Goal: Obtain resource: Download file/media

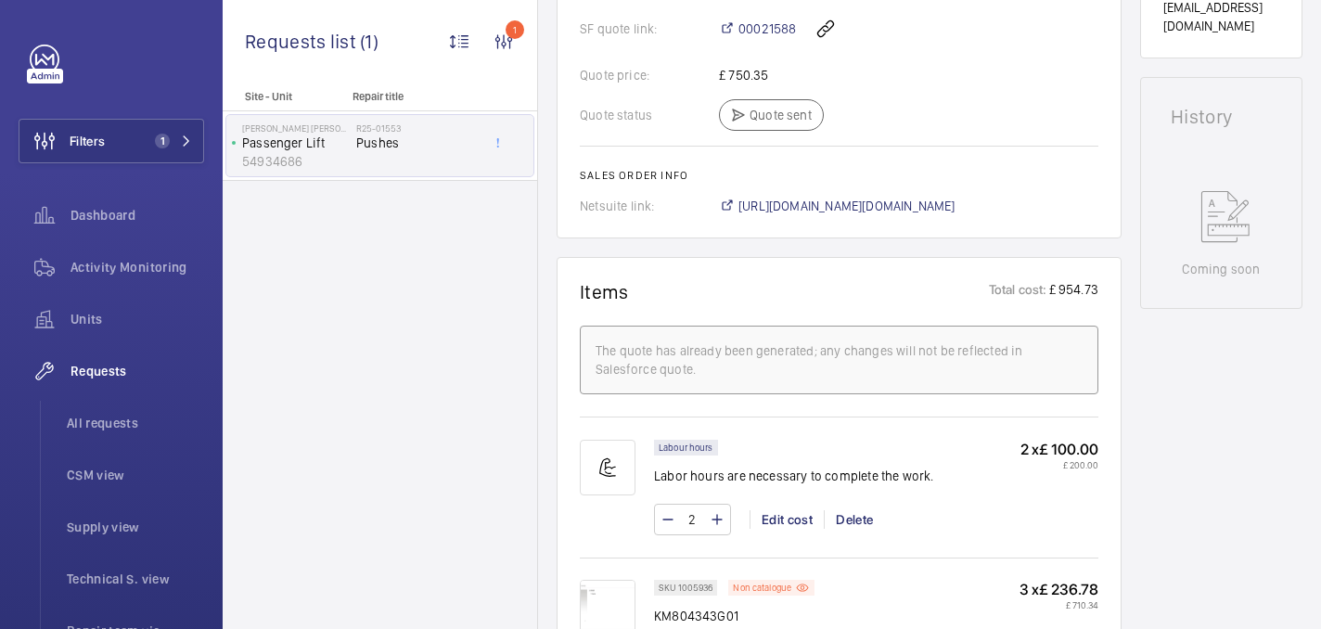
scroll to position [821, 0]
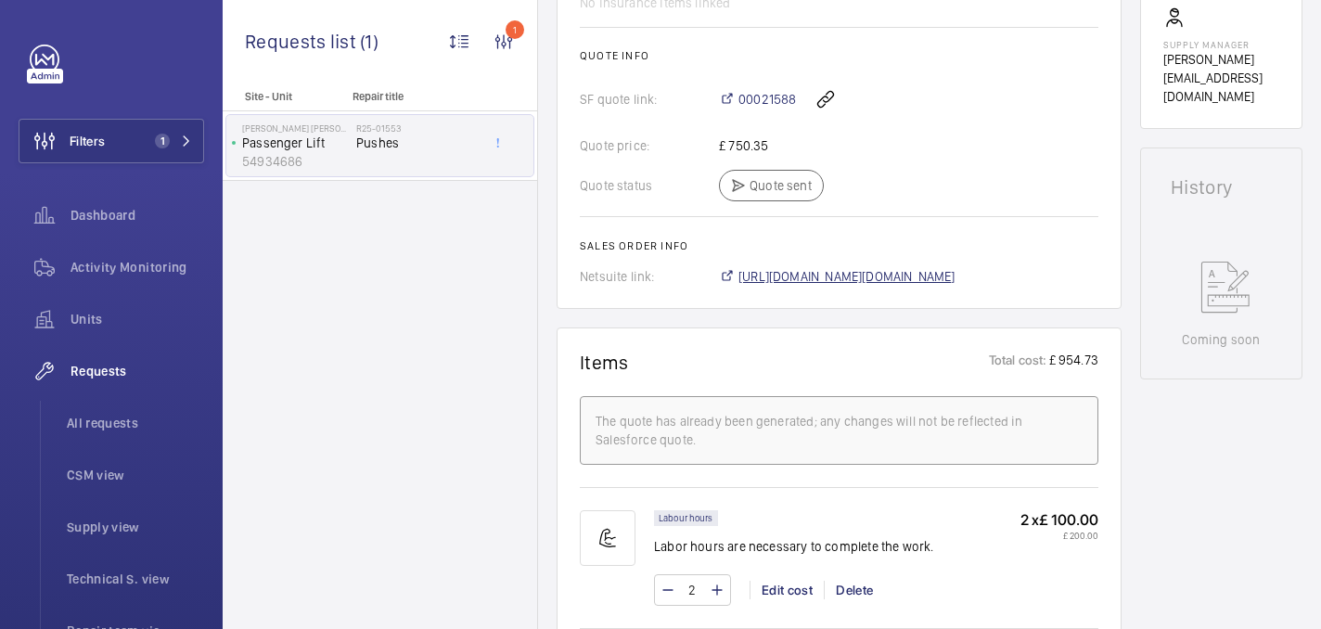
click at [815, 269] on span "https://6461500.app.netsuite.com/app/accounting/transactions/salesord.nl?id=293…" at bounding box center [846, 276] width 217 height 19
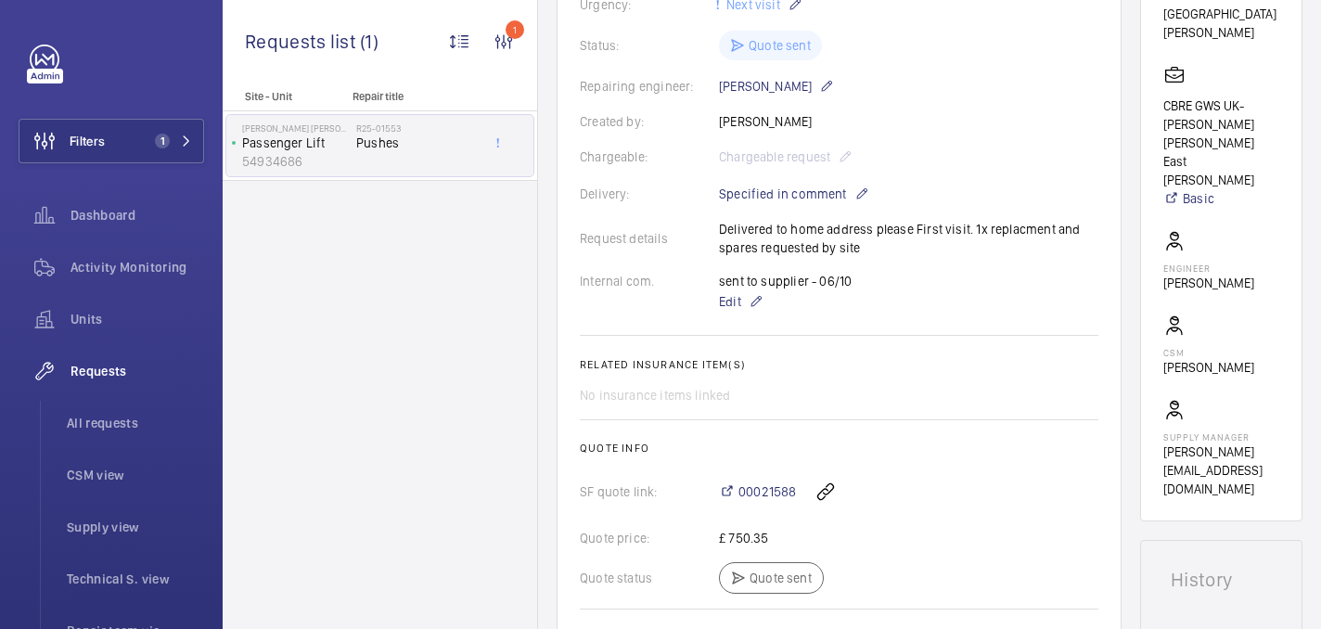
scroll to position [261, 0]
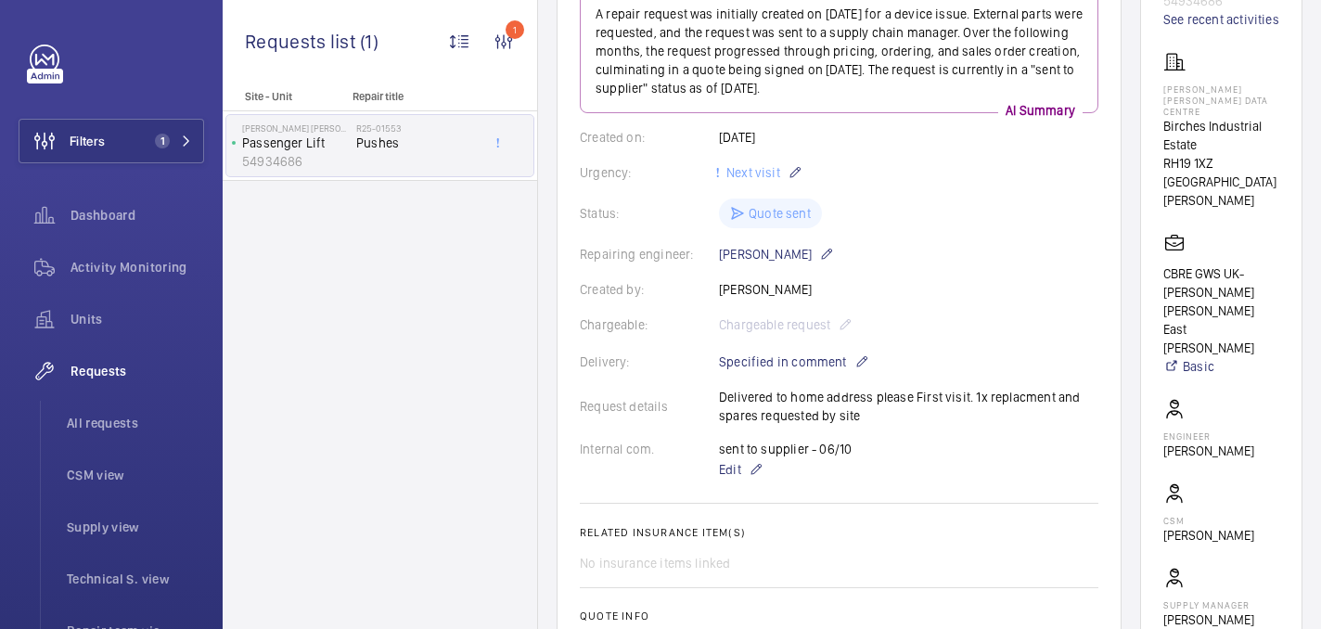
click at [1200, 104] on p "Goldman Sachs Data Centre" at bounding box center [1221, 99] width 116 height 33
copy p "Goldman Sachs Data Centre"
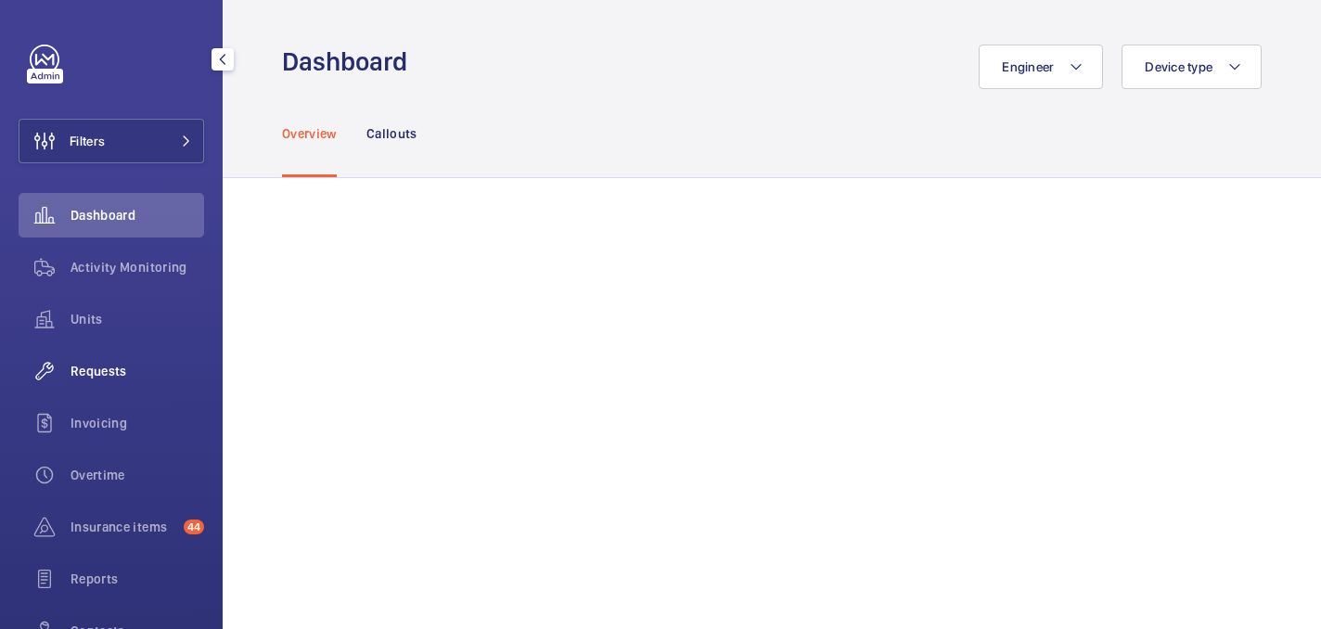
click at [66, 371] on wm-front-icon-button at bounding box center [45, 371] width 52 height 45
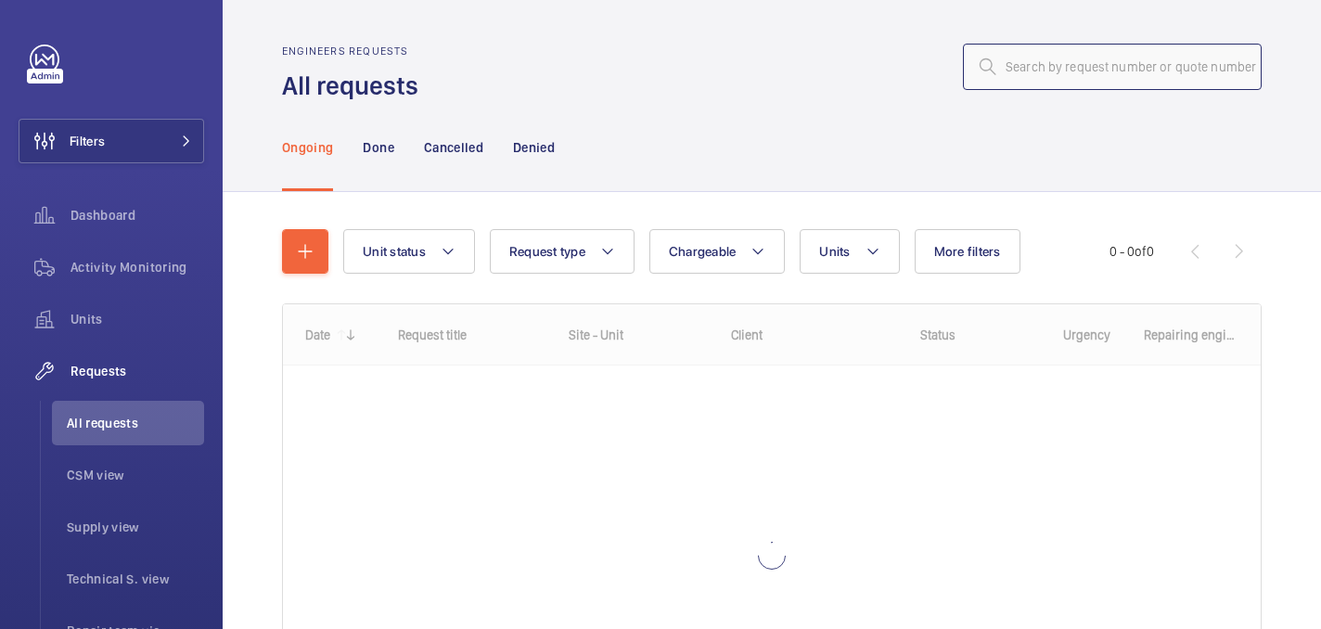
click at [1176, 57] on input "text" at bounding box center [1112, 67] width 299 height 46
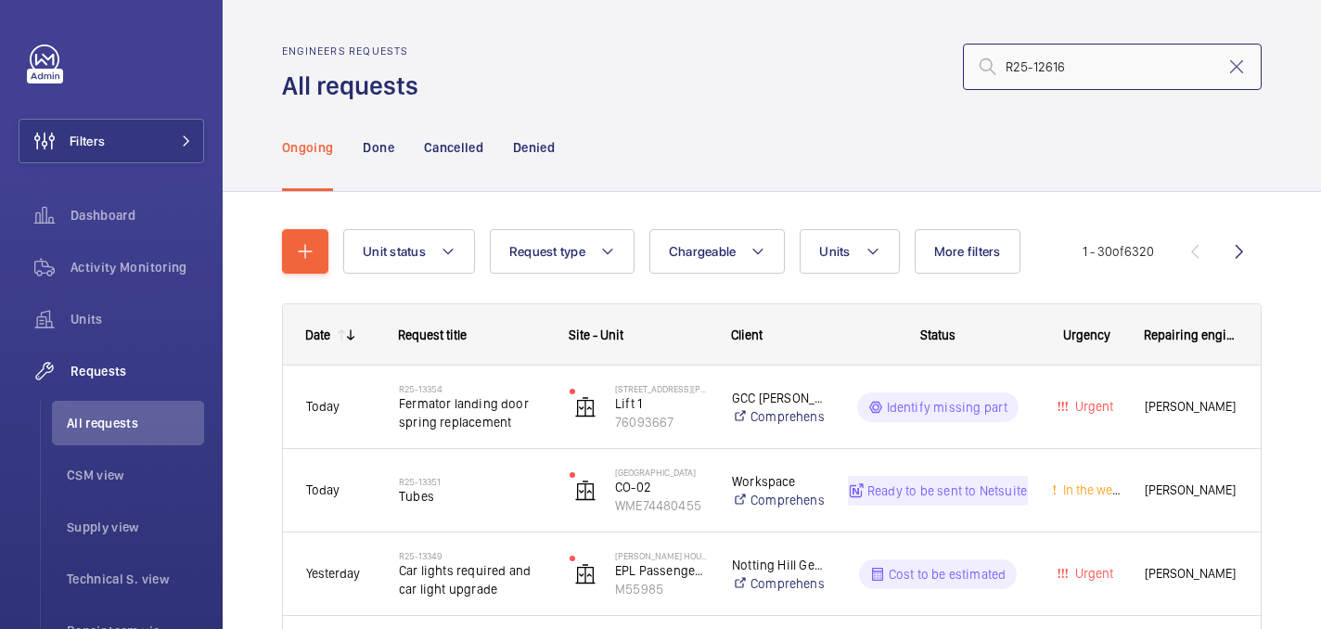
type input "R25-12616"
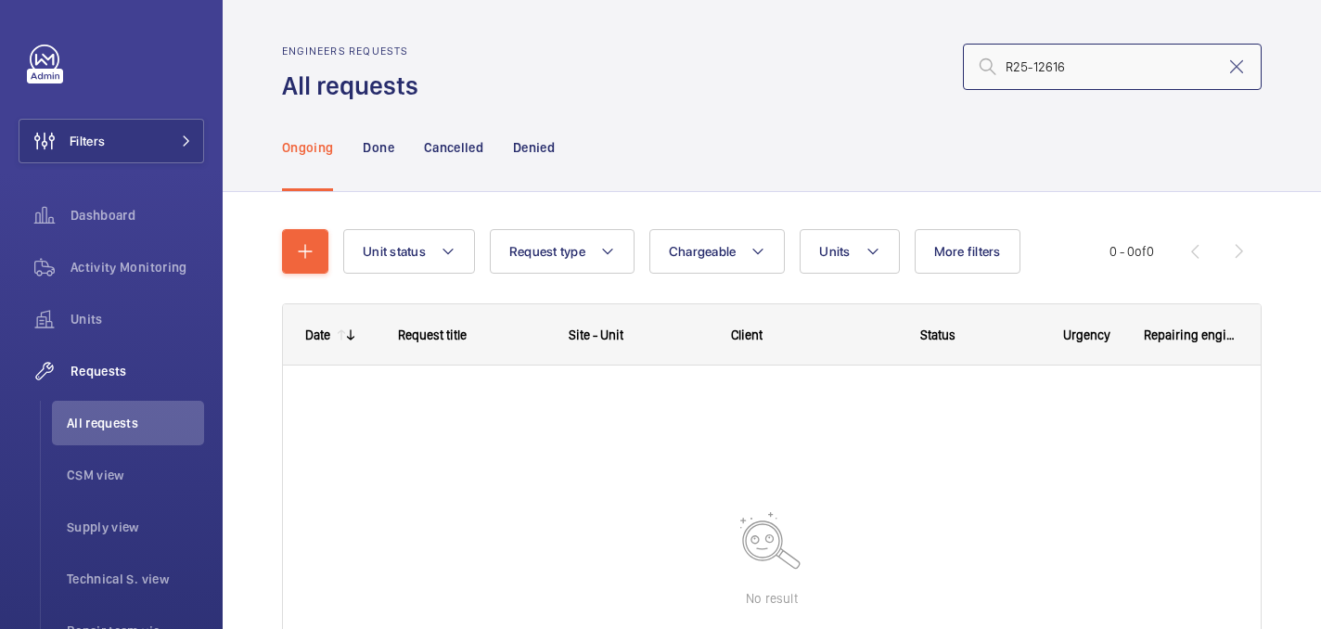
click at [1015, 69] on input "R25-12616" at bounding box center [1112, 67] width 299 height 46
click at [1122, 63] on input "R25-12616" at bounding box center [1112, 67] width 299 height 46
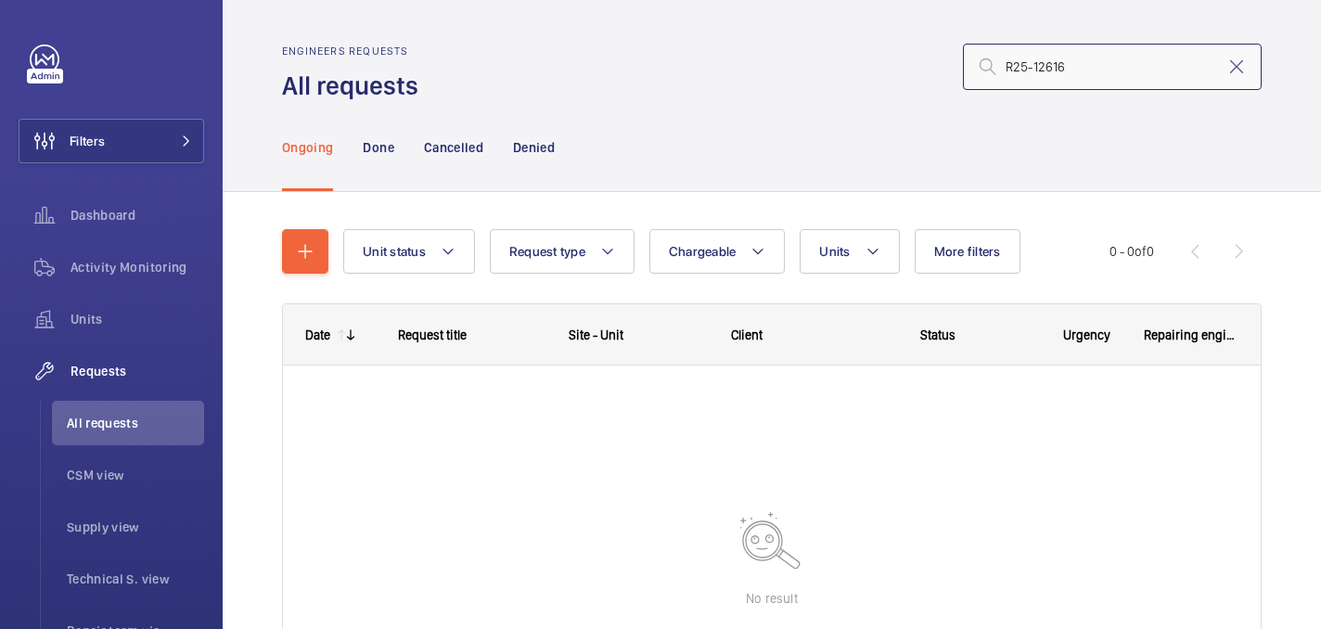
click at [1122, 63] on input "R25-12616" at bounding box center [1112, 67] width 299 height 46
click at [1118, 77] on input "text" at bounding box center [1112, 67] width 299 height 46
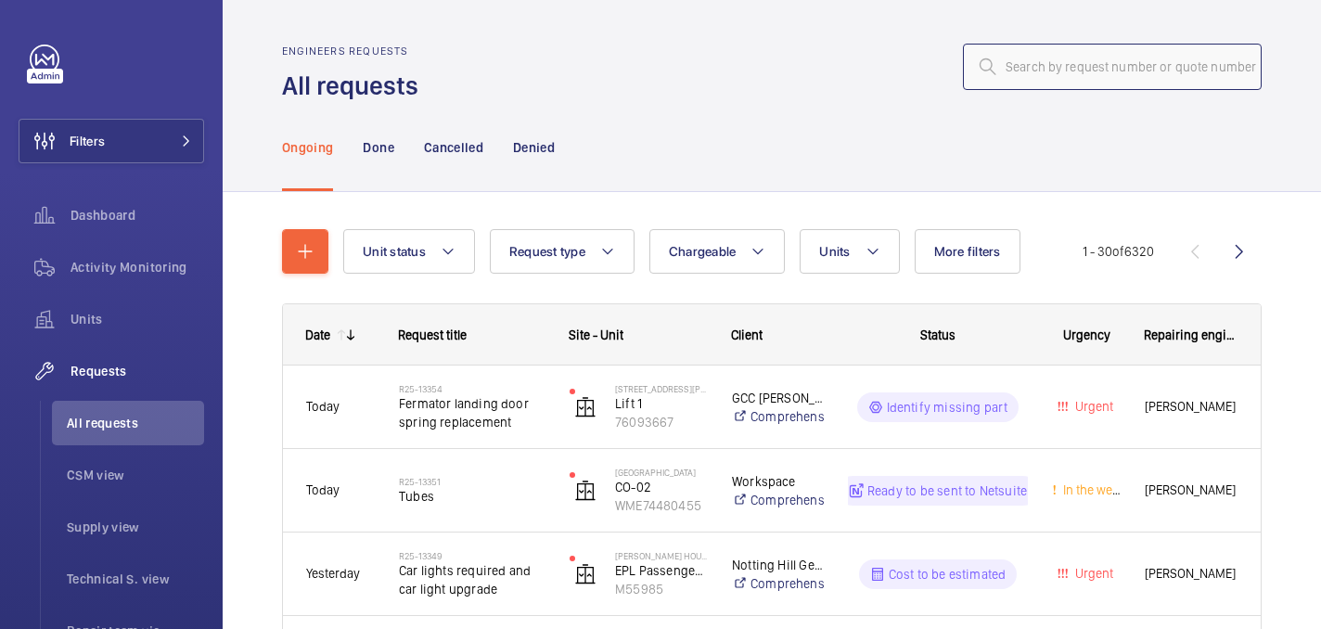
paste input "R25-12616"
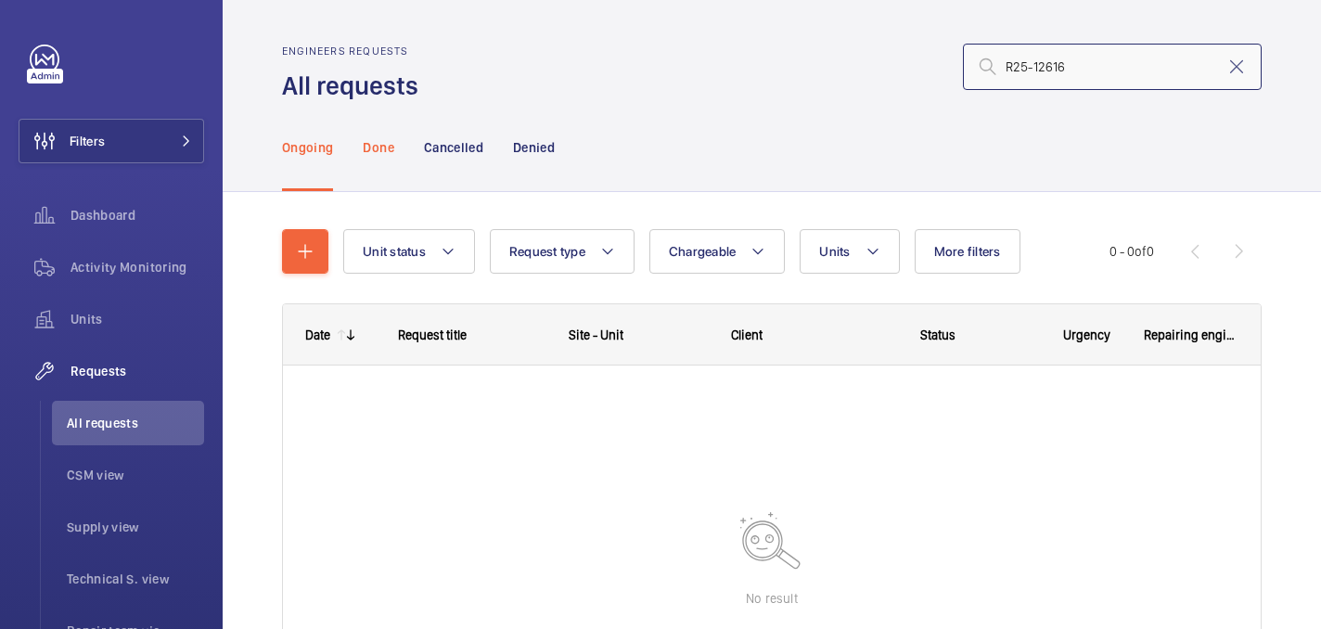
type input "R25-12616"
click at [364, 171] on div "Done" at bounding box center [378, 147] width 31 height 88
click at [315, 143] on p "Ongoing" at bounding box center [307, 147] width 51 height 19
click at [464, 156] on p "Cancelled" at bounding box center [453, 147] width 59 height 19
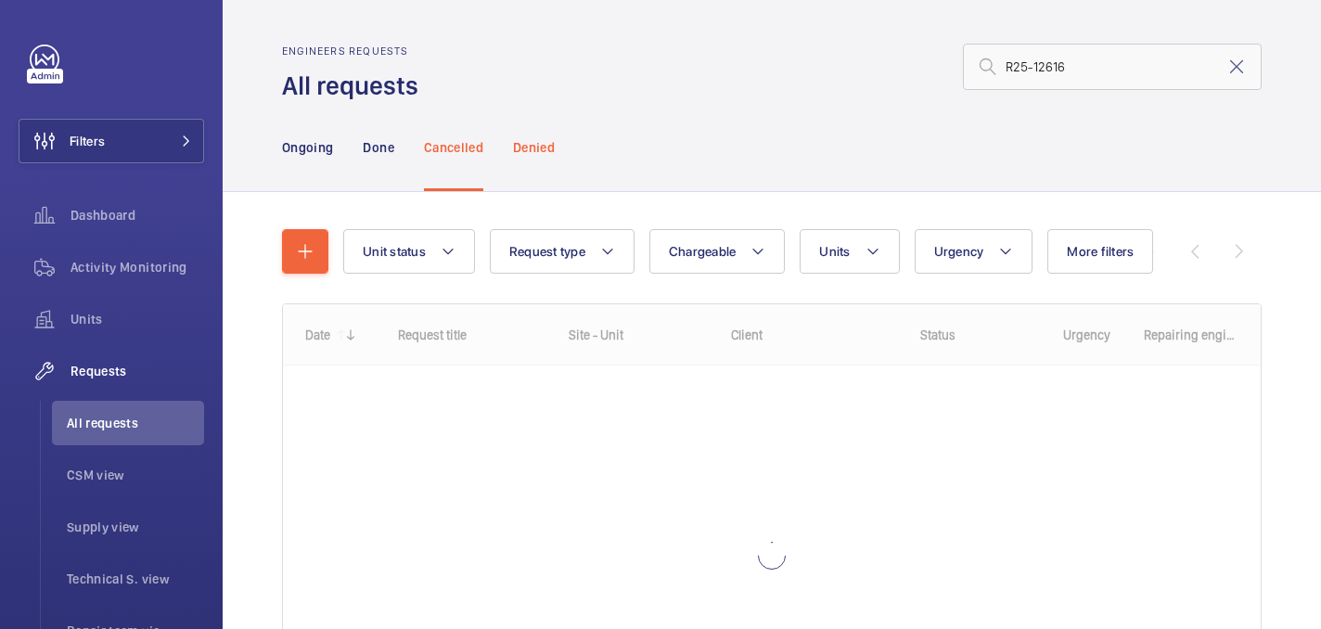
click at [543, 156] on p "Denied" at bounding box center [534, 147] width 42 height 19
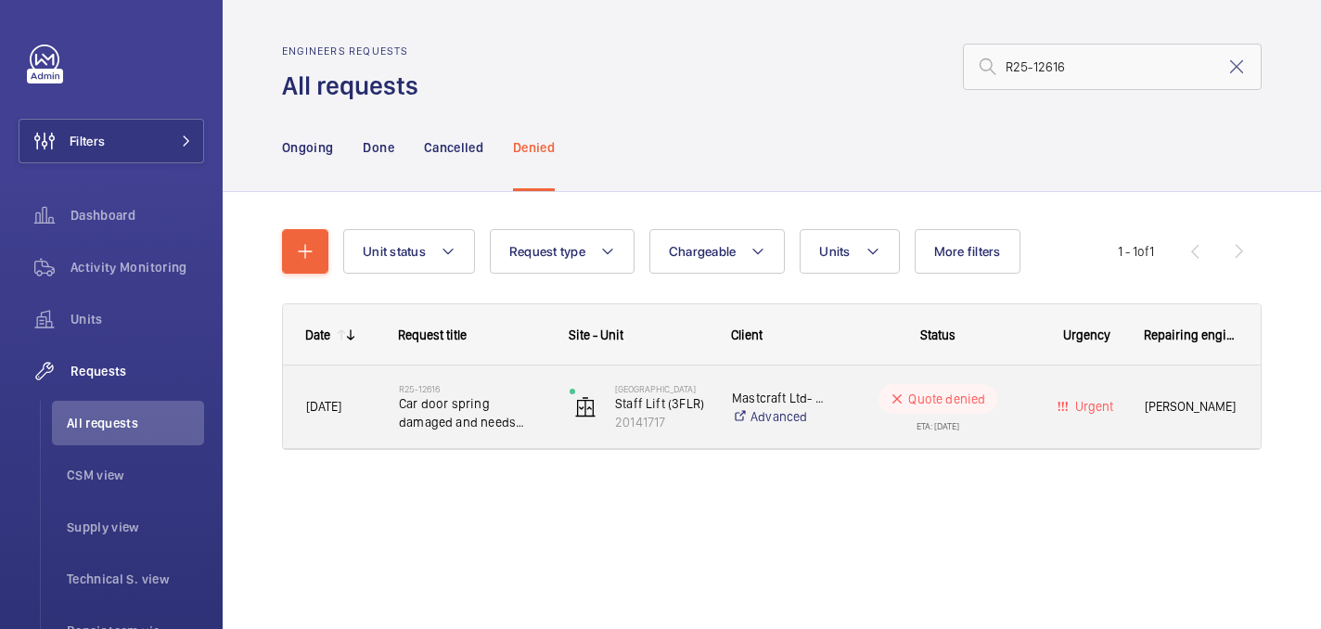
click at [446, 422] on span "Car door spring damaged and needs replacing" at bounding box center [472, 412] width 147 height 37
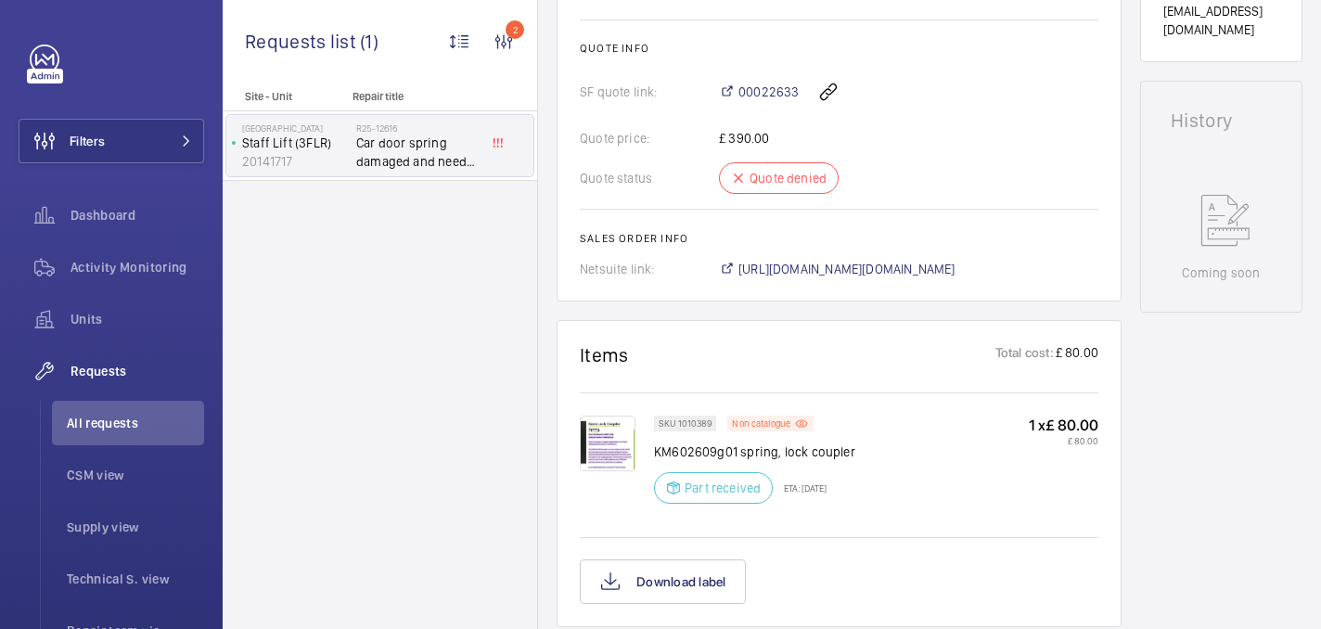
scroll to position [773, 0]
click at [618, 443] on img at bounding box center [608, 444] width 56 height 56
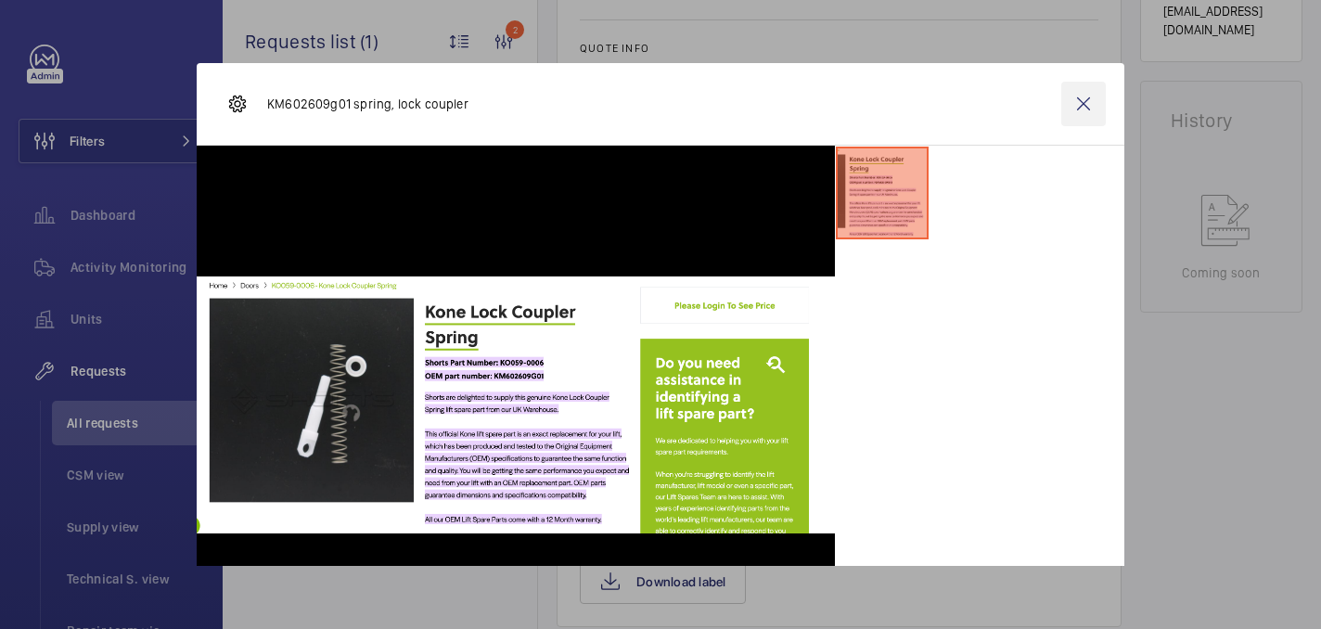
click at [1089, 103] on wm-front-icon-button at bounding box center [1083, 104] width 45 height 45
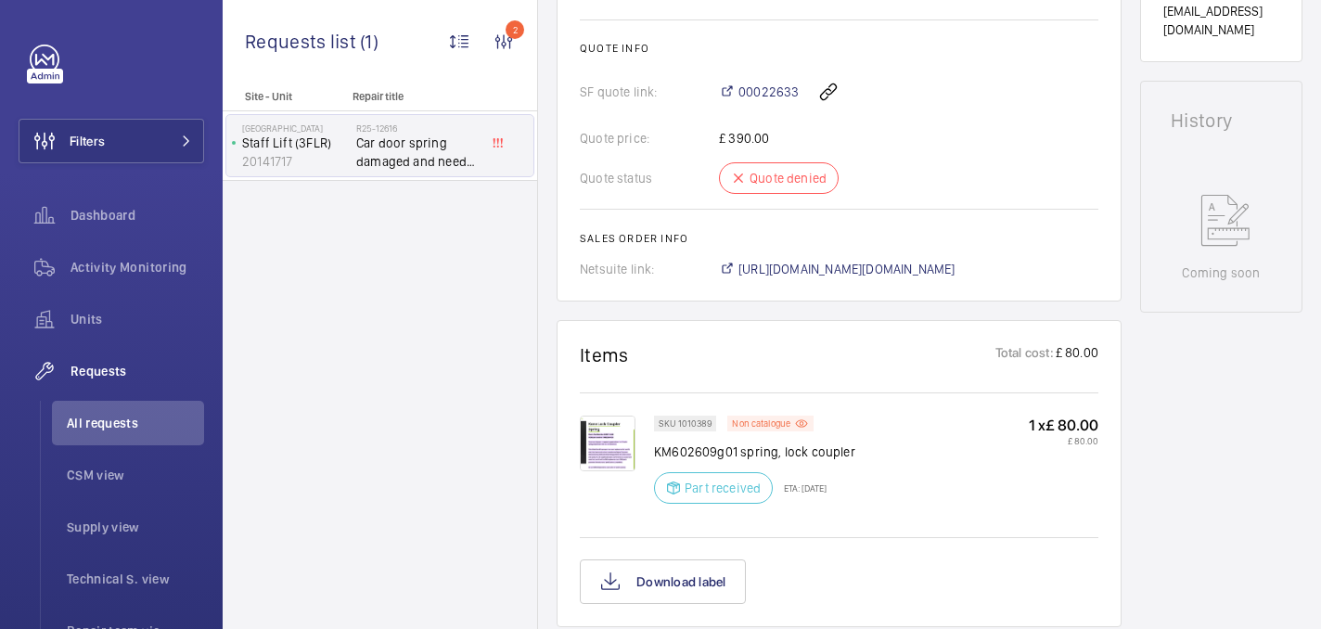
click at [912, 268] on span "https://6461500.app.netsuite.com/app/accounting/transactions/salesord.nl?id=304…" at bounding box center [846, 269] width 217 height 19
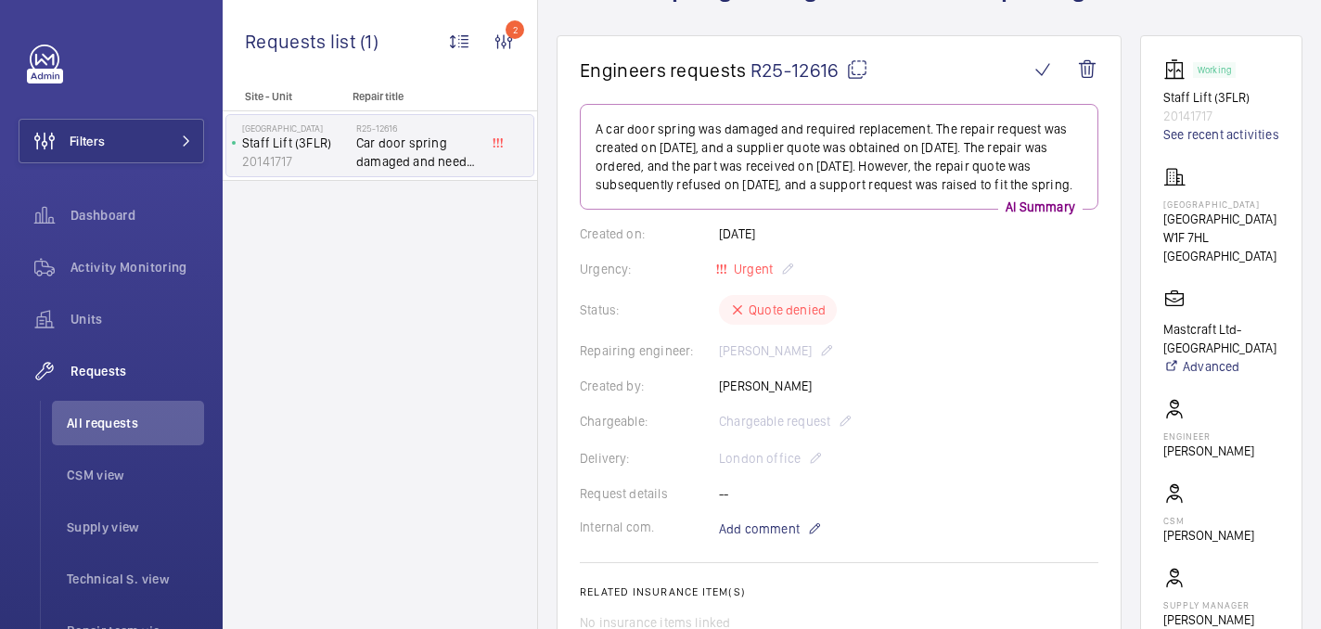
scroll to position [67, 0]
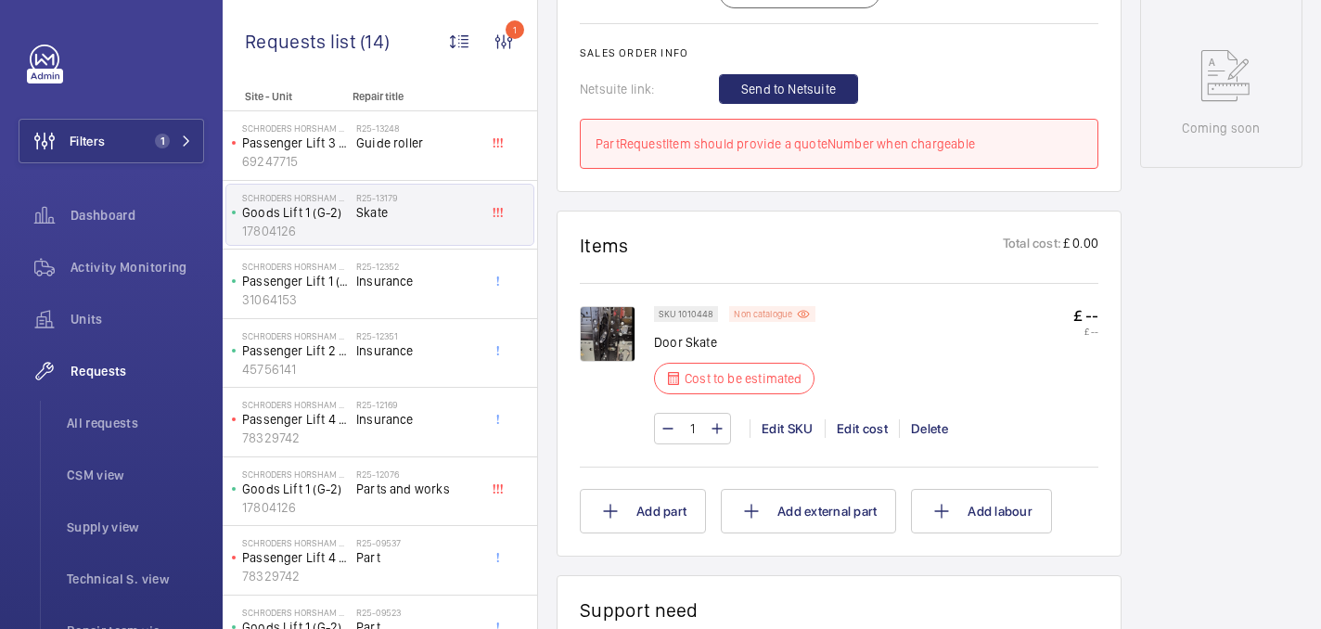
scroll to position [969, 0]
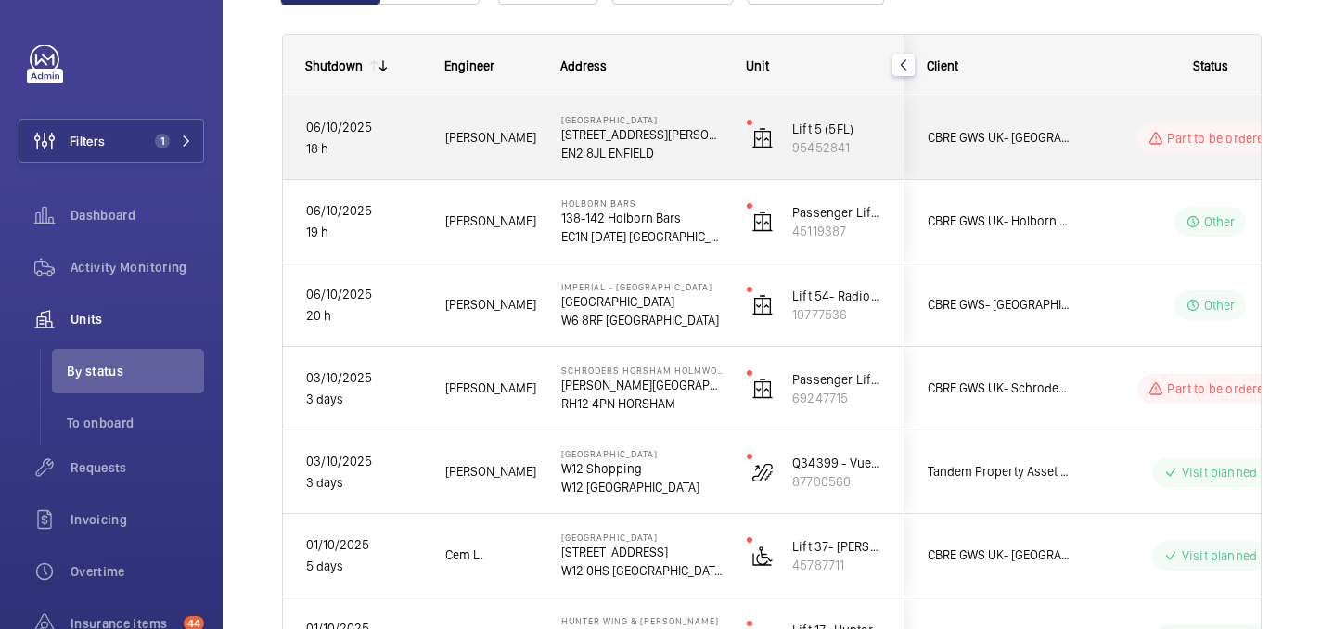
scroll to position [246, 0]
click at [705, 168] on div "Chase Farm Hospital 127 The Ridgeway EN2 8JL ENFIELD" at bounding box center [631, 137] width 184 height 83
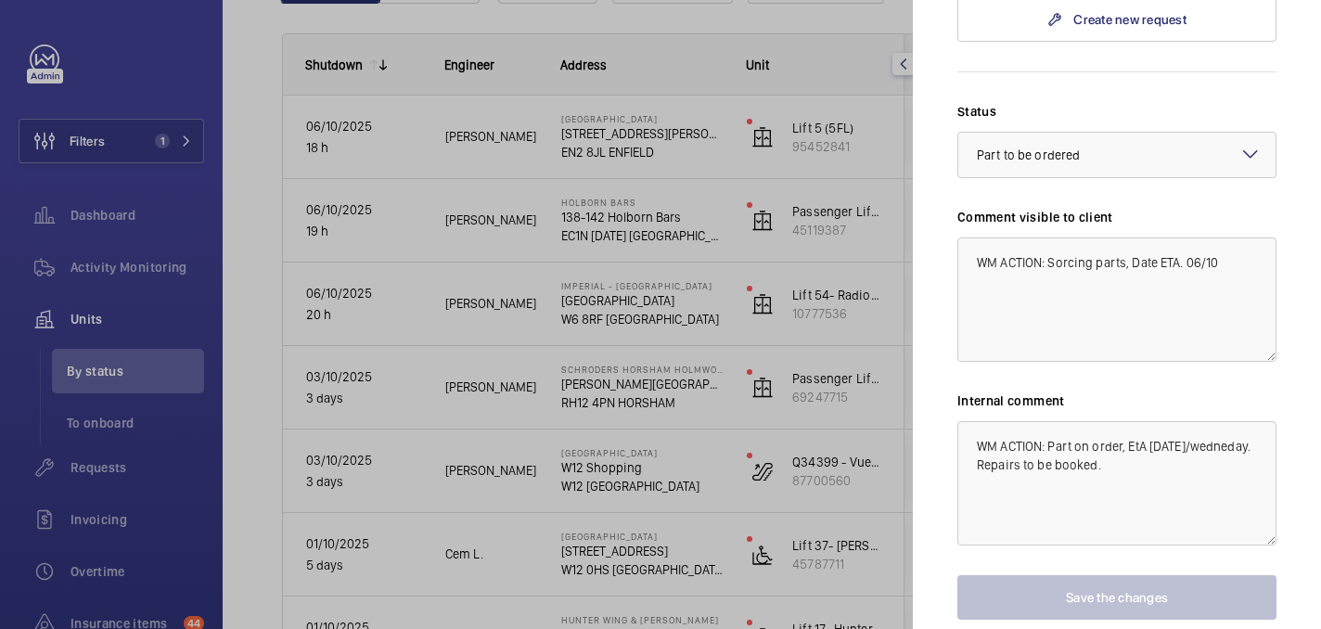
scroll to position [0, 0]
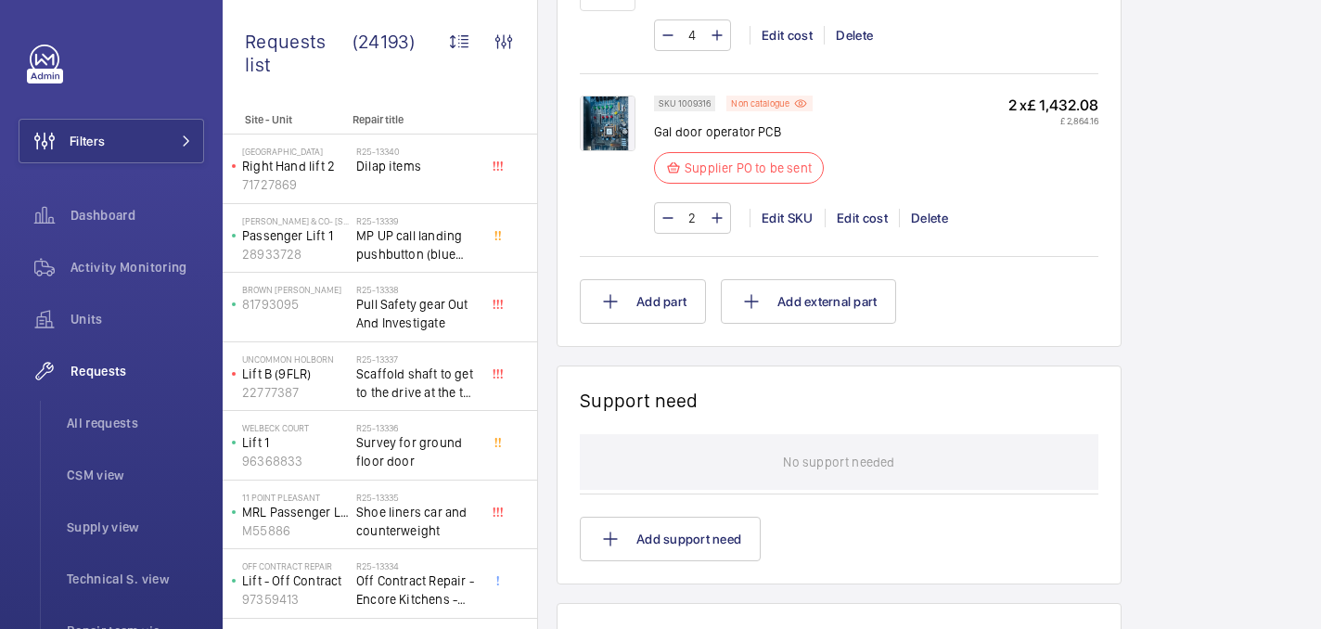
scroll to position [1325, 0]
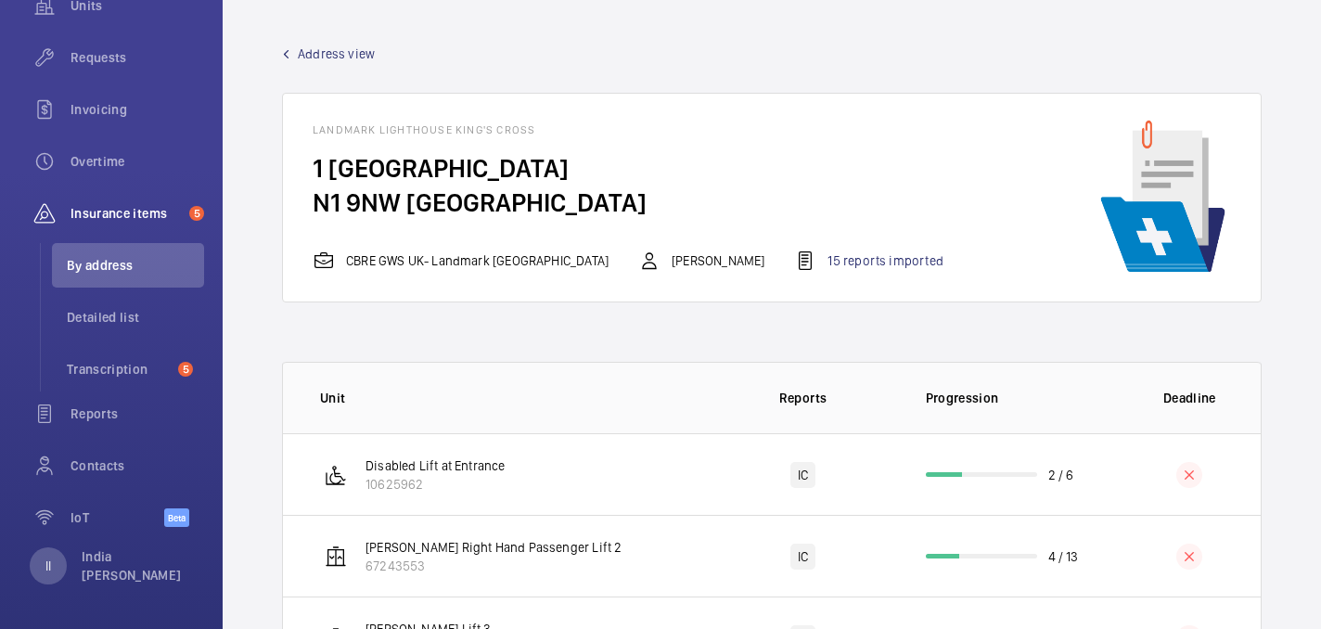
scroll to position [175, 0]
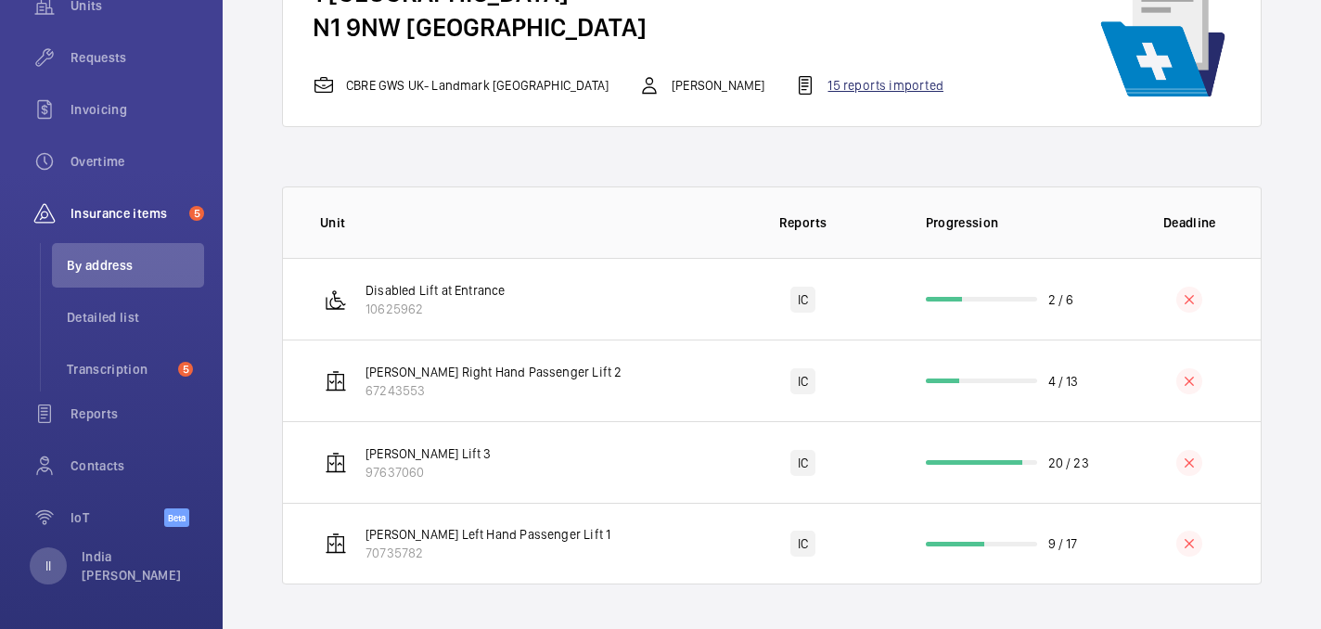
click at [868, 88] on div "15 reports imported" at bounding box center [868, 85] width 148 height 22
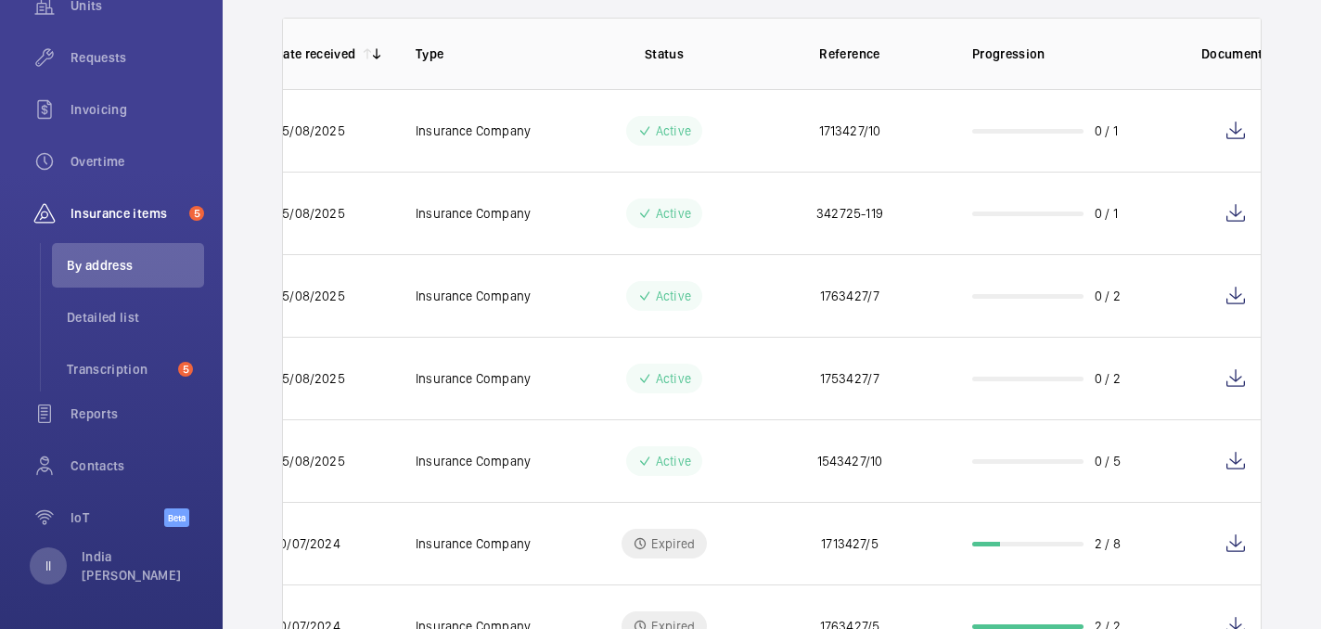
scroll to position [0, 98]
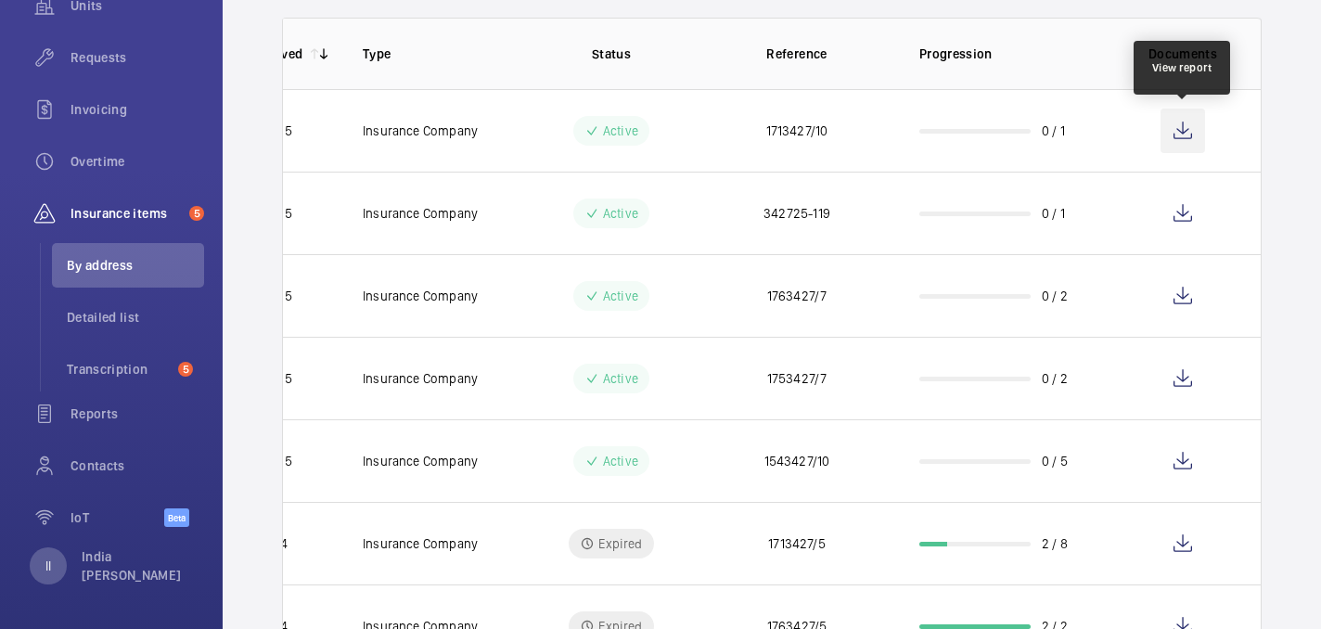
click at [1189, 127] on wm-front-icon-button at bounding box center [1183, 131] width 45 height 45
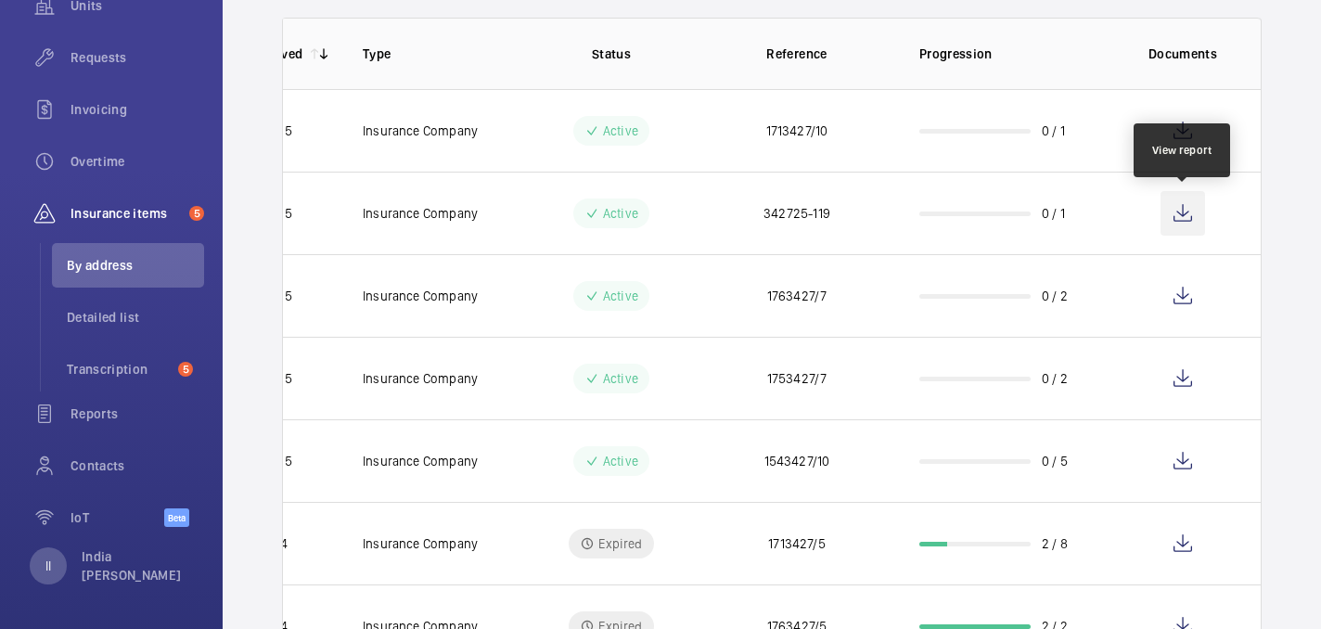
click at [1178, 207] on wm-front-icon-button at bounding box center [1183, 213] width 45 height 45
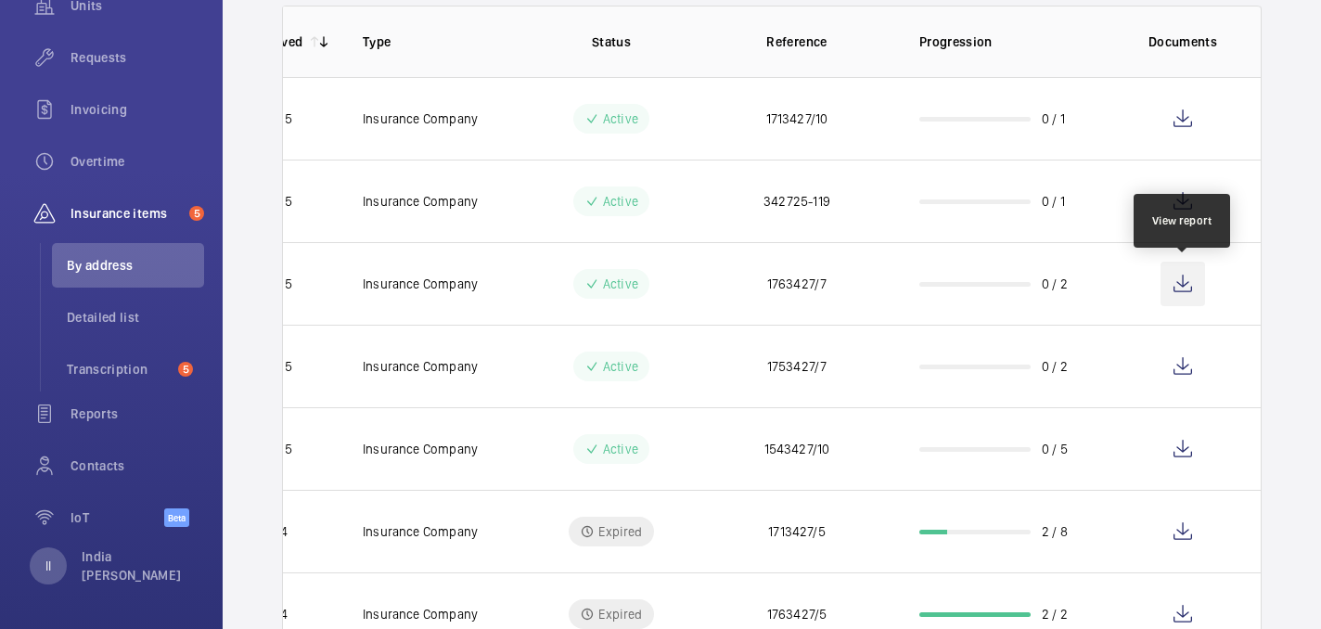
click at [1187, 285] on wm-front-icon-button at bounding box center [1183, 284] width 45 height 45
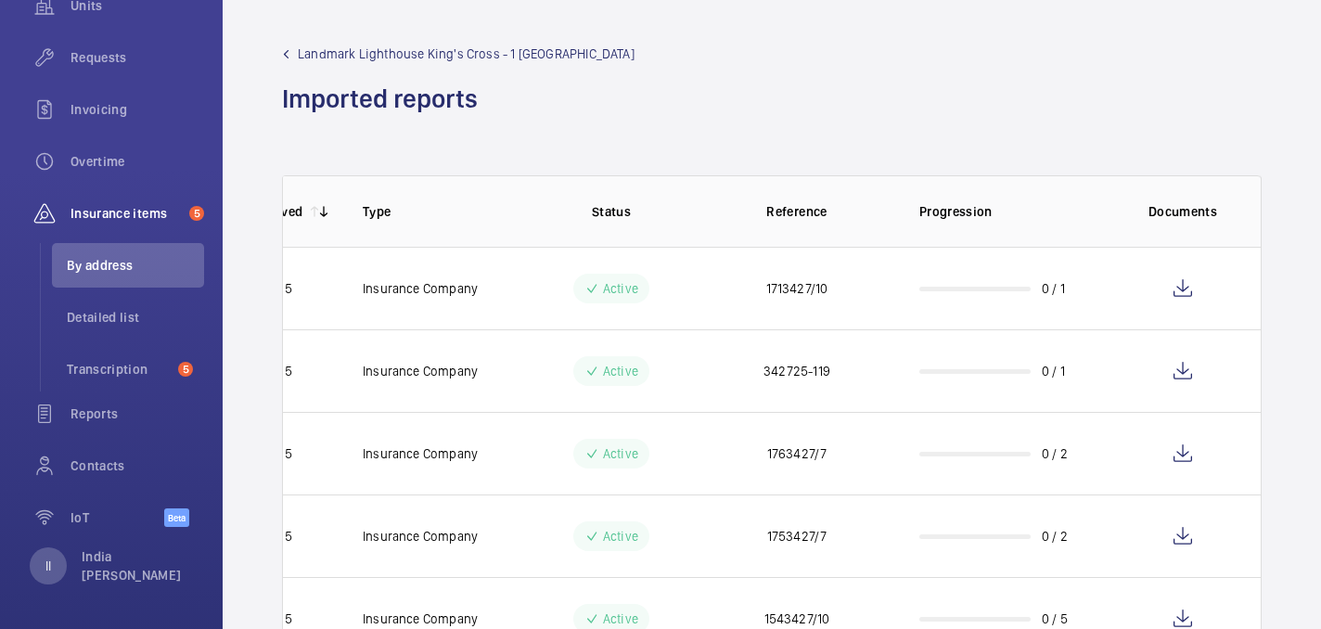
drag, startPoint x: 584, startPoint y: 52, endPoint x: 297, endPoint y: 58, distance: 287.6
click at [297, 58] on div "Landmark Lighthouse King's Cross - 1 King's Cross Bridge Imported reports" at bounding box center [772, 80] width 980 height 71
copy span "Landmark Lighthouse King's Cross - 1 King's Cross Bridge"
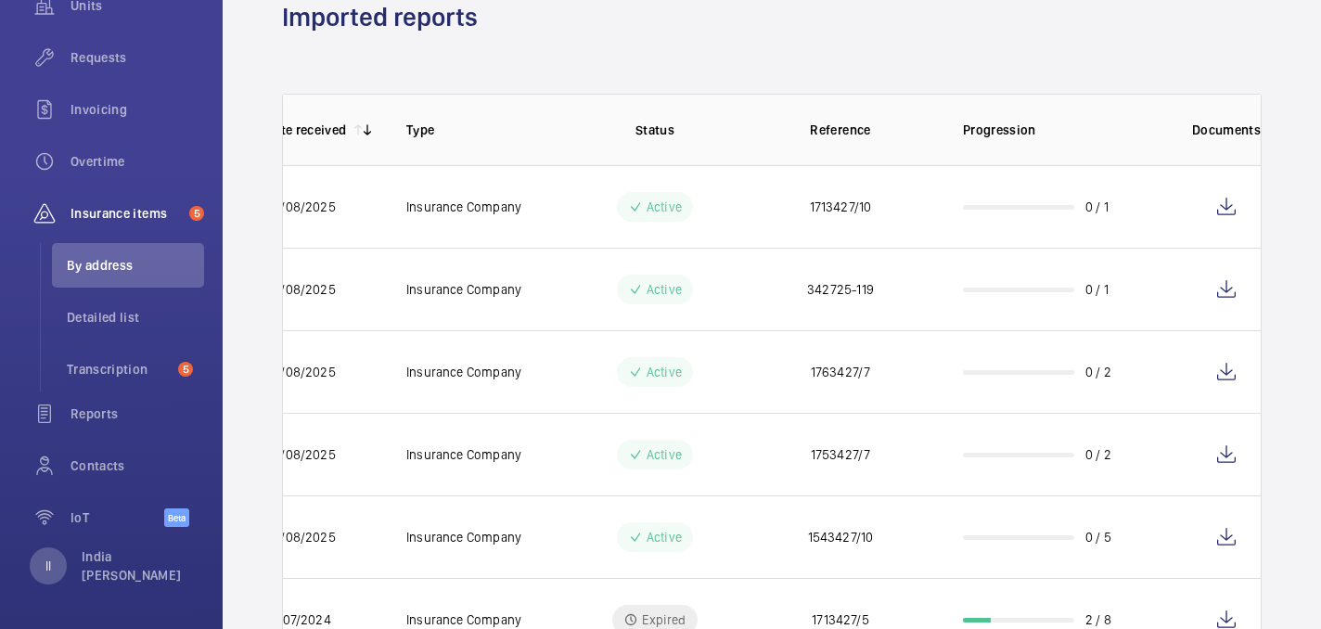
scroll to position [0, 98]
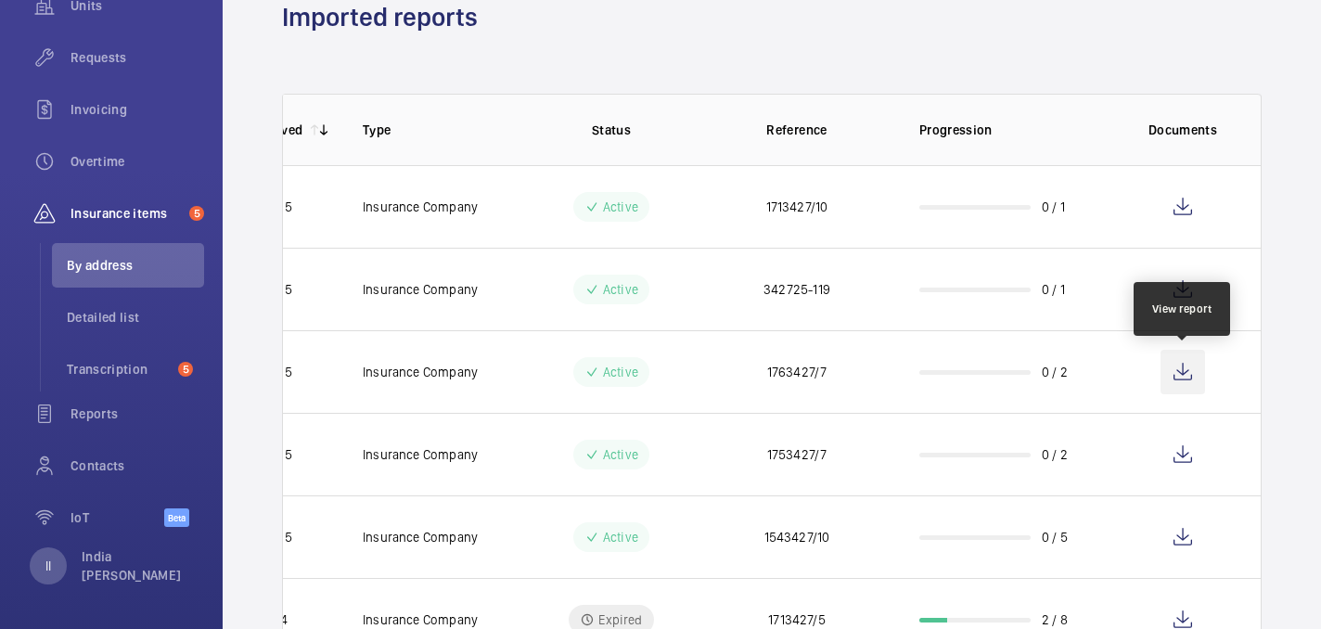
click at [1179, 357] on wm-front-icon-button at bounding box center [1183, 372] width 45 height 45
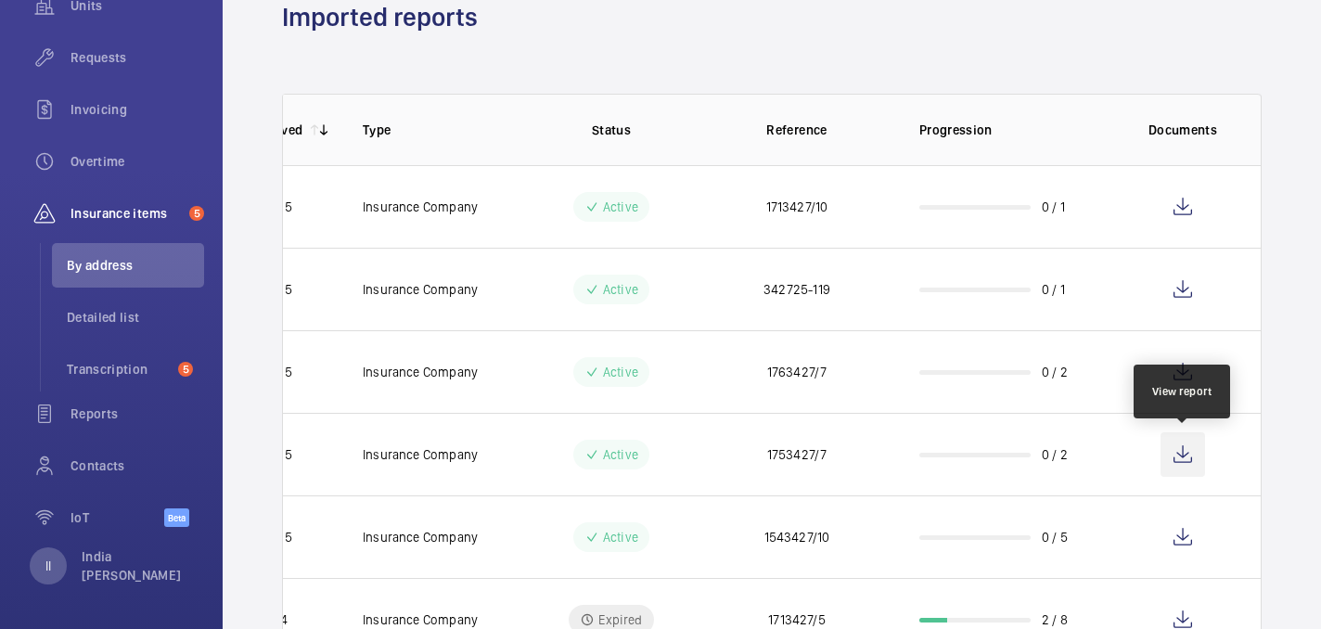
click at [1187, 445] on wm-front-icon-button at bounding box center [1183, 454] width 45 height 45
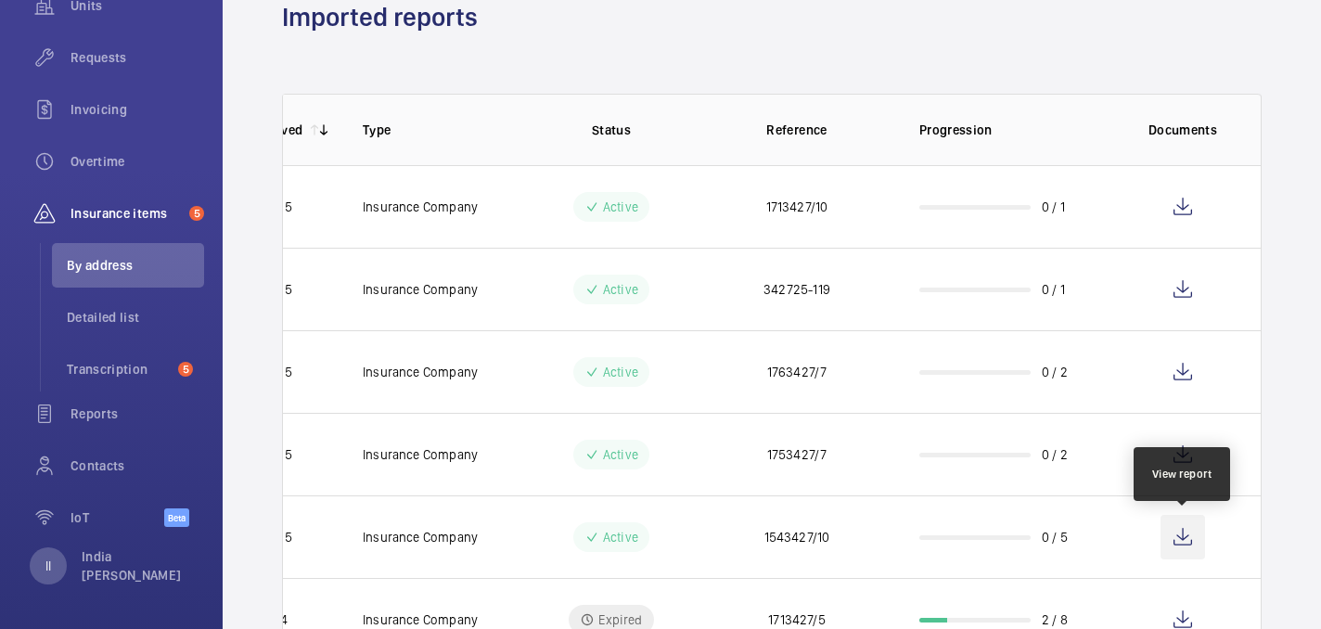
click at [1189, 540] on wm-front-icon-button at bounding box center [1183, 537] width 45 height 45
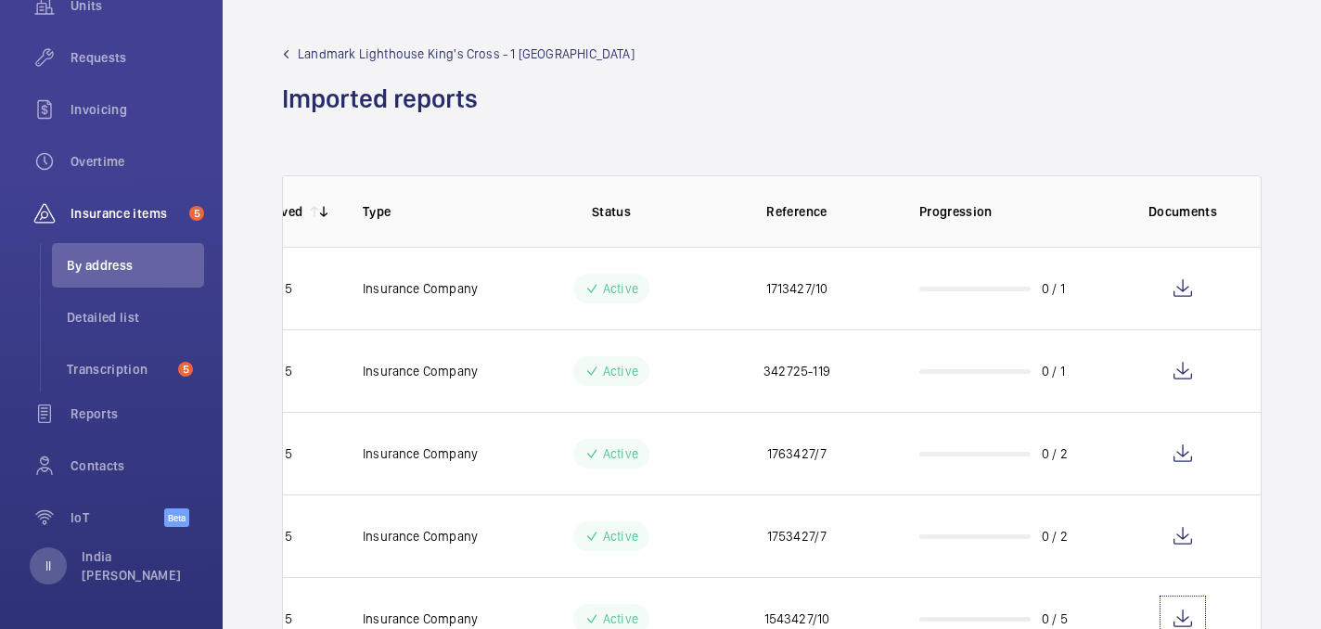
copy span "Landmark Lighthouse King's Cross - 1 King's Cross Bridge"
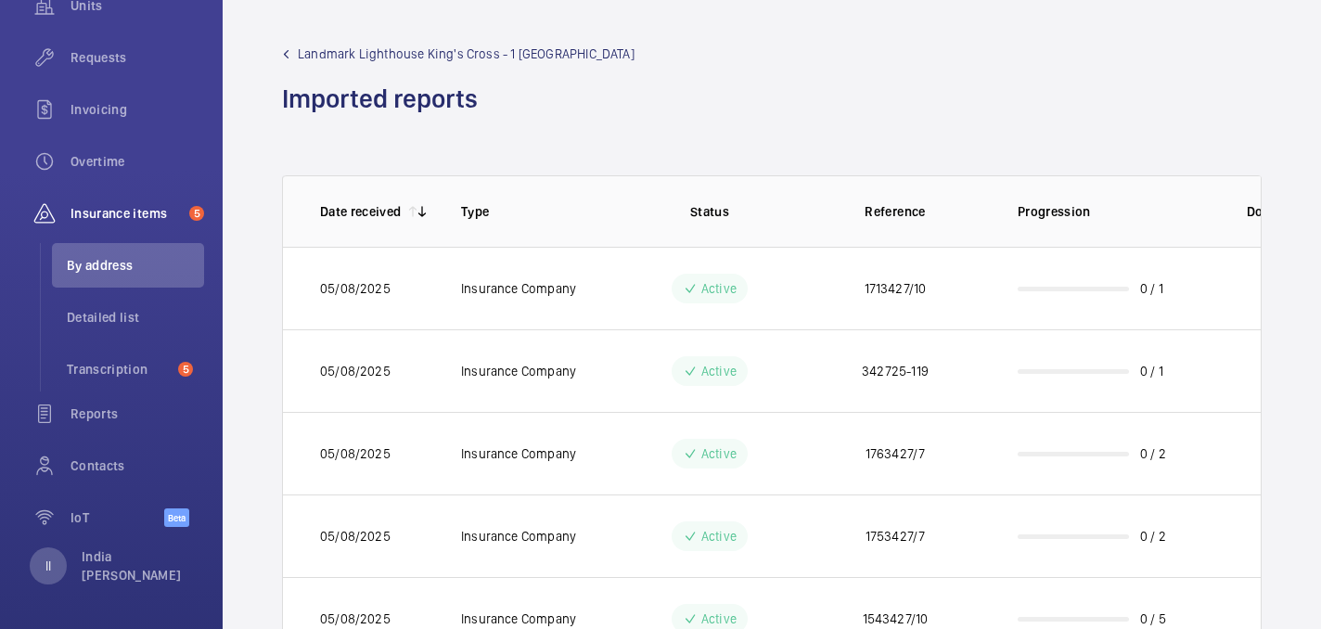
click at [684, 93] on div "Landmark Lighthouse King's Cross - 1 King's Cross Bridge Imported reports" at bounding box center [772, 80] width 980 height 71
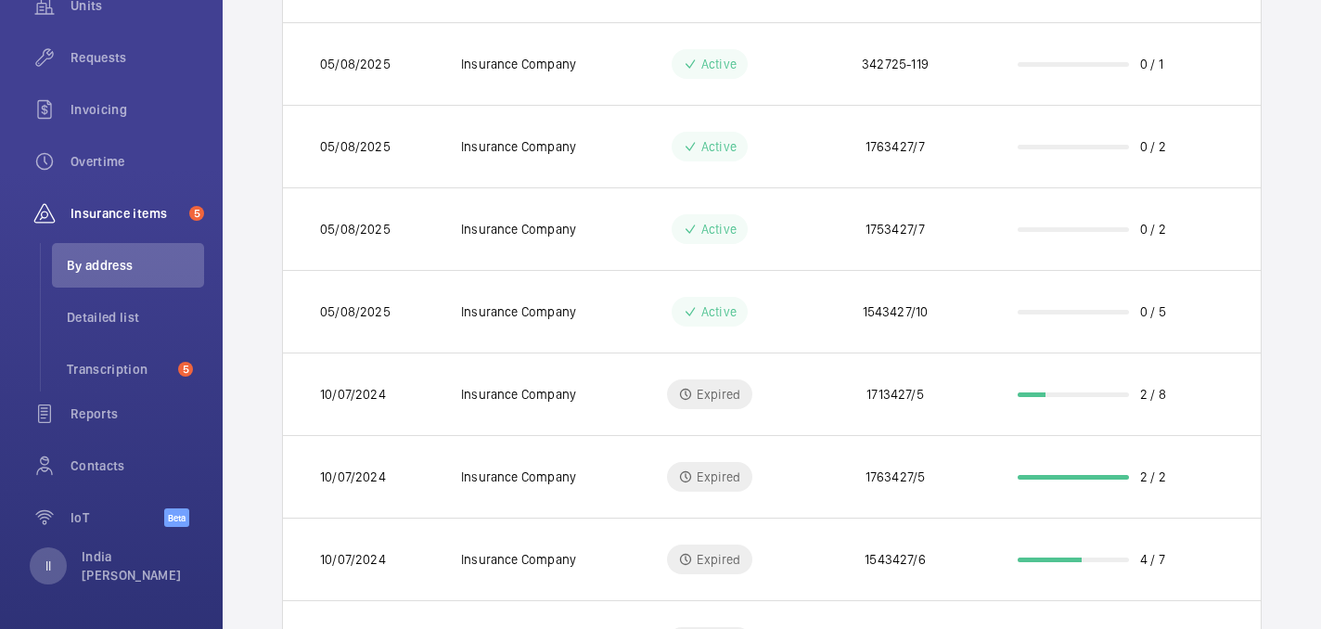
scroll to position [311, 0]
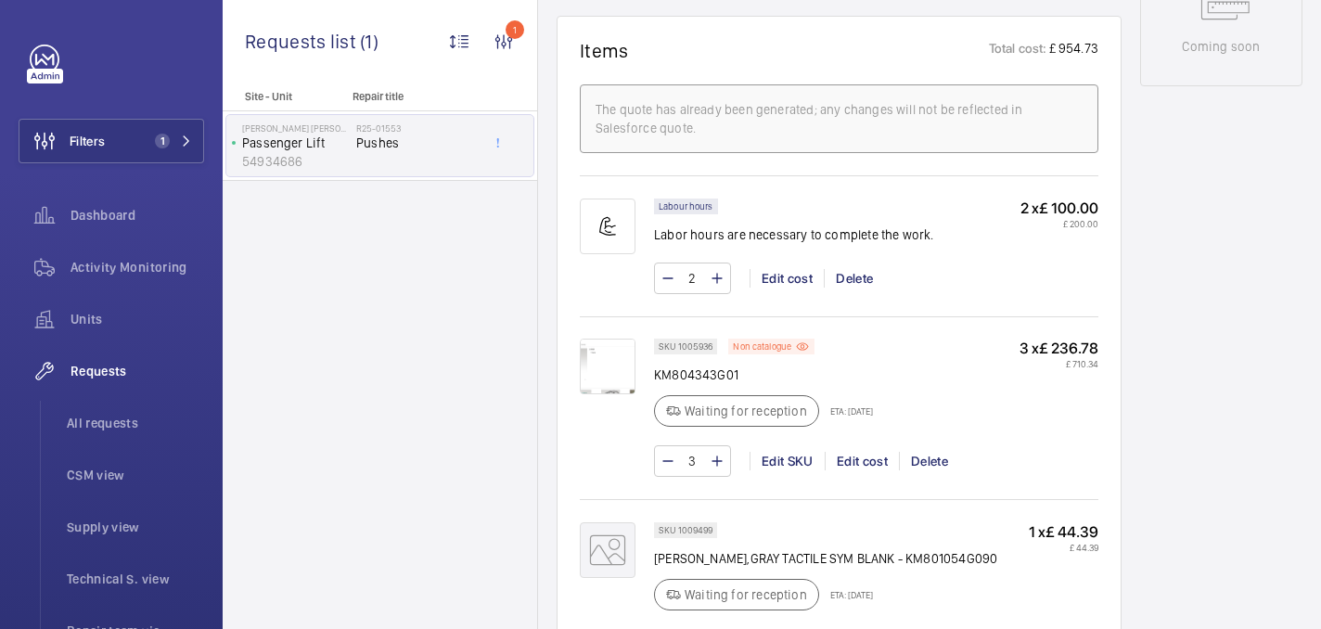
scroll to position [538, 0]
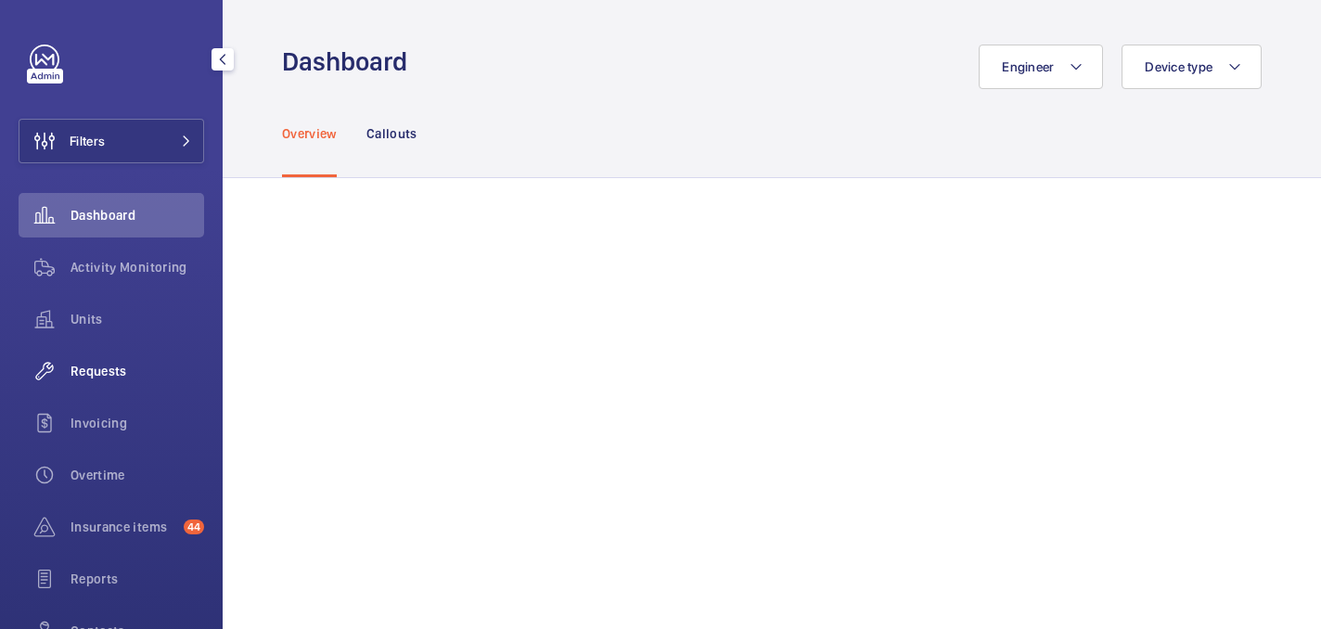
click at [103, 363] on span "Requests" at bounding box center [138, 371] width 134 height 19
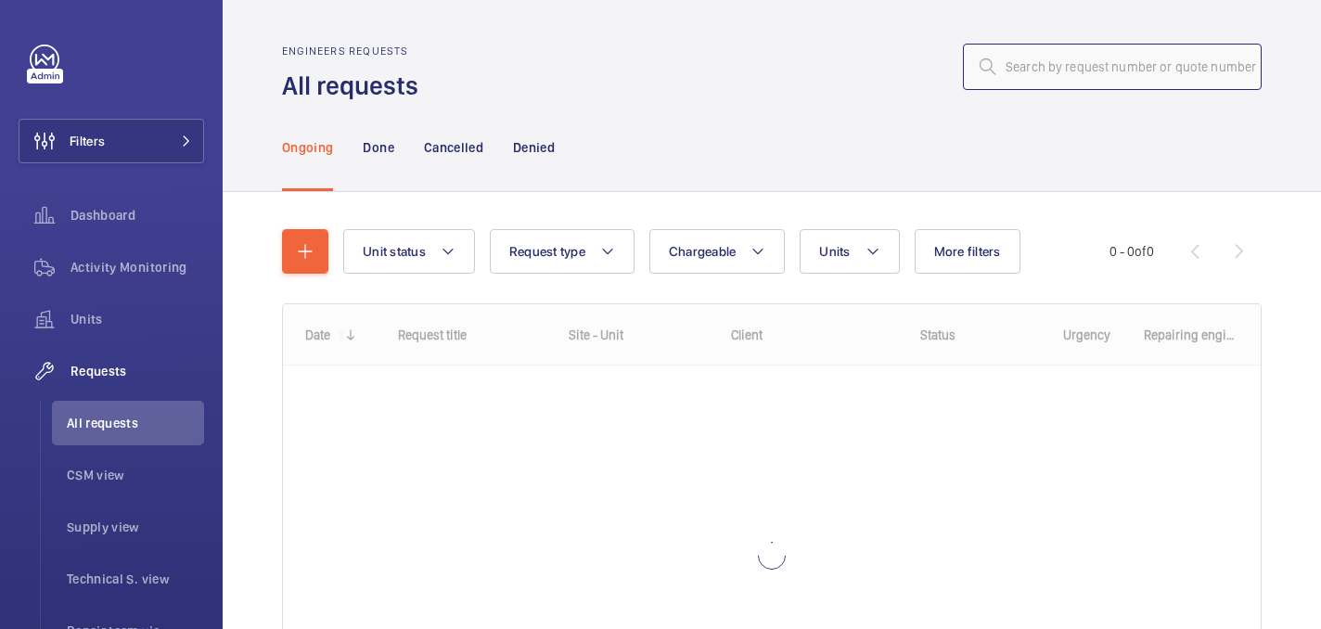
click at [1085, 71] on input "text" at bounding box center [1112, 67] width 299 height 46
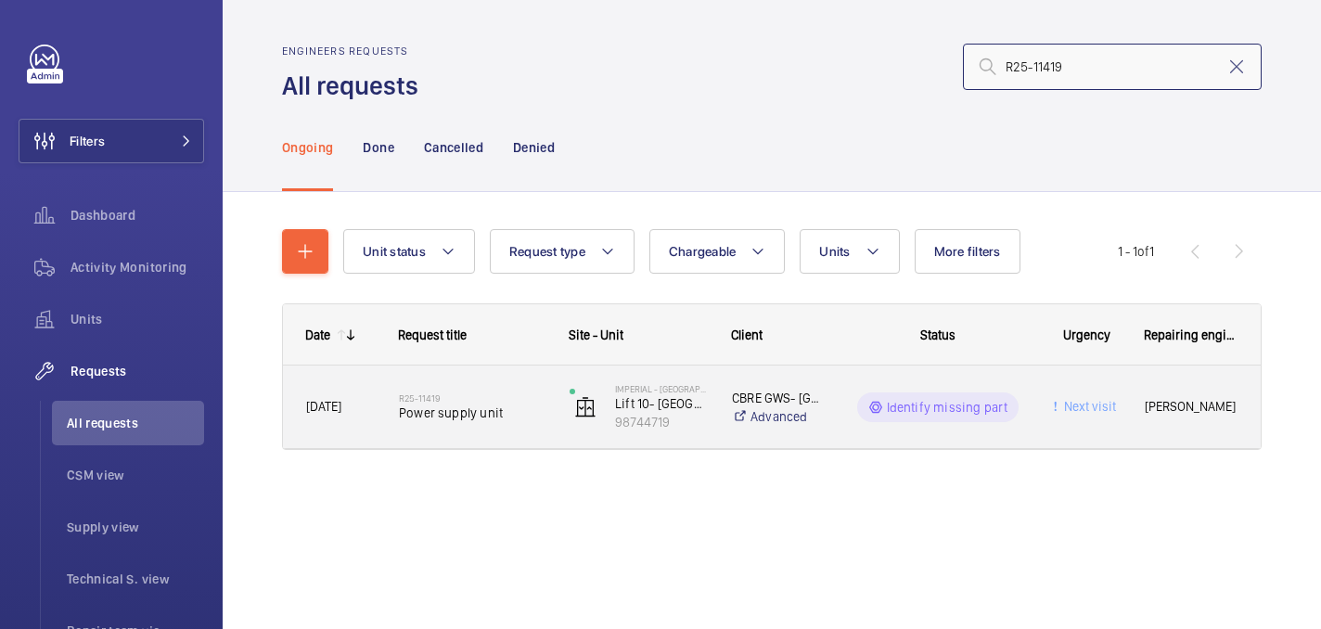
type input "R25-11419"
click at [518, 409] on span "Power supply unit" at bounding box center [472, 413] width 147 height 19
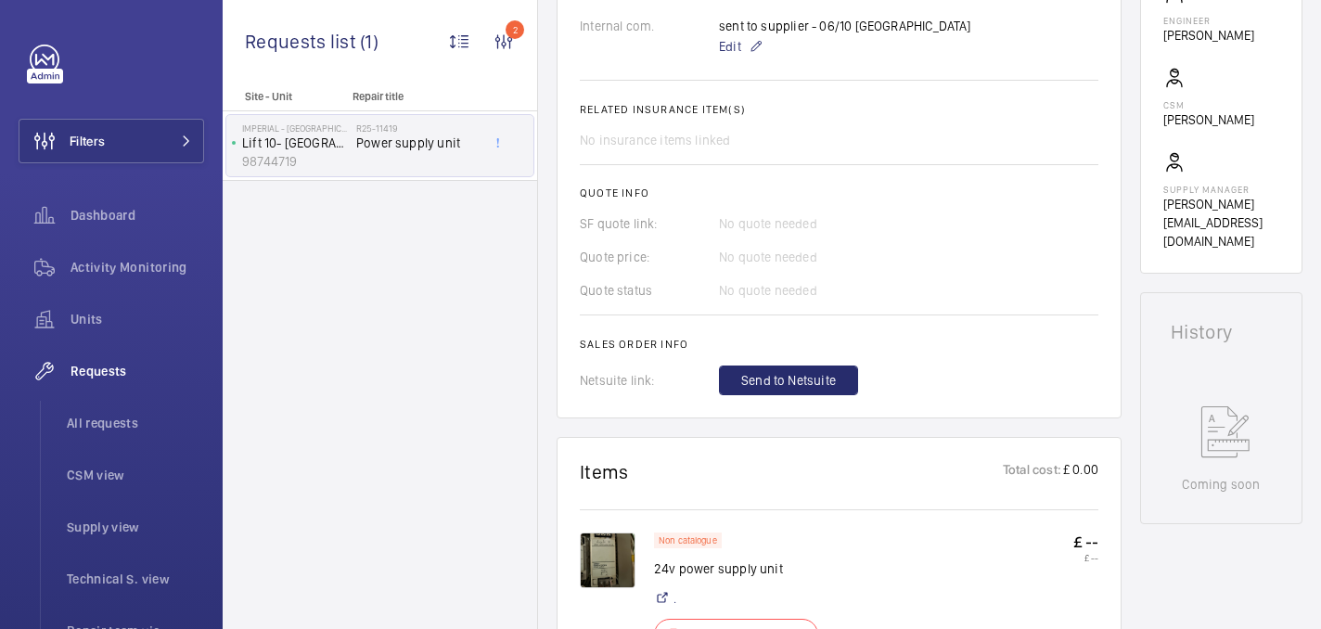
scroll to position [566, 0]
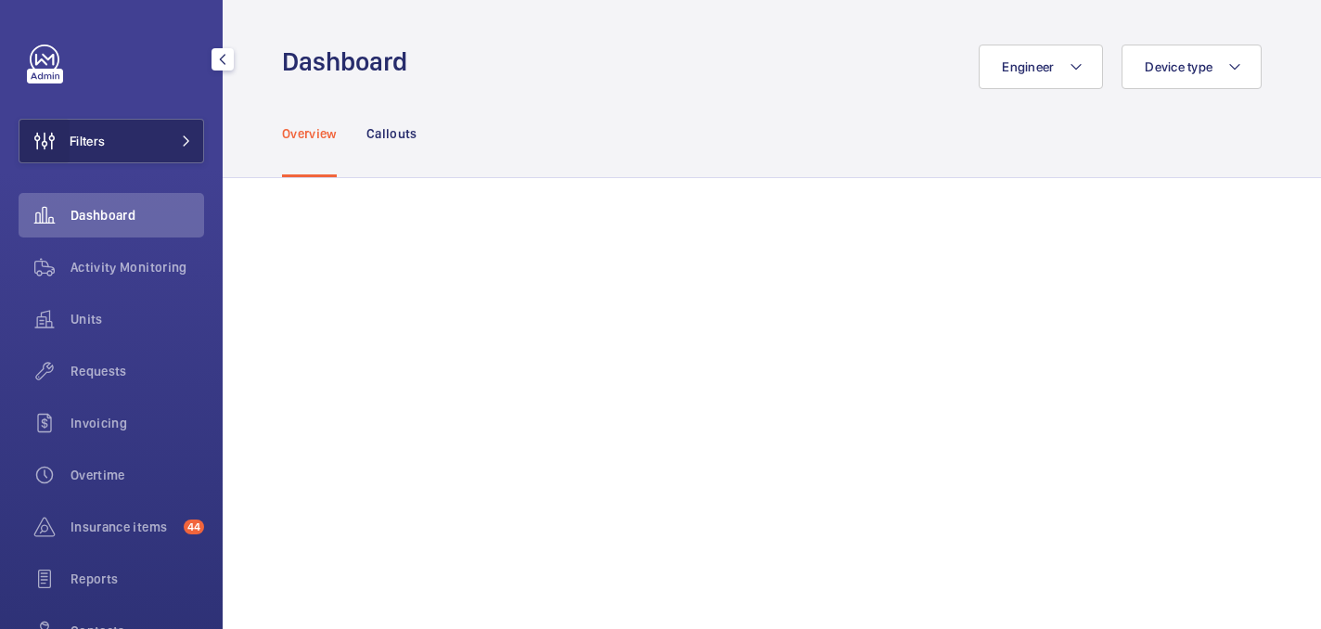
click at [41, 152] on wm-front-icon-button at bounding box center [44, 141] width 50 height 45
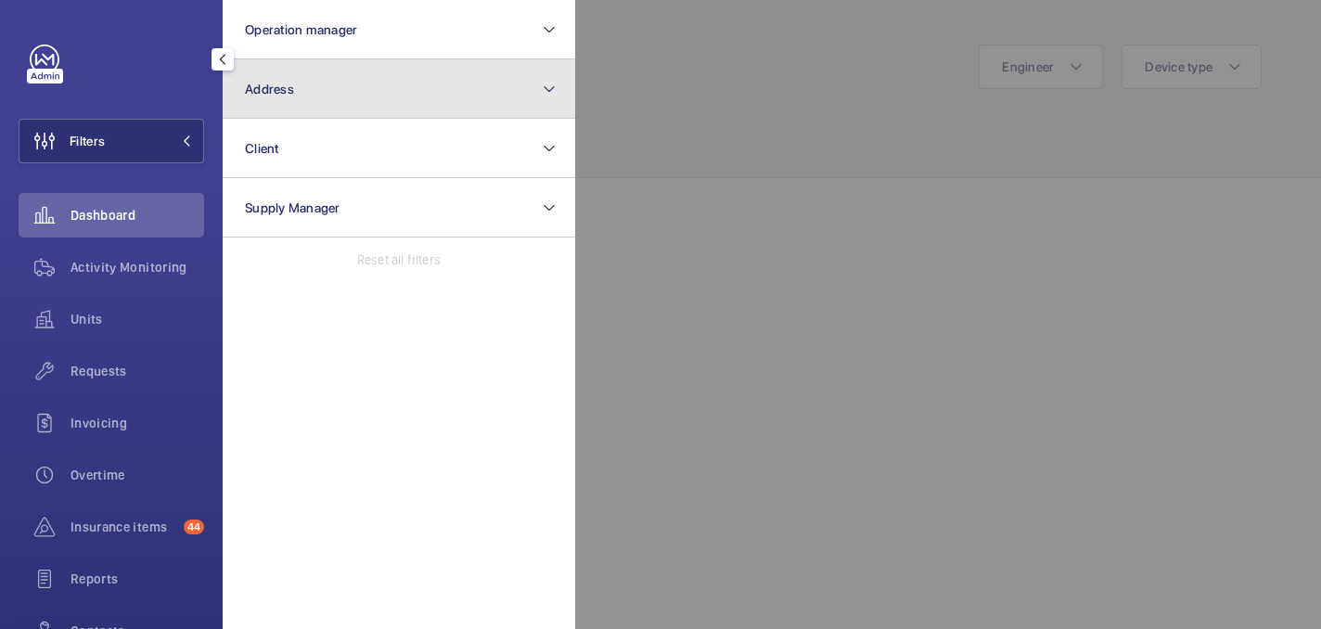
click at [350, 98] on button "Address" at bounding box center [399, 88] width 353 height 59
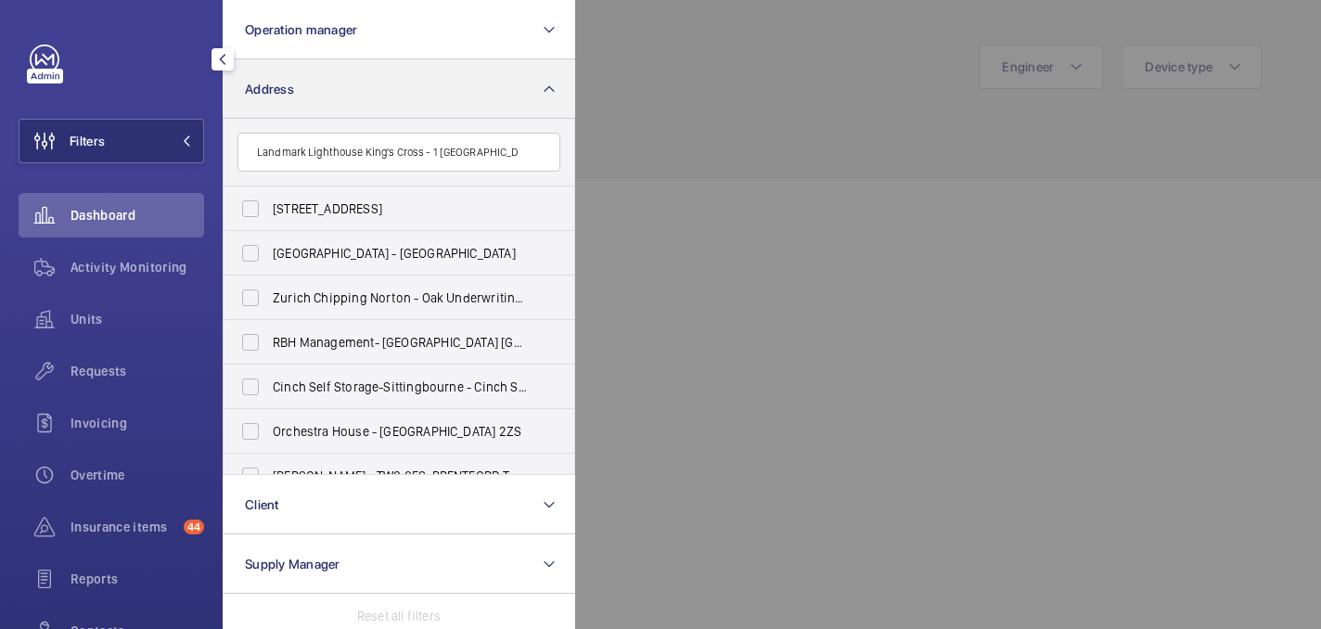
scroll to position [0, 17]
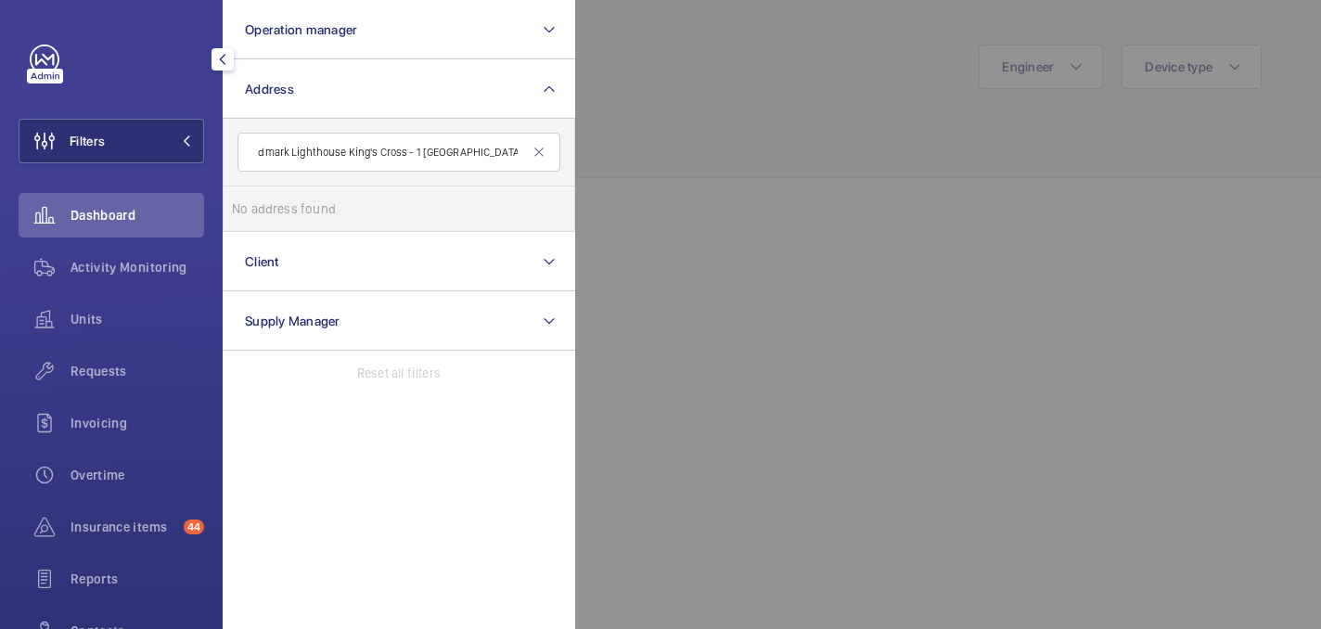
drag, startPoint x: 405, startPoint y: 154, endPoint x: 571, endPoint y: 151, distance: 166.1
click at [571, 151] on form "Landmark Lighthouse King's Cross - 1 King's Cross Bridge" at bounding box center [399, 153] width 351 height 68
type input "Landmark Lighthouse King's Cross"
click at [409, 214] on span "King's" at bounding box center [422, 208] width 36 height 15
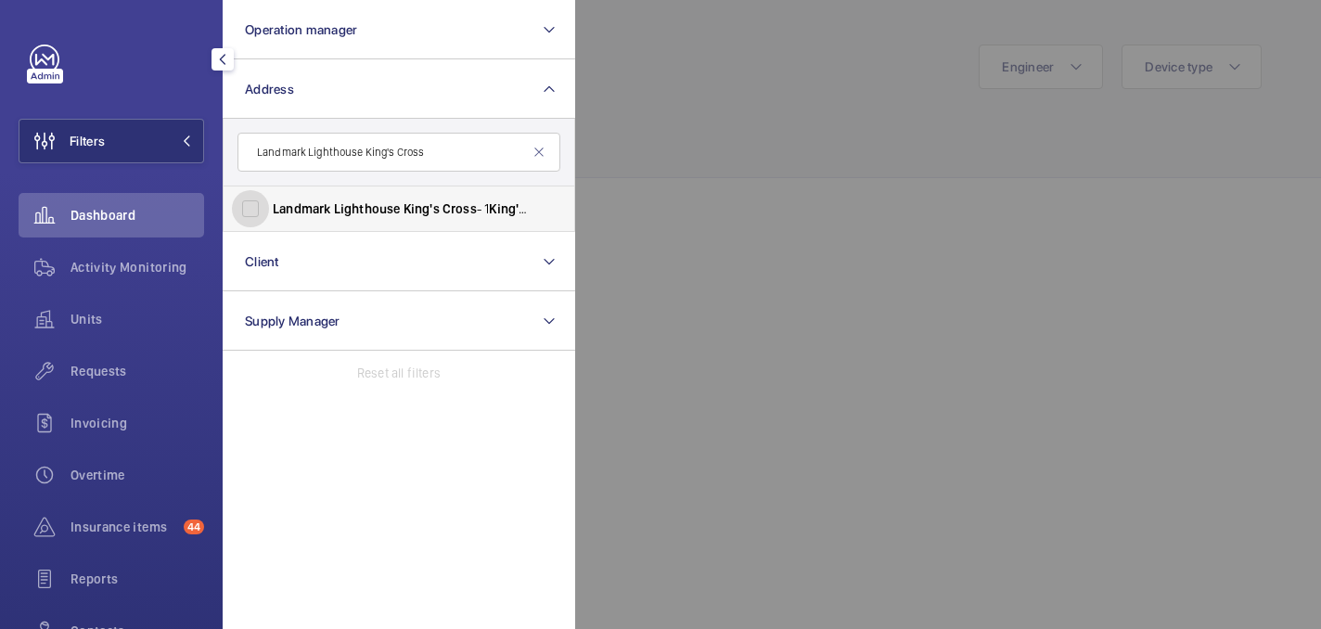
click at [269, 214] on input "Landmark Lighthouse King's Cross - 1 King's Cross Bridge, LONDON N1 9NW" at bounding box center [250, 208] width 37 height 37
checkbox input "true"
click at [763, 143] on div at bounding box center [1235, 314] width 1321 height 629
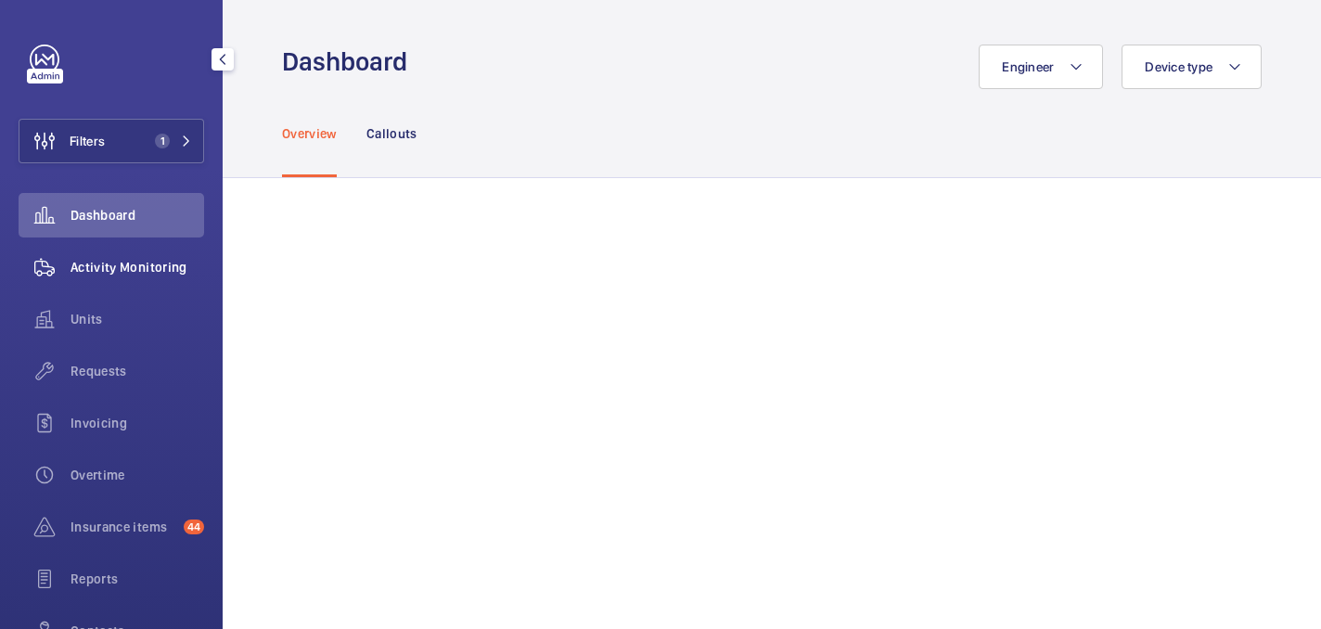
click at [124, 256] on div "Activity Monitoring" at bounding box center [112, 267] width 186 height 45
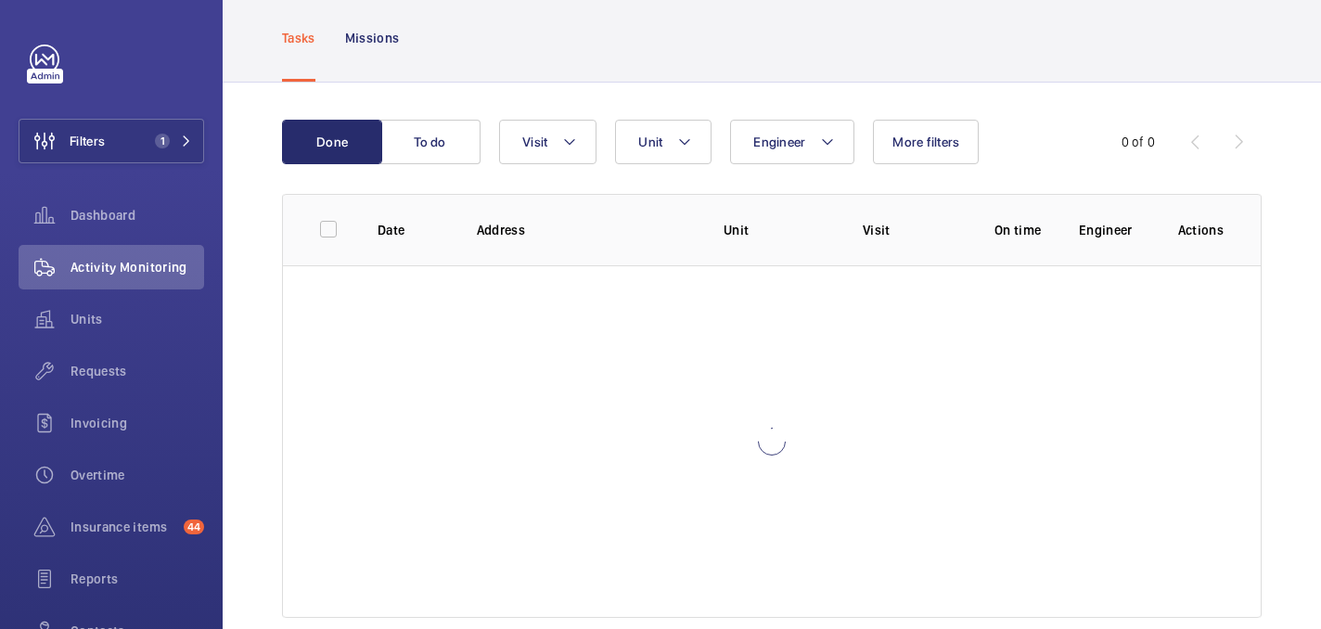
scroll to position [97, 0]
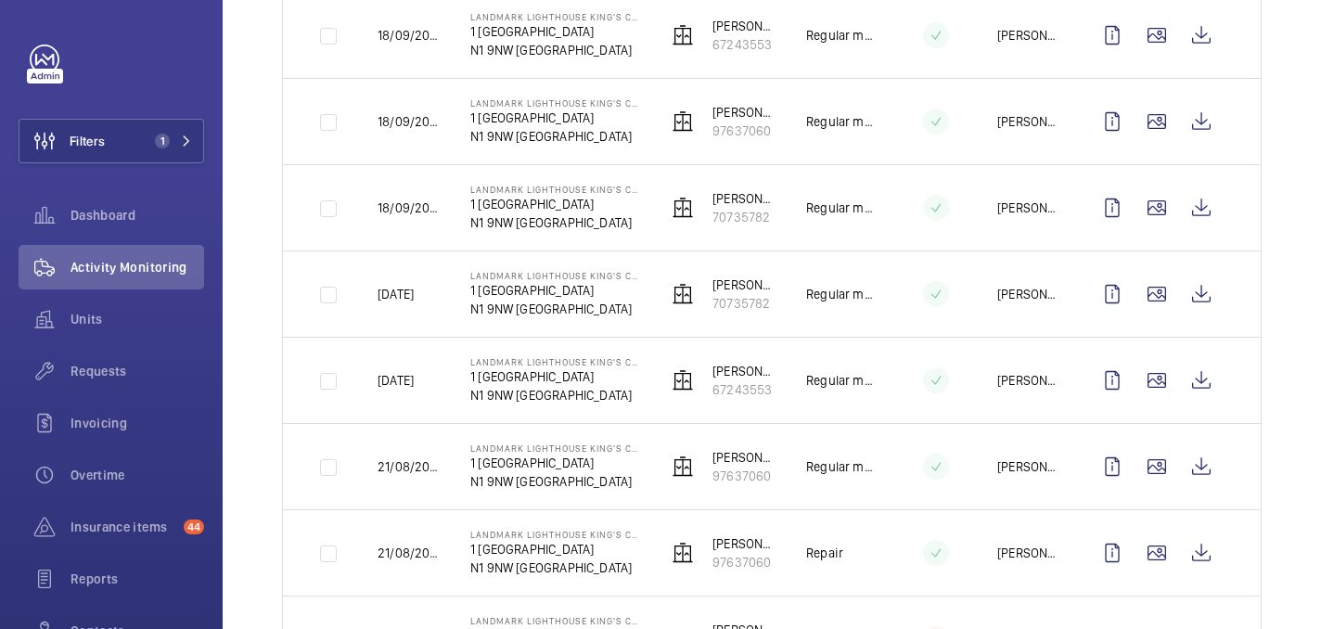
scroll to position [554, 0]
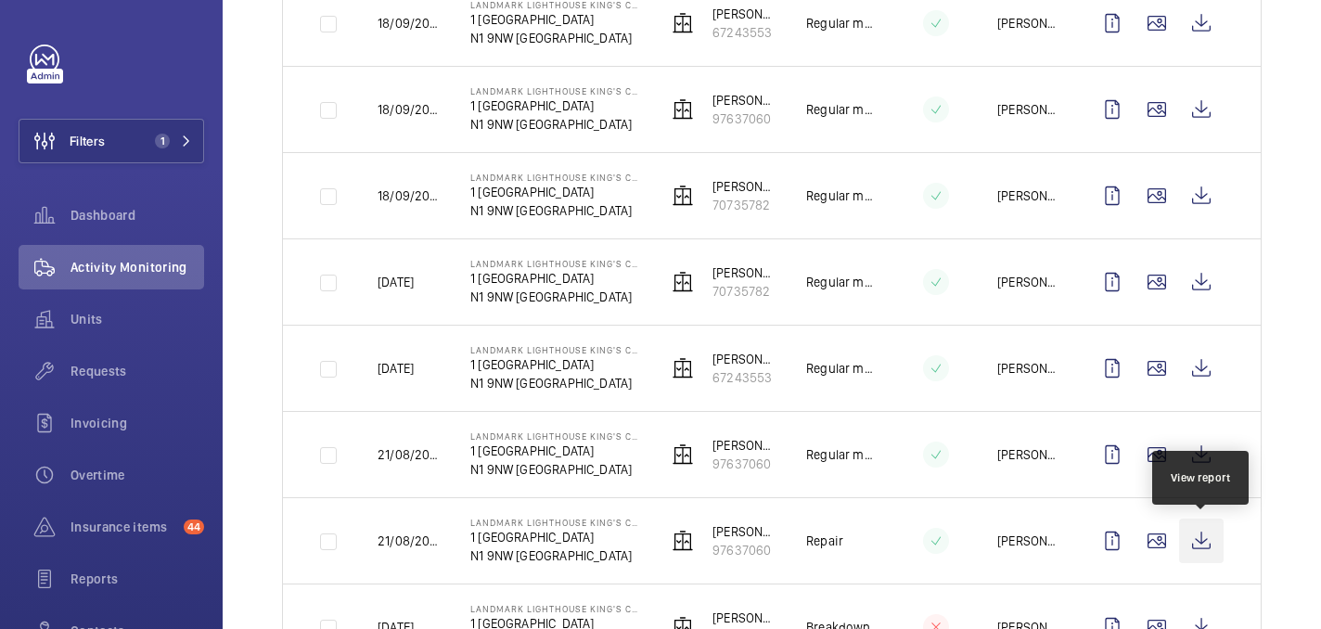
click at [1204, 543] on wm-front-icon-button at bounding box center [1201, 541] width 45 height 45
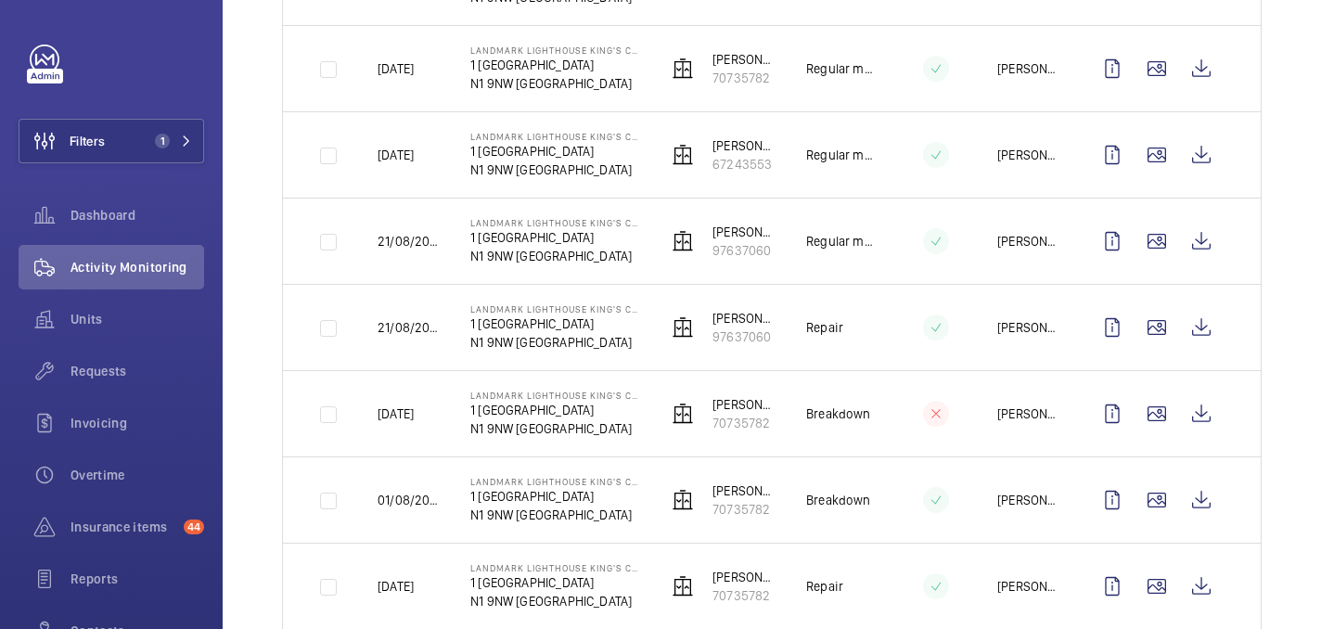
scroll to position [772, 0]
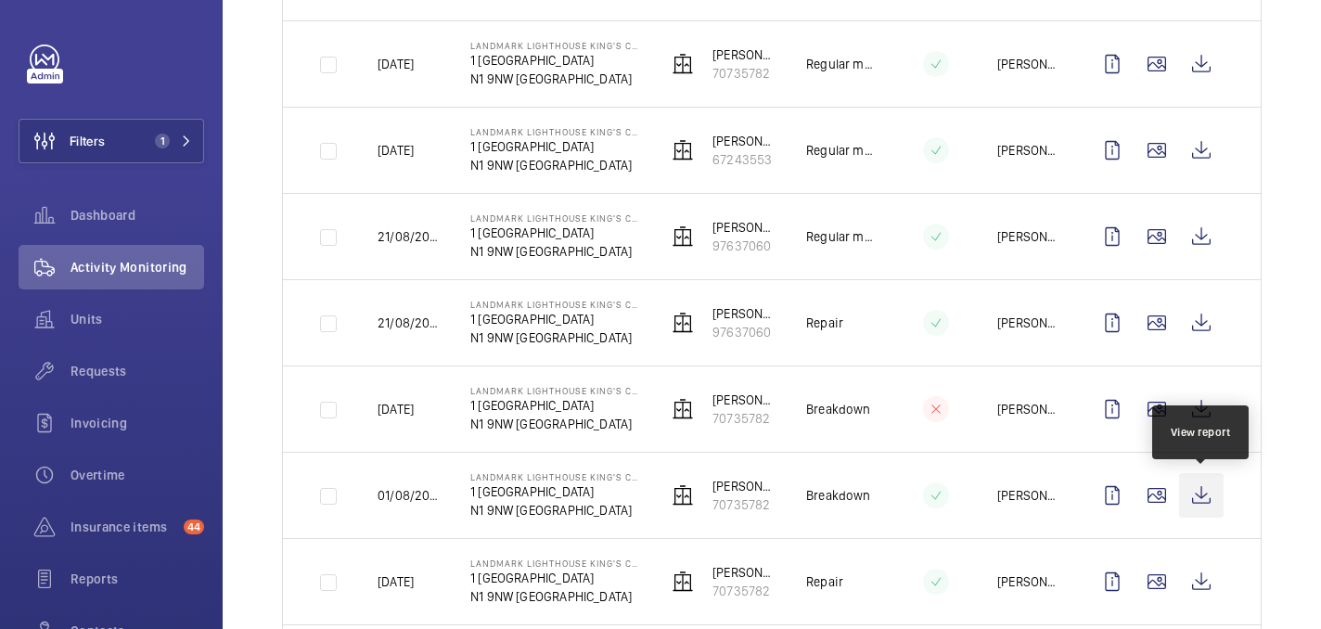
click at [1195, 499] on wm-front-icon-button at bounding box center [1201, 495] width 45 height 45
click at [138, 375] on span "Requests" at bounding box center [138, 371] width 134 height 19
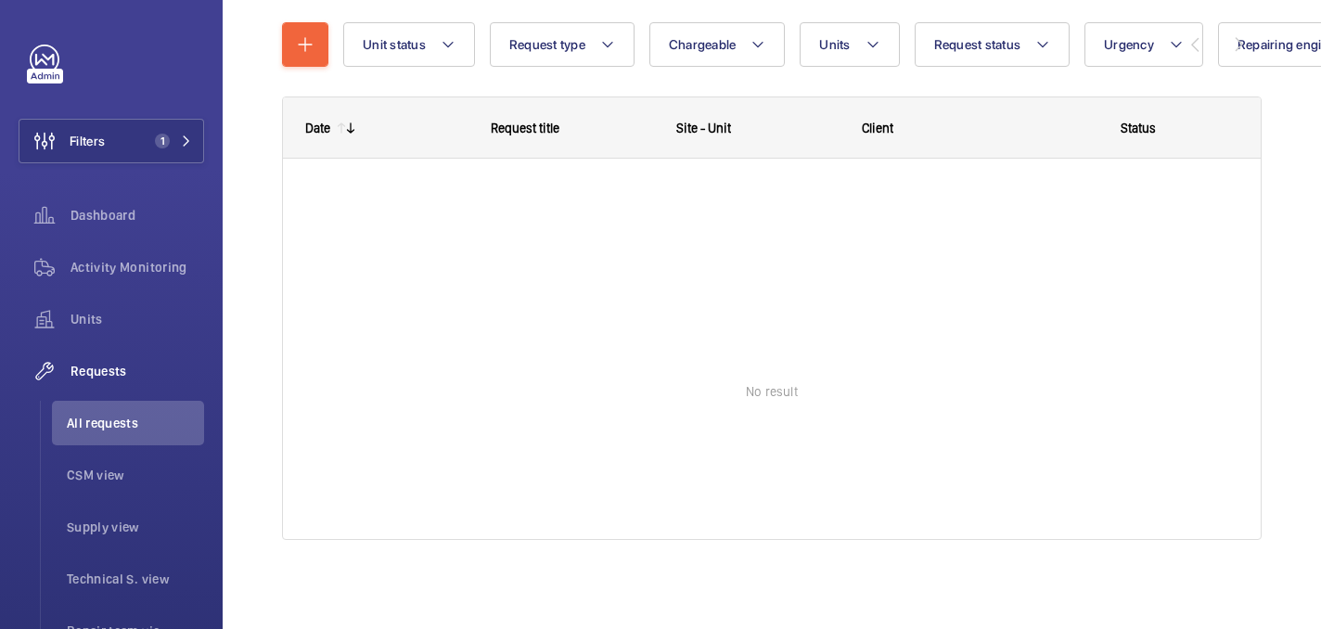
scroll to position [207, 0]
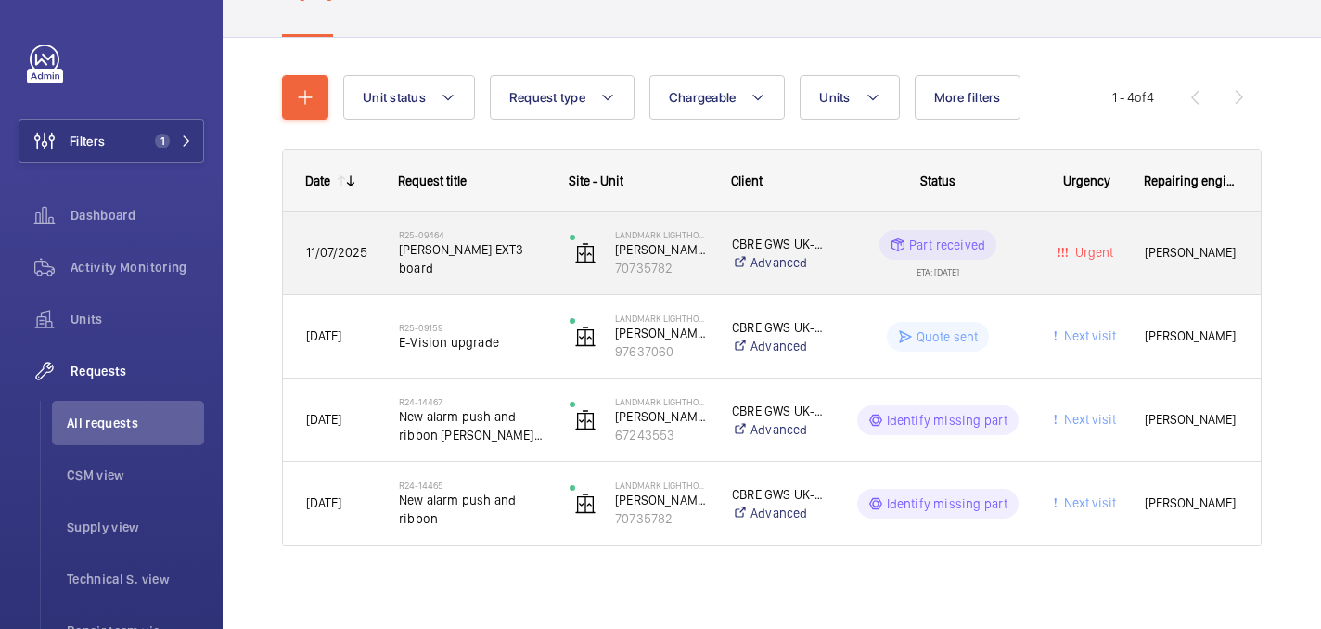
scroll to position [157, 0]
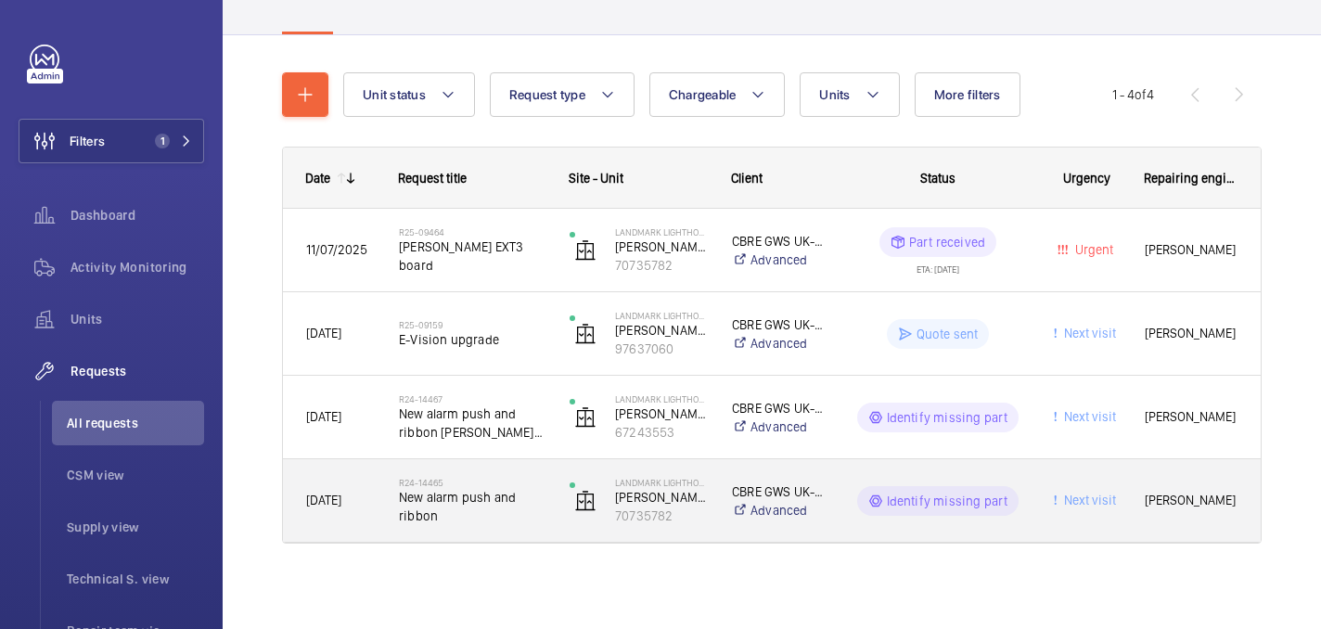
click at [495, 514] on span "New alarm push and ribbon" at bounding box center [472, 506] width 147 height 37
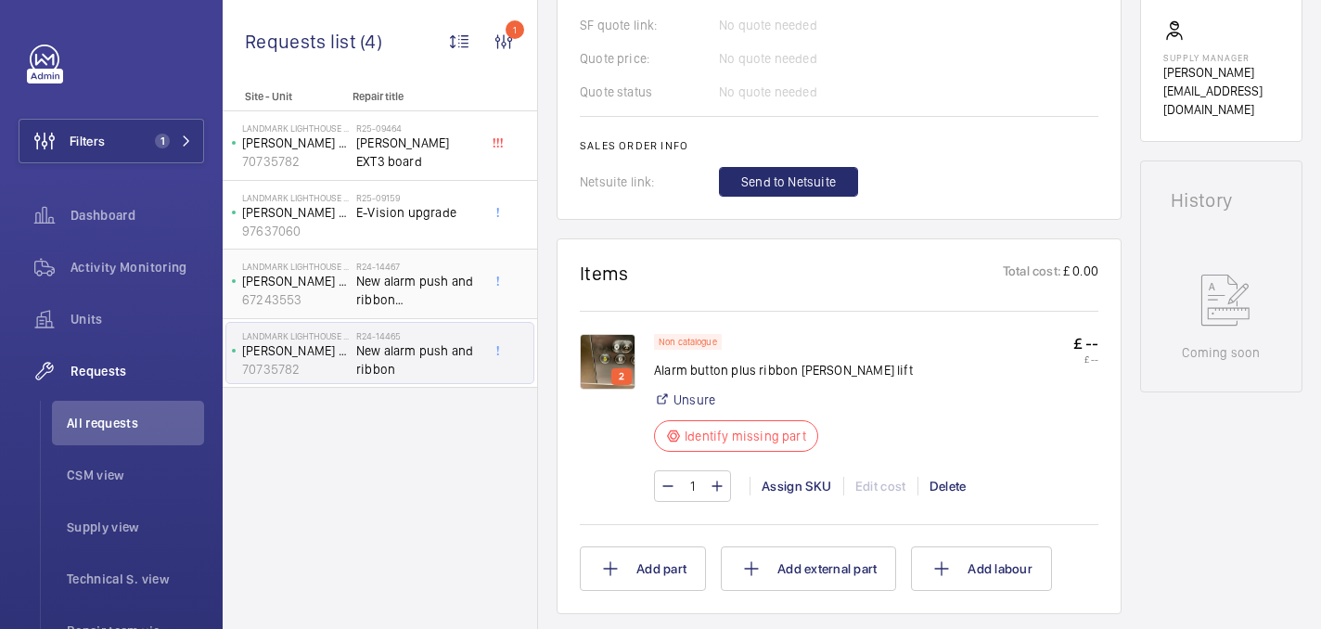
scroll to position [808, 0]
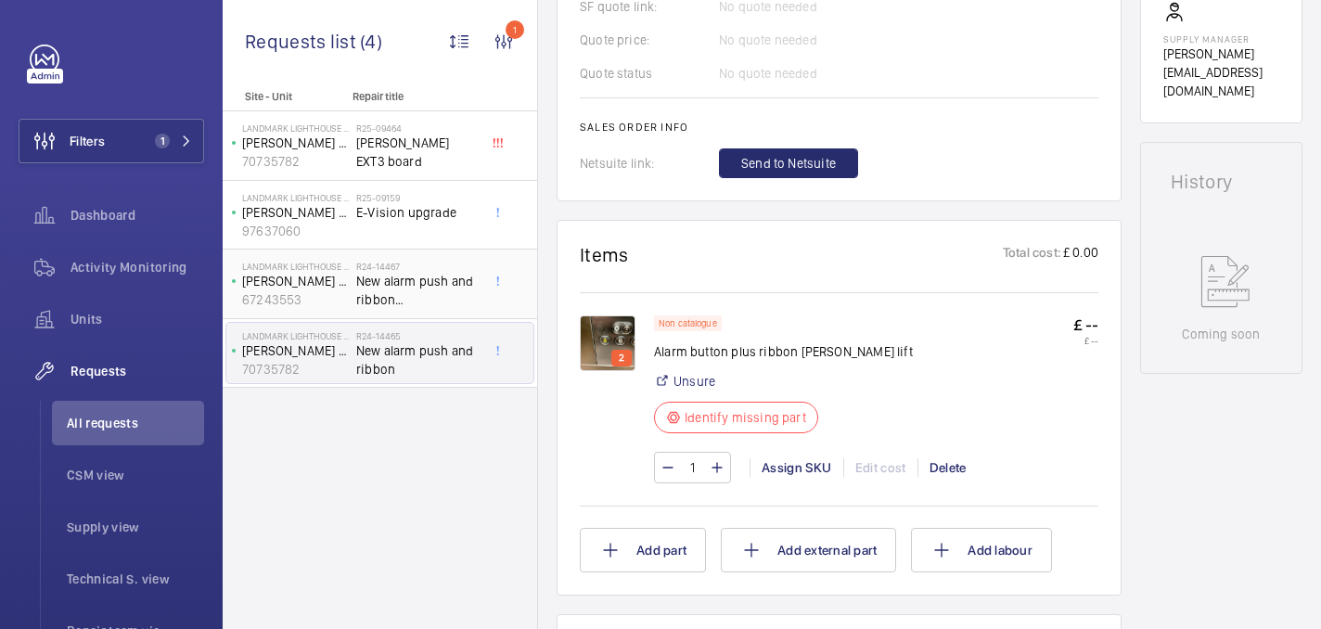
click at [420, 289] on span "New alarm push and ribbon orona lift" at bounding box center [417, 290] width 122 height 37
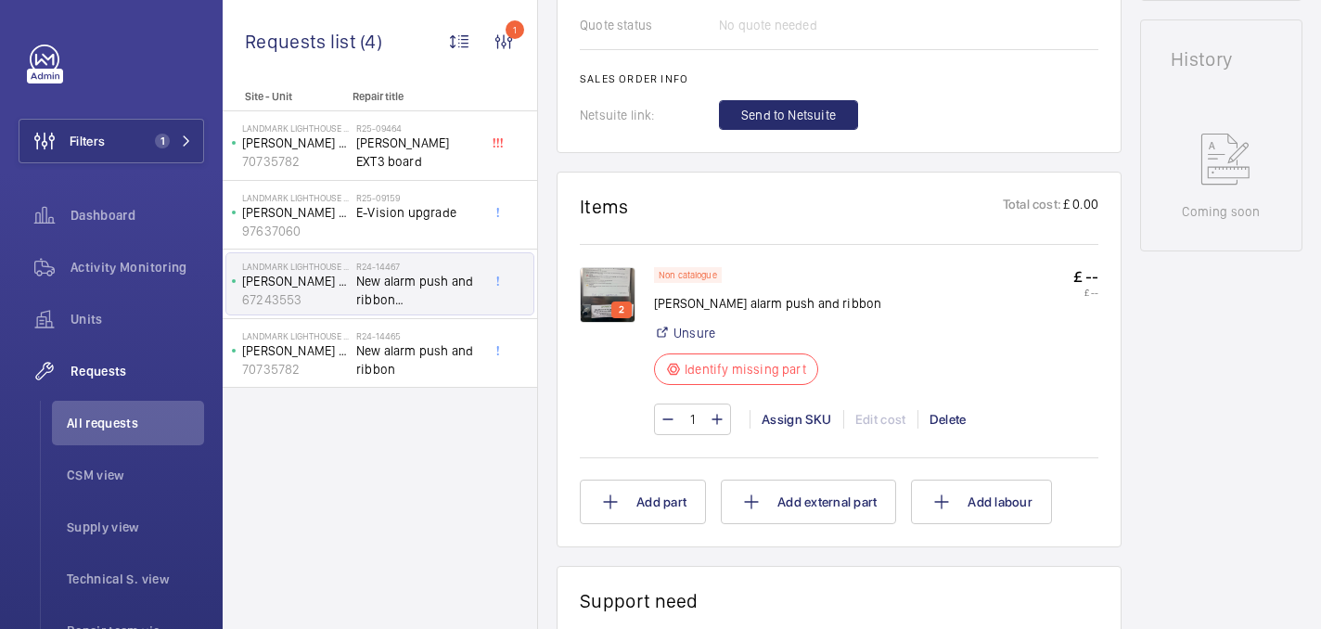
scroll to position [949, 0]
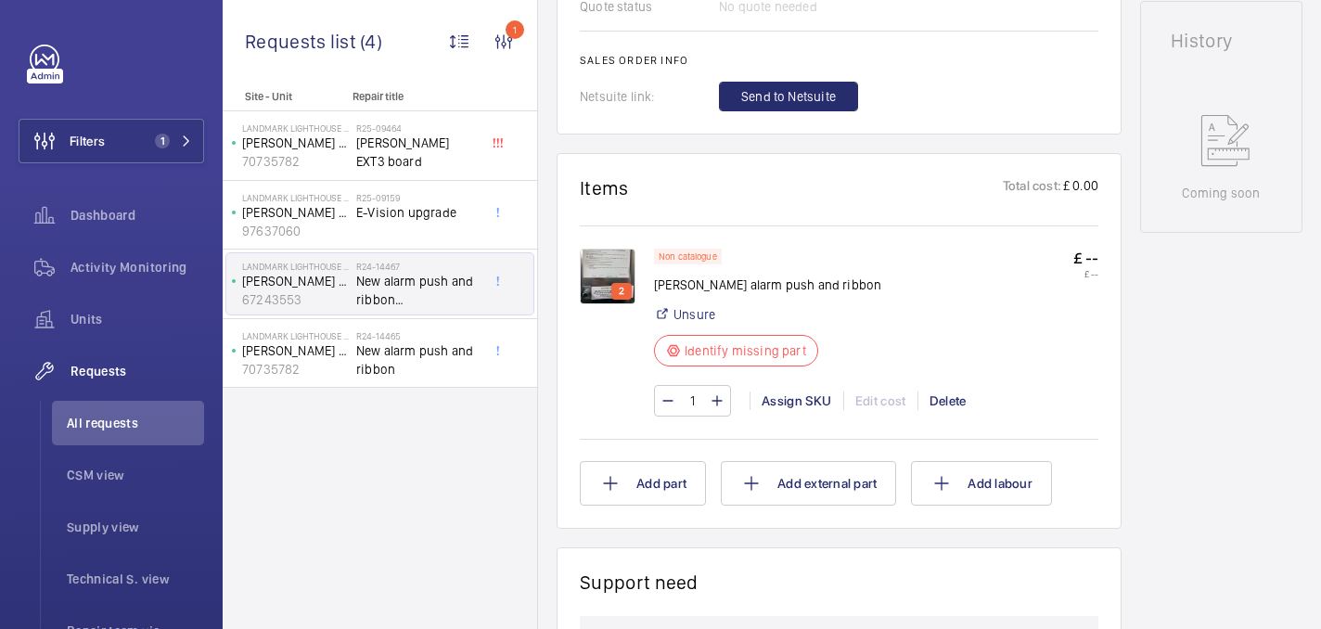
click at [608, 250] on img at bounding box center [608, 277] width 56 height 56
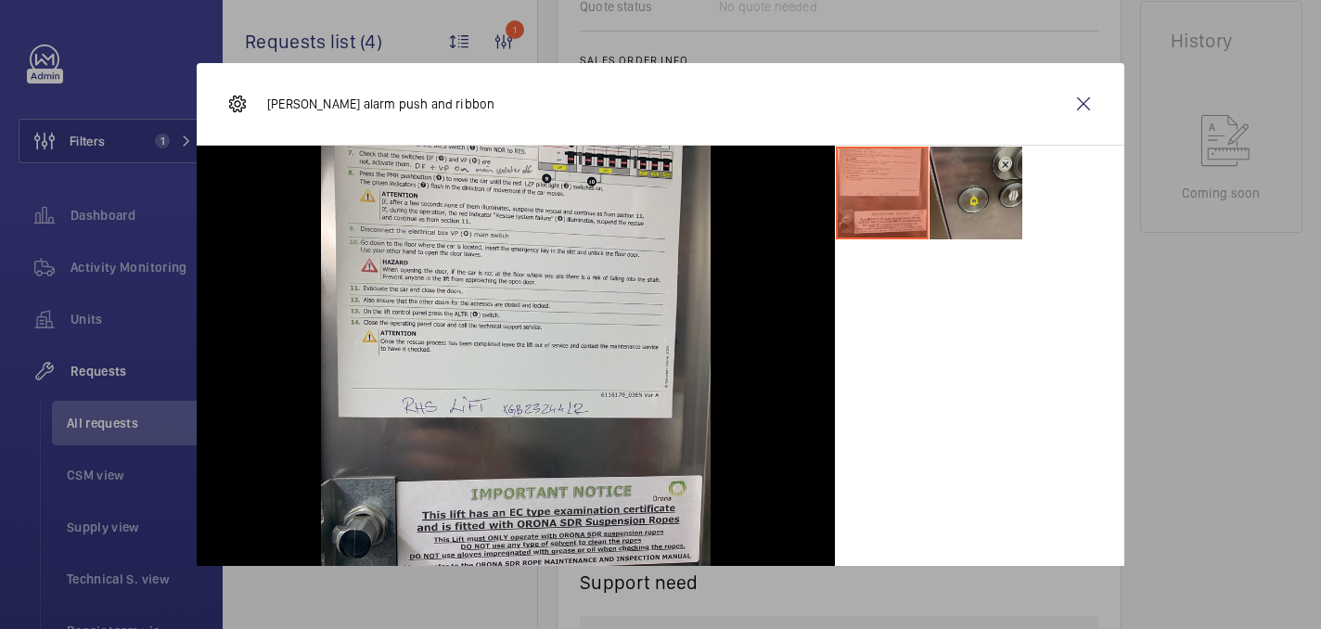
click at [984, 193] on li at bounding box center [976, 193] width 93 height 93
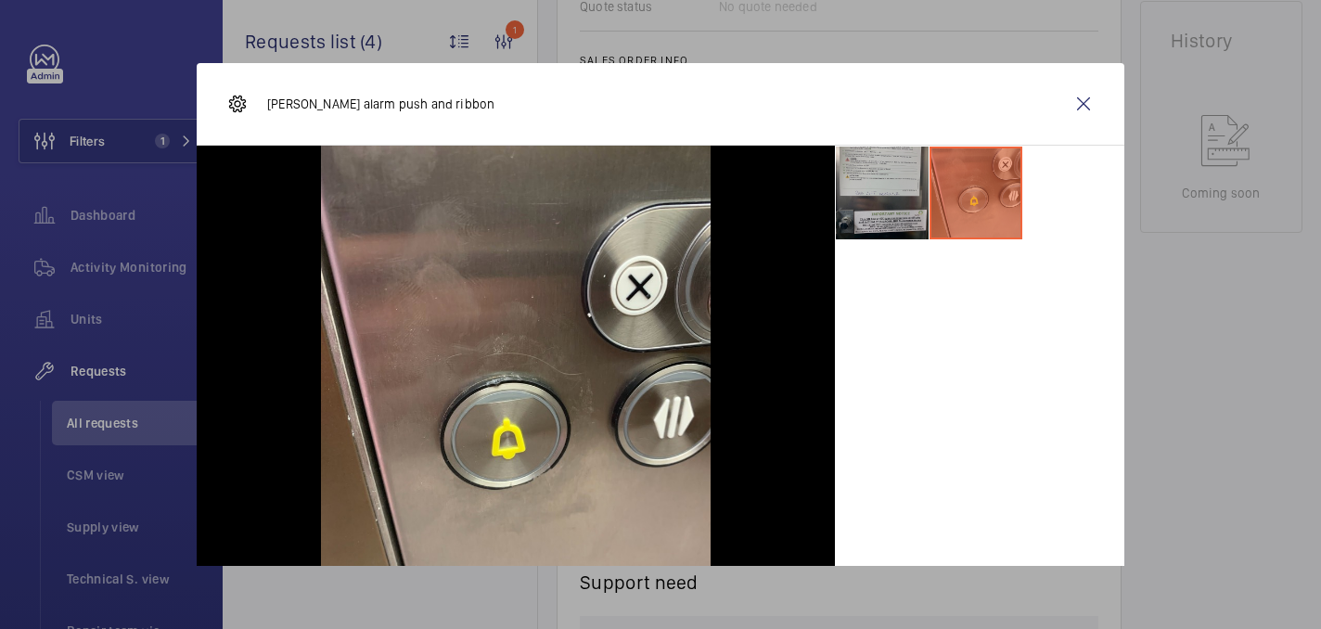
click at [892, 194] on li at bounding box center [882, 193] width 93 height 93
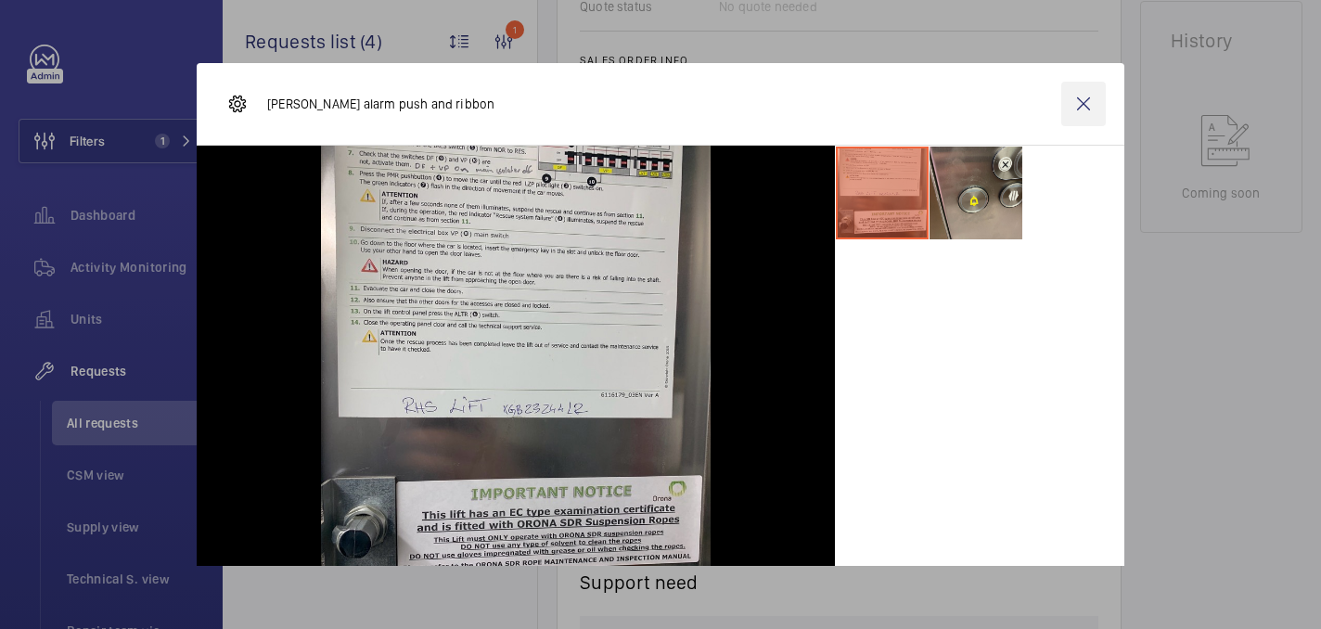
click at [1076, 101] on wm-front-icon-button at bounding box center [1083, 104] width 45 height 45
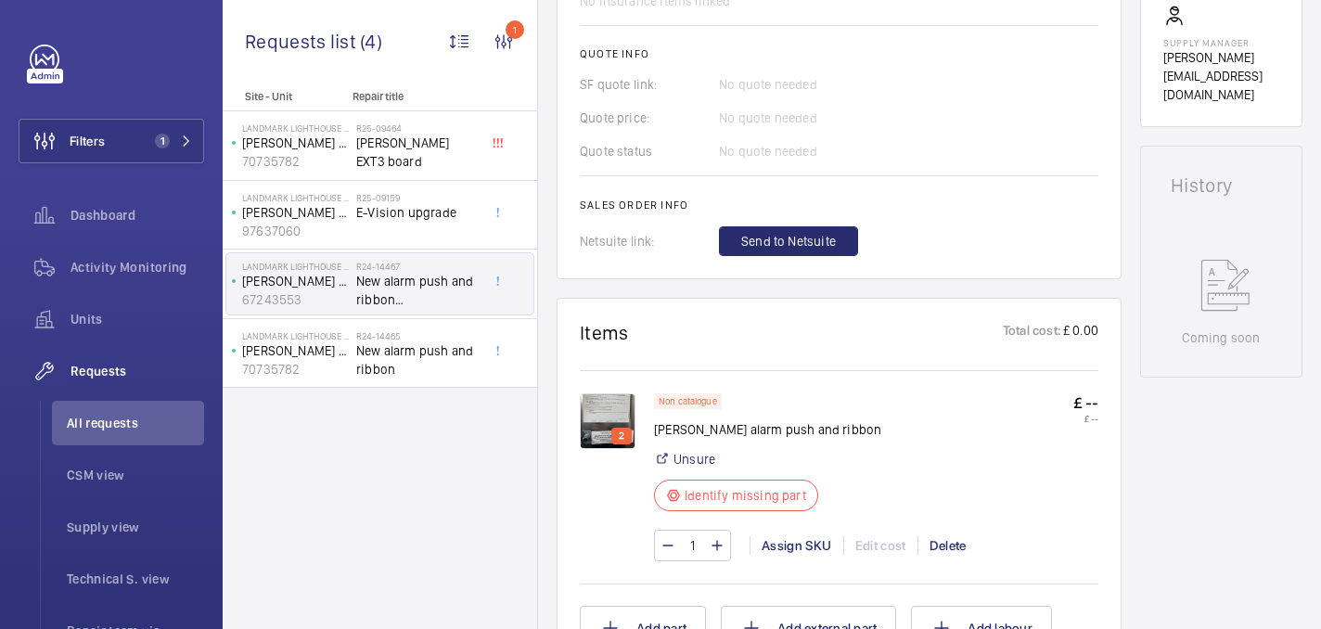
scroll to position [800, 0]
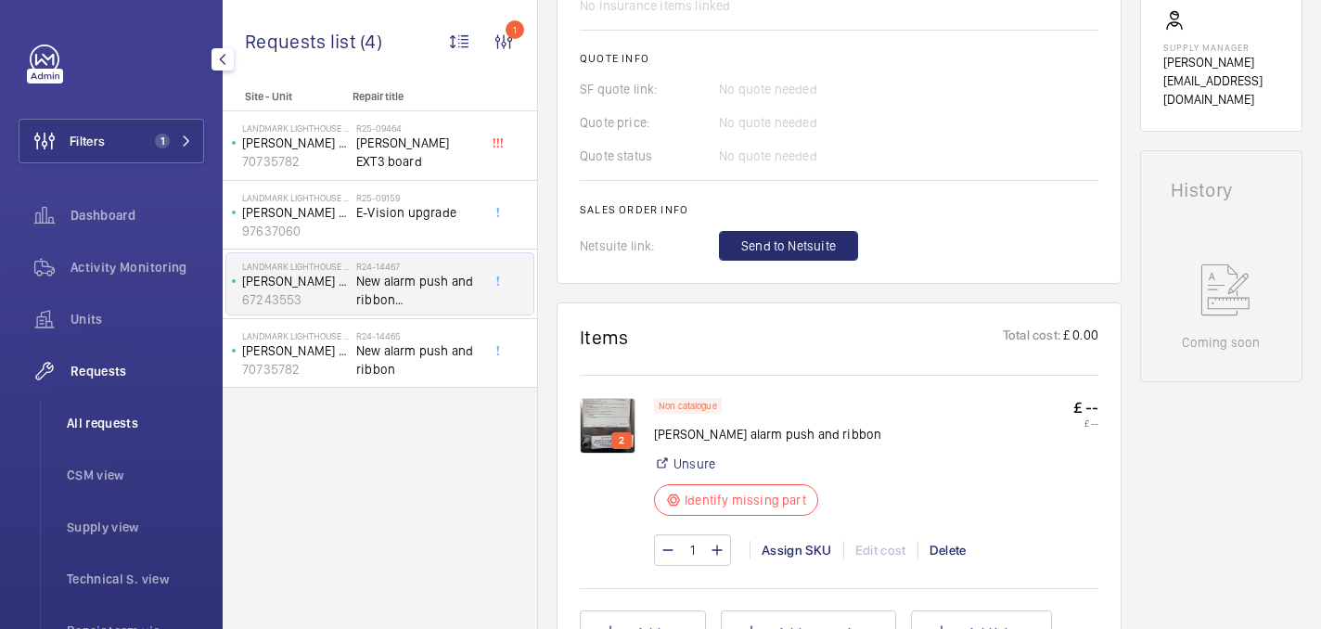
click at [99, 416] on span "All requests" at bounding box center [135, 423] width 137 height 19
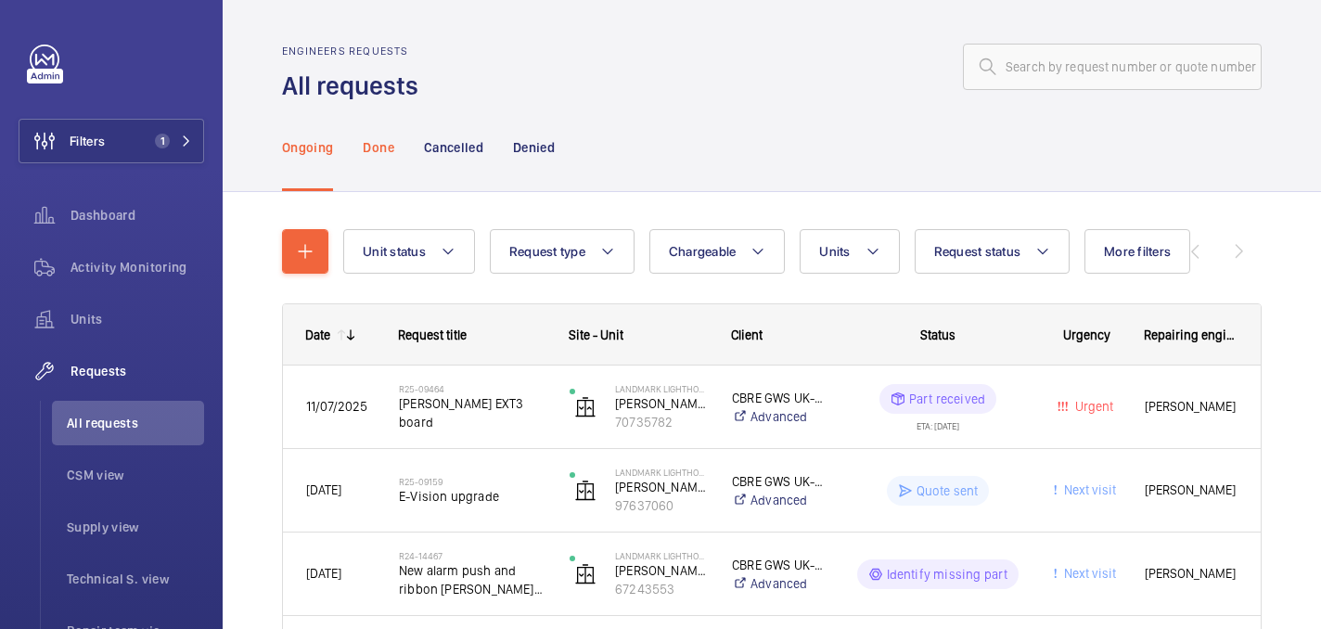
click at [385, 157] on div "Done" at bounding box center [378, 147] width 31 height 88
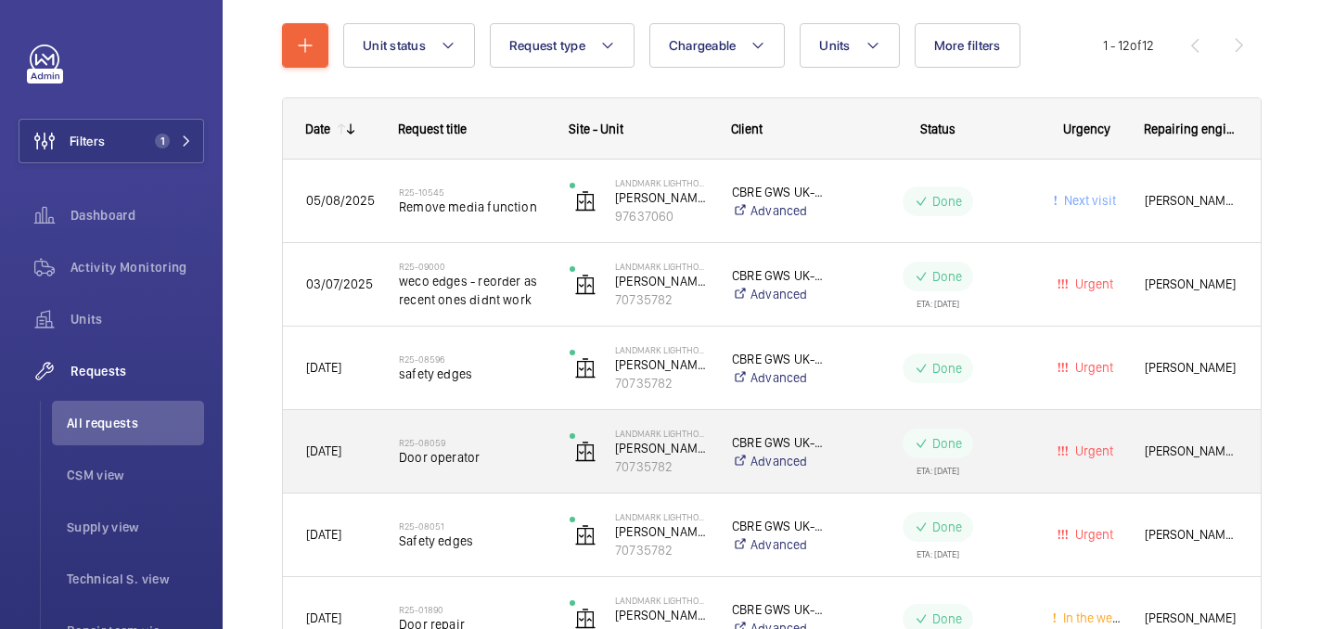
scroll to position [202, 0]
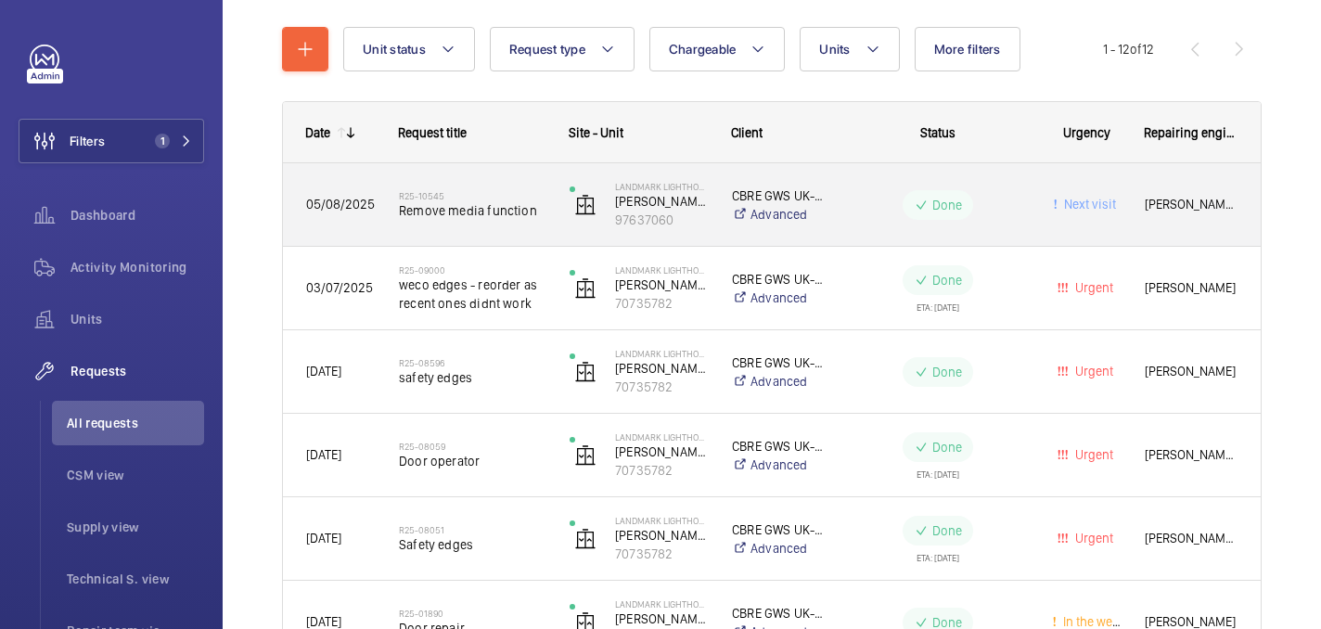
click at [501, 195] on h2 "R25-10545" at bounding box center [472, 195] width 147 height 11
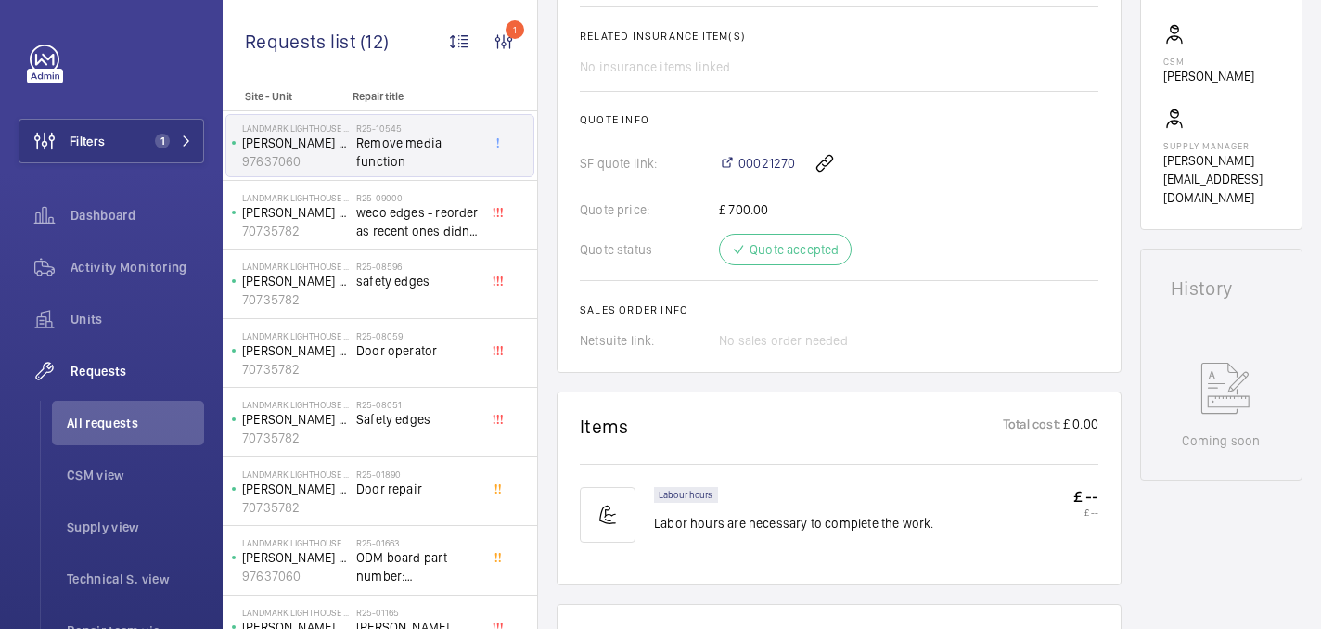
scroll to position [79, 0]
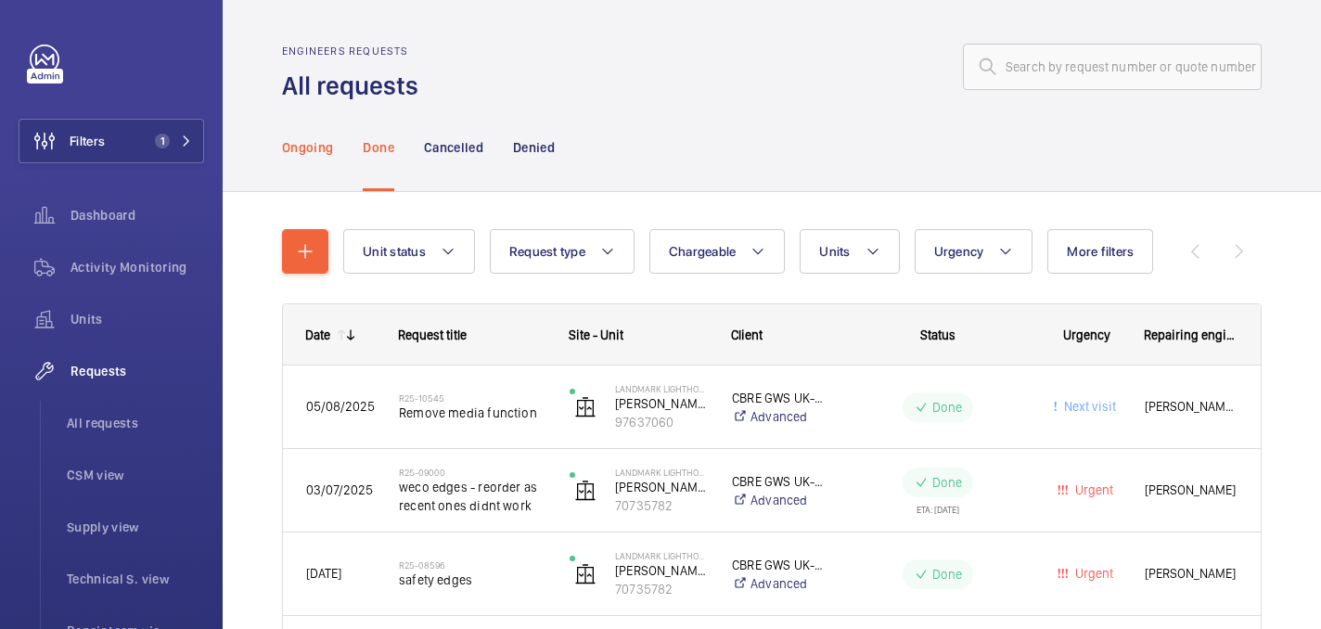
click at [315, 165] on div "Ongoing" at bounding box center [307, 147] width 51 height 88
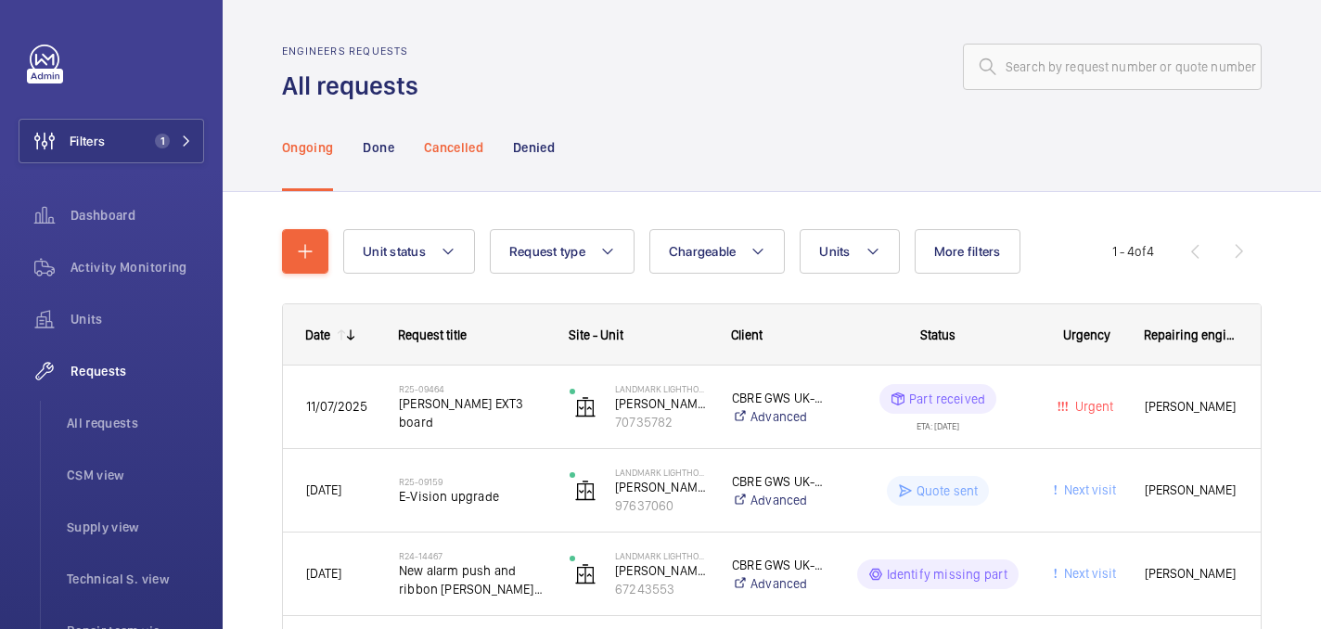
click at [472, 160] on div "Cancelled" at bounding box center [453, 147] width 59 height 88
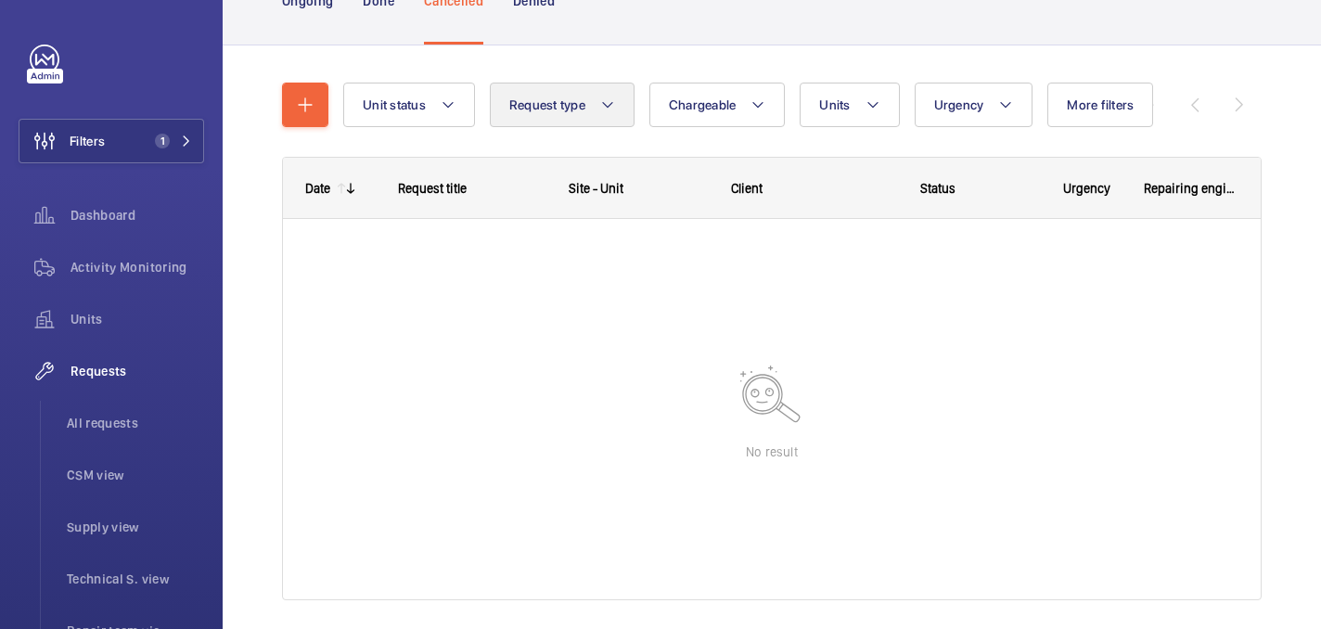
scroll to position [32, 0]
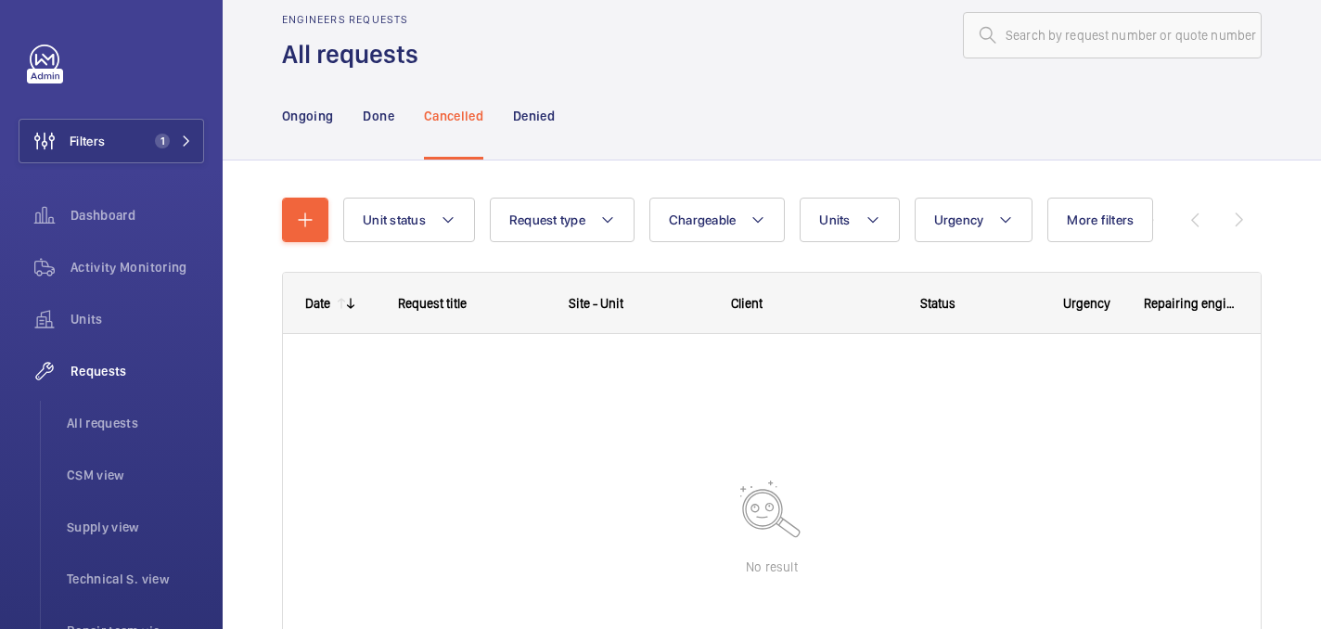
click at [510, 121] on nav "Ongoing Done Cancelled Denied" at bounding box center [418, 115] width 273 height 88
click at [536, 109] on p "Denied" at bounding box center [534, 116] width 42 height 19
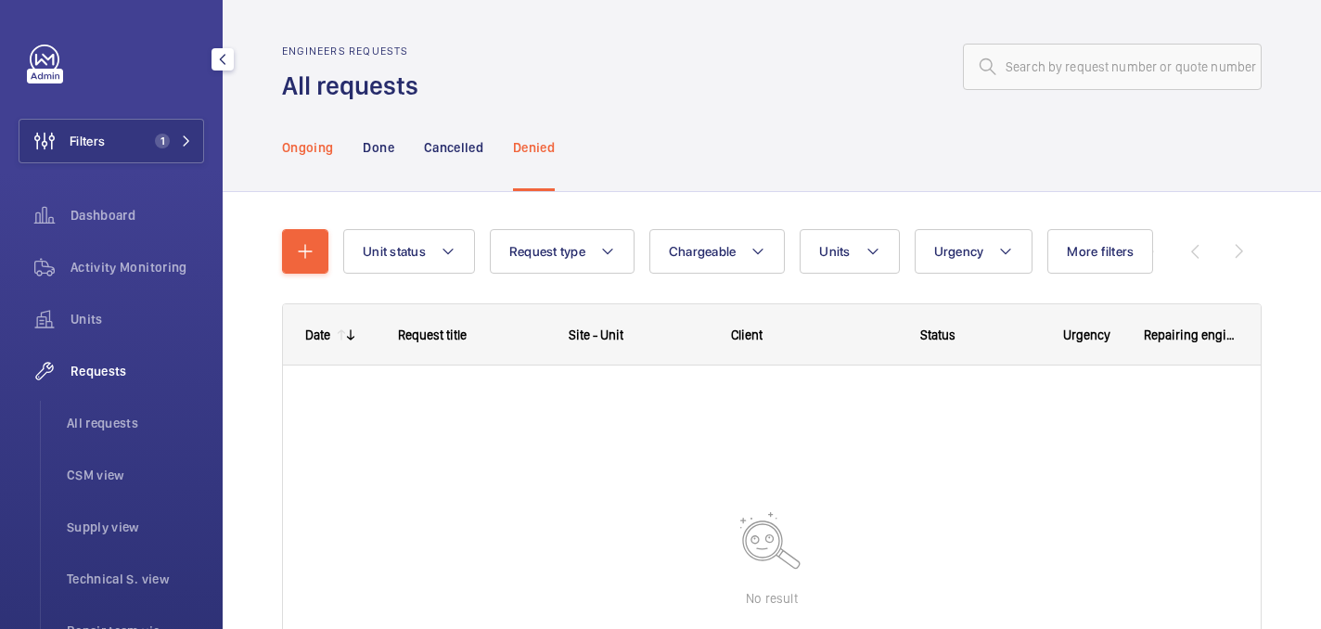
click at [298, 160] on div "Ongoing" at bounding box center [307, 147] width 51 height 88
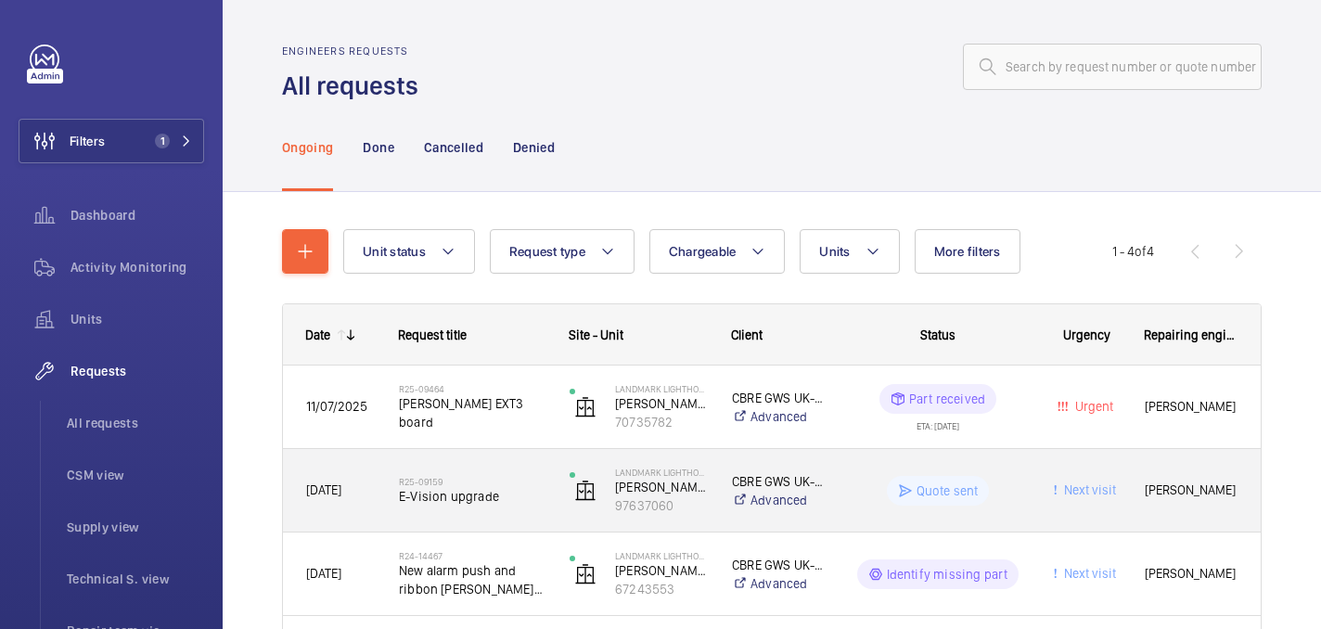
scroll to position [160, 0]
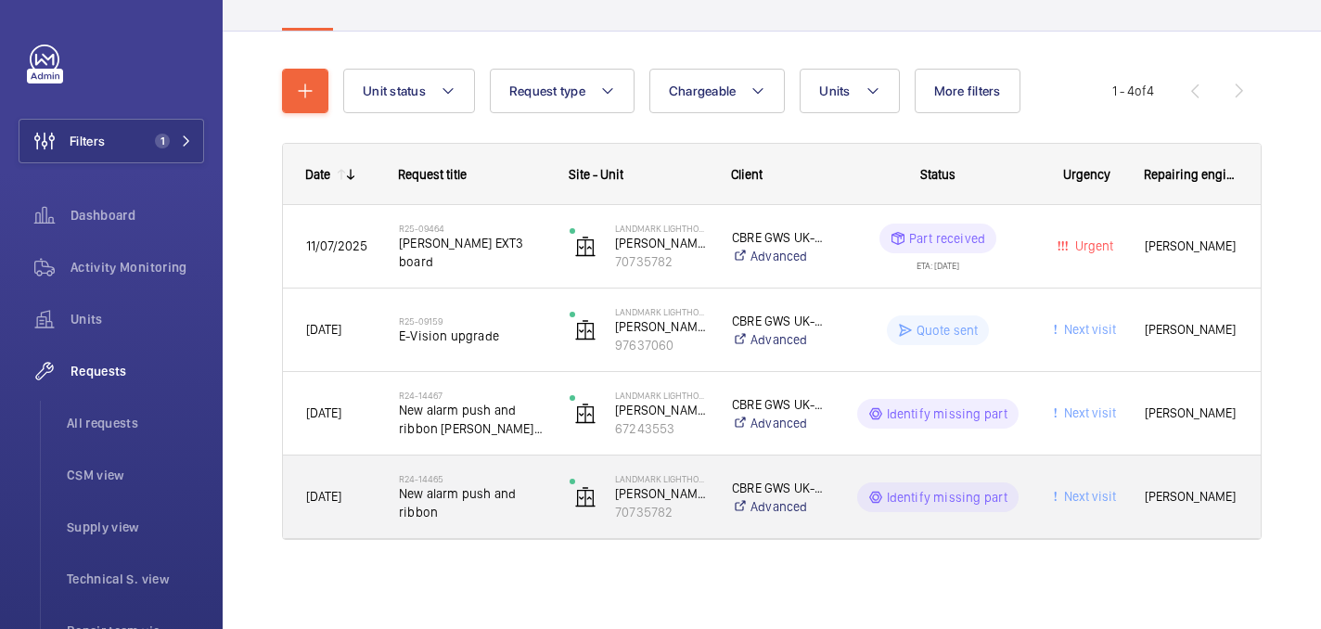
click at [505, 432] on span "New alarm push and ribbon orona lift" at bounding box center [472, 419] width 147 height 37
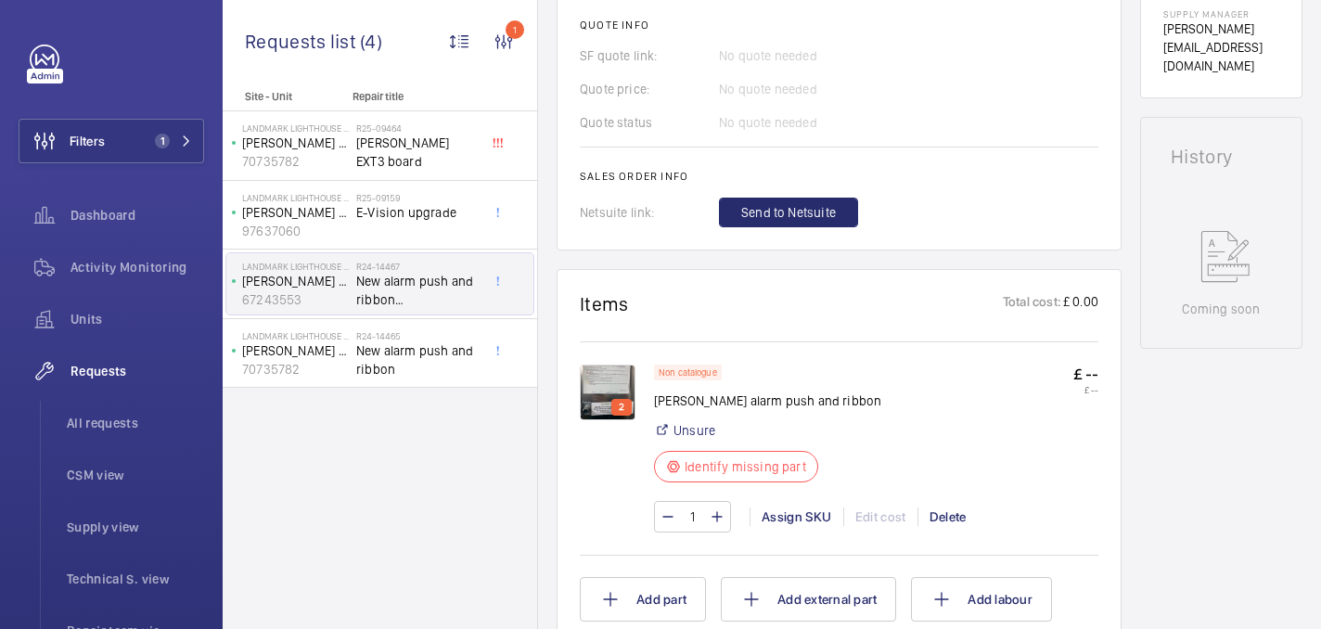
scroll to position [839, 0]
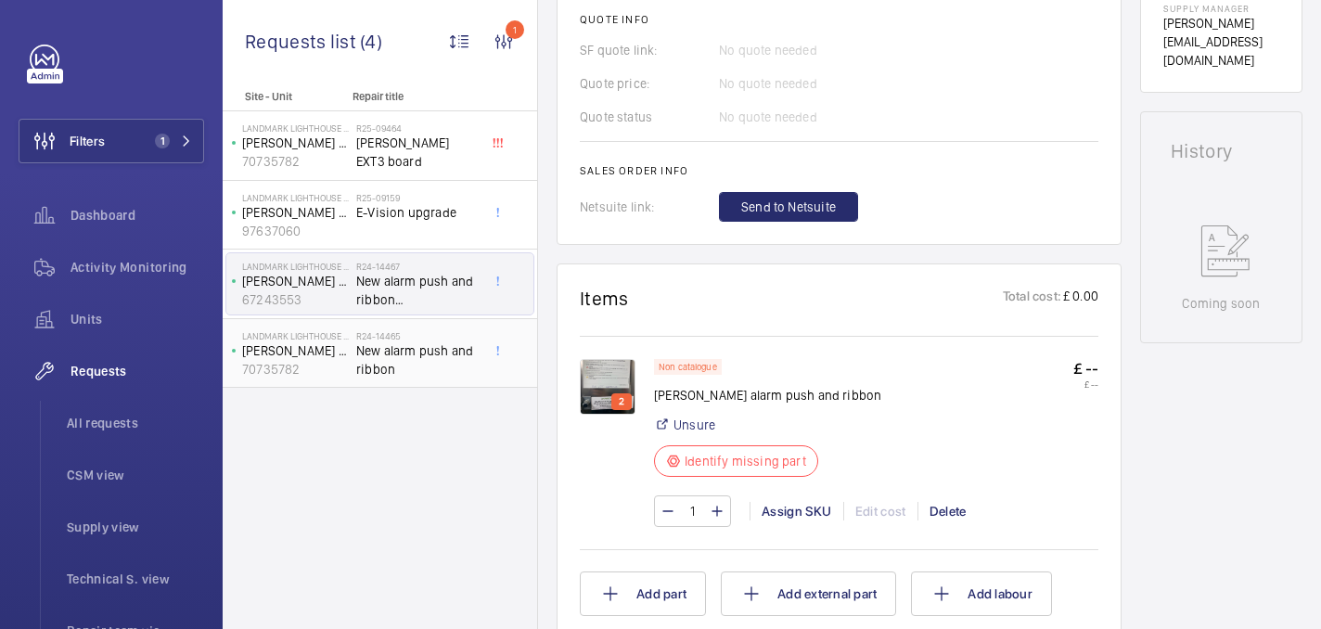
click at [349, 366] on div "Landmark Lighthouse King's Cross Orona Left Hand Passenger Lift 1 70735782" at bounding box center [291, 353] width 130 height 61
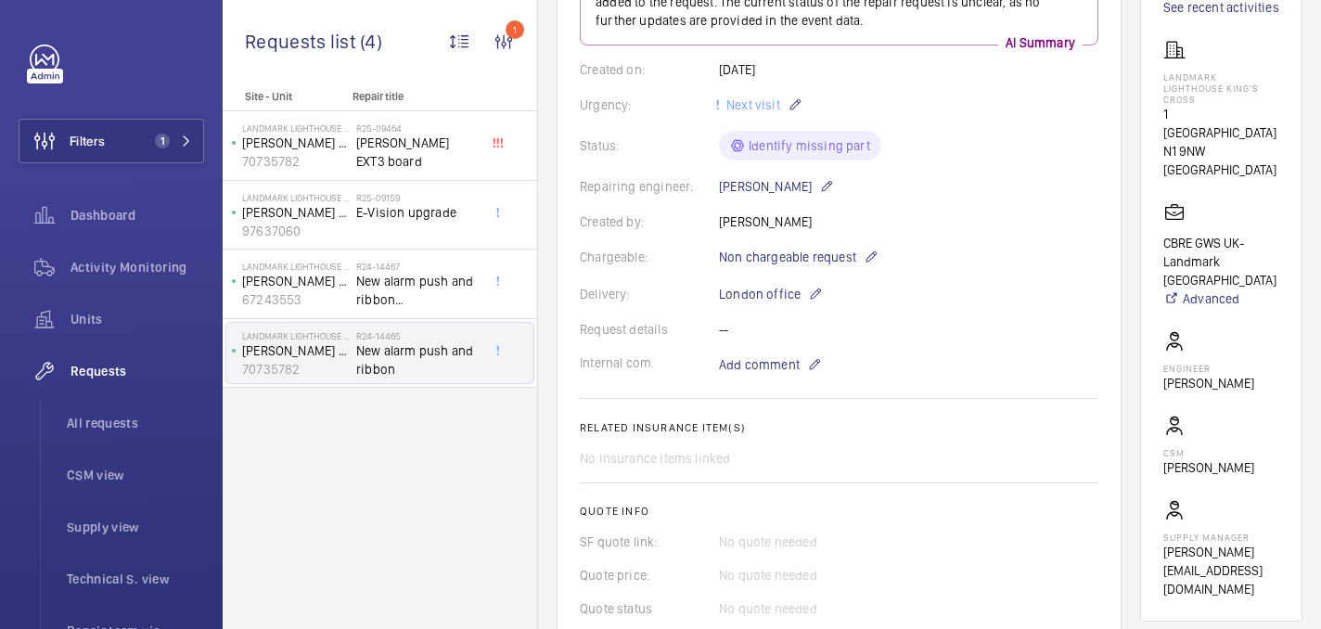
scroll to position [646, 0]
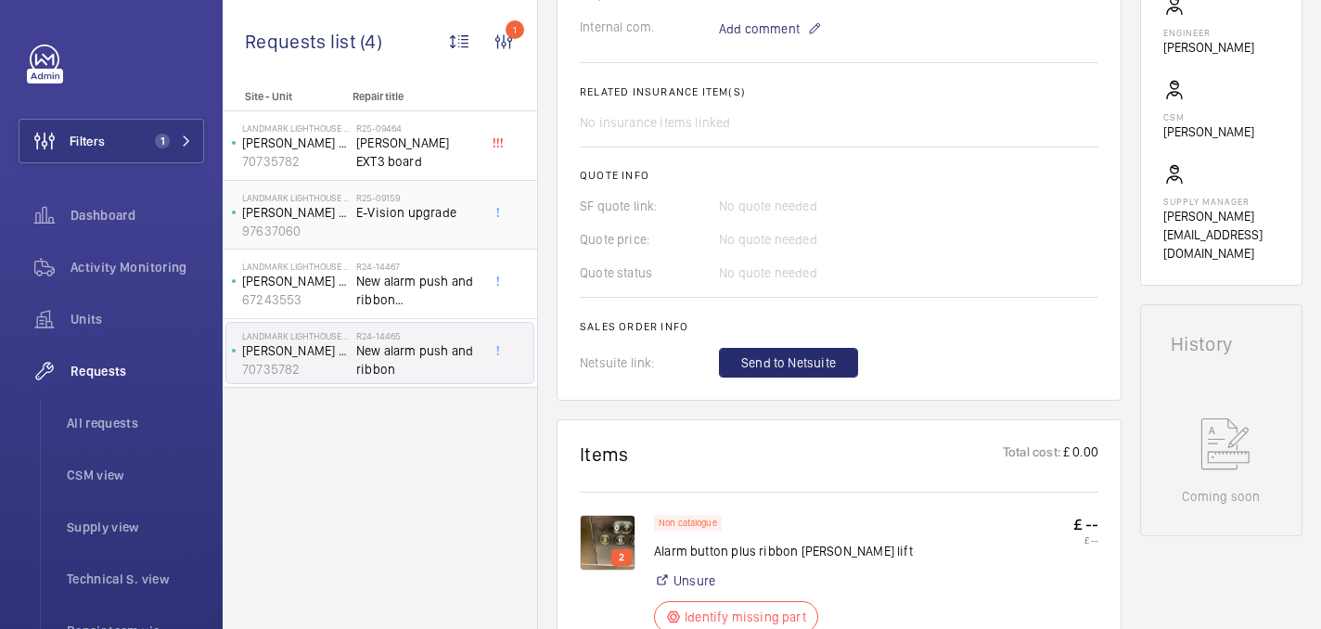
click at [366, 237] on div "R25-09159 E-Vision upgrade" at bounding box center [417, 219] width 122 height 54
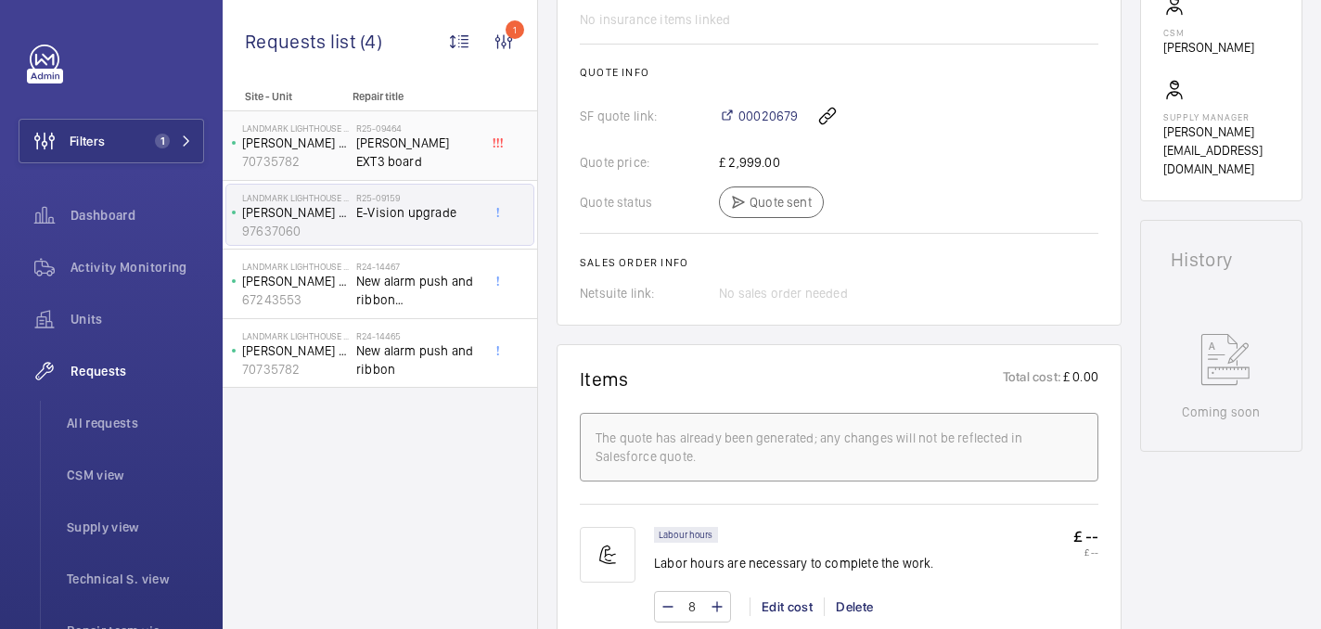
scroll to position [730, 0]
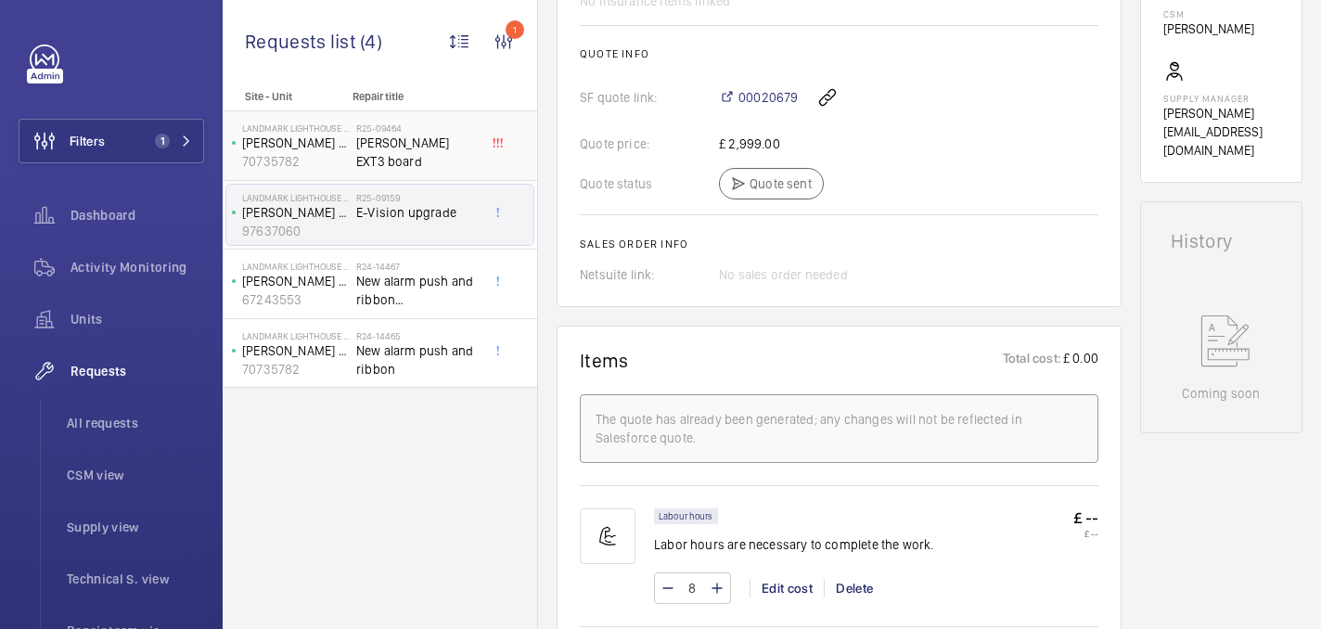
click at [393, 158] on div "R25-09464 orona EXT3 board" at bounding box center [417, 149] width 122 height 54
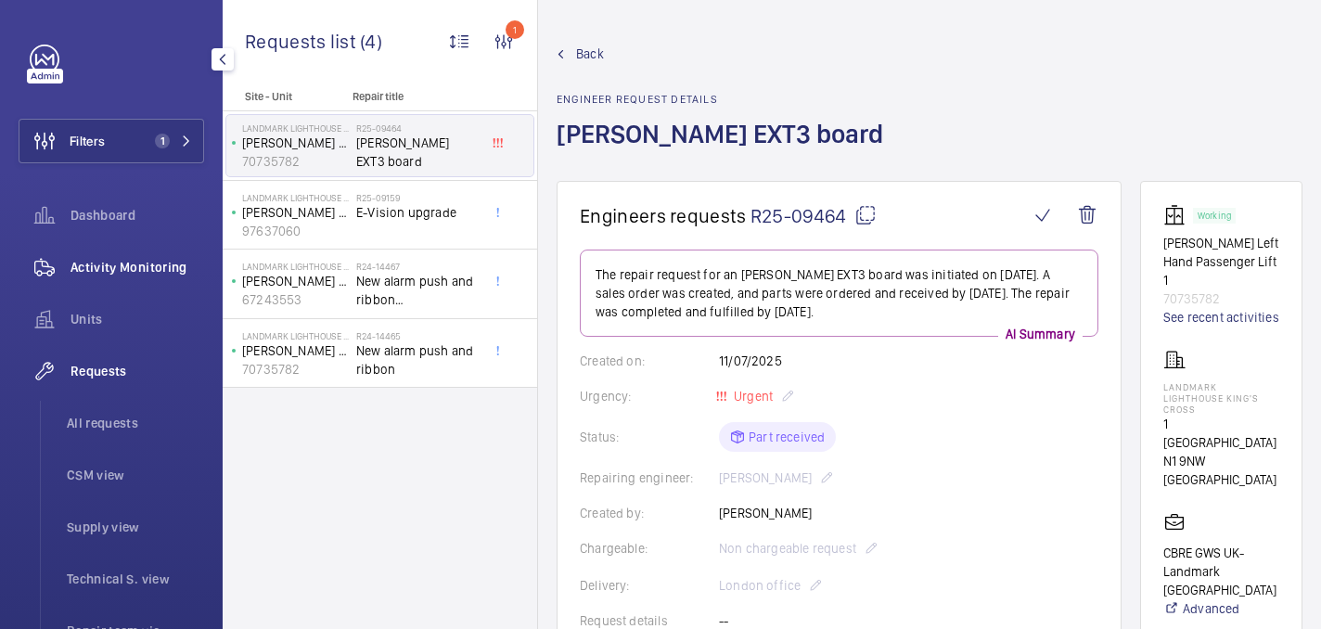
click at [98, 278] on div "Activity Monitoring" at bounding box center [112, 267] width 186 height 45
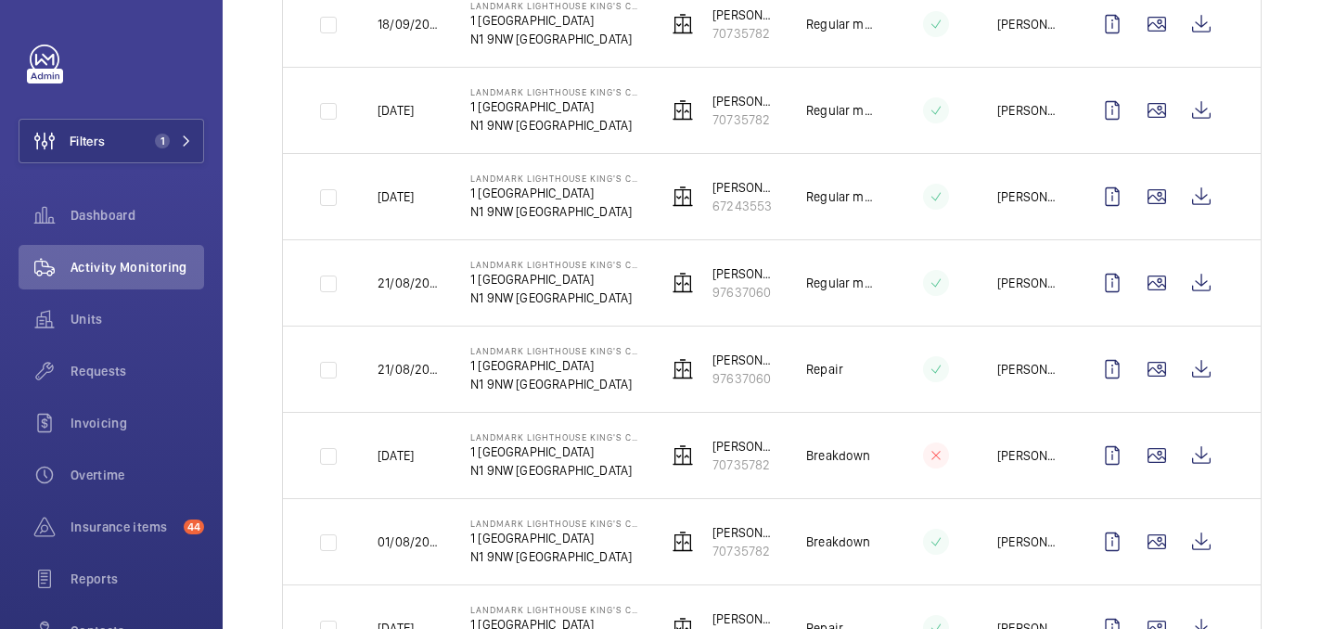
scroll to position [784, 0]
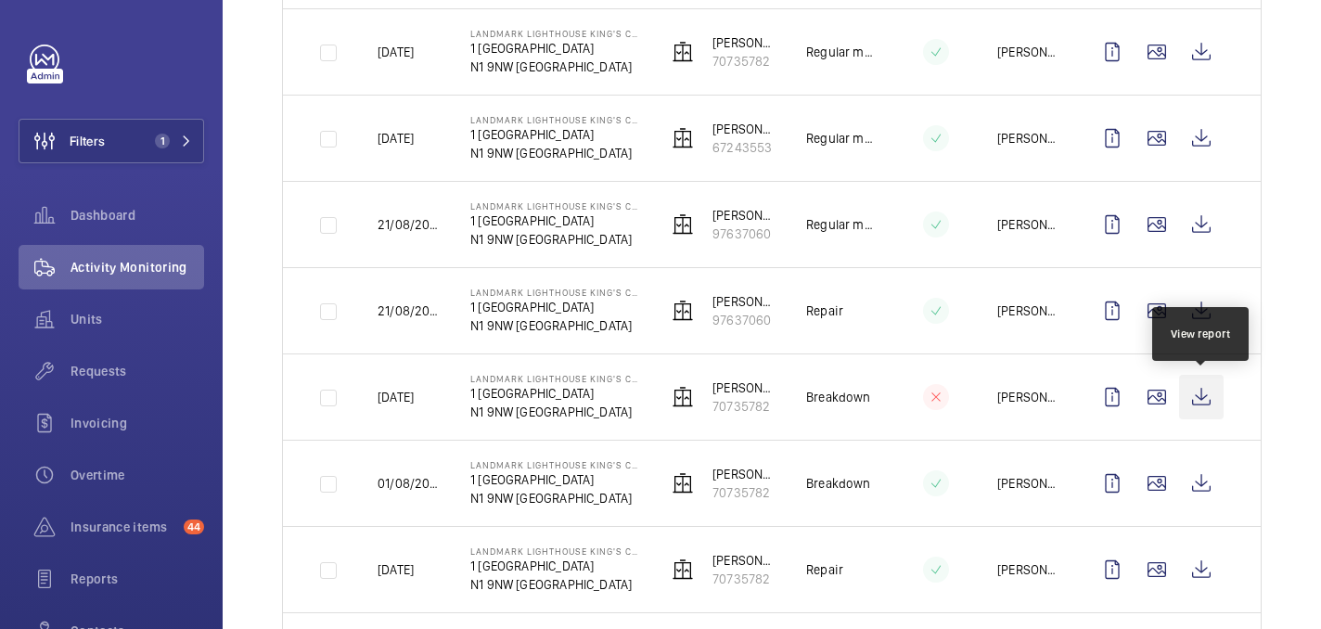
click at [1198, 393] on wm-front-icon-button at bounding box center [1201, 397] width 45 height 45
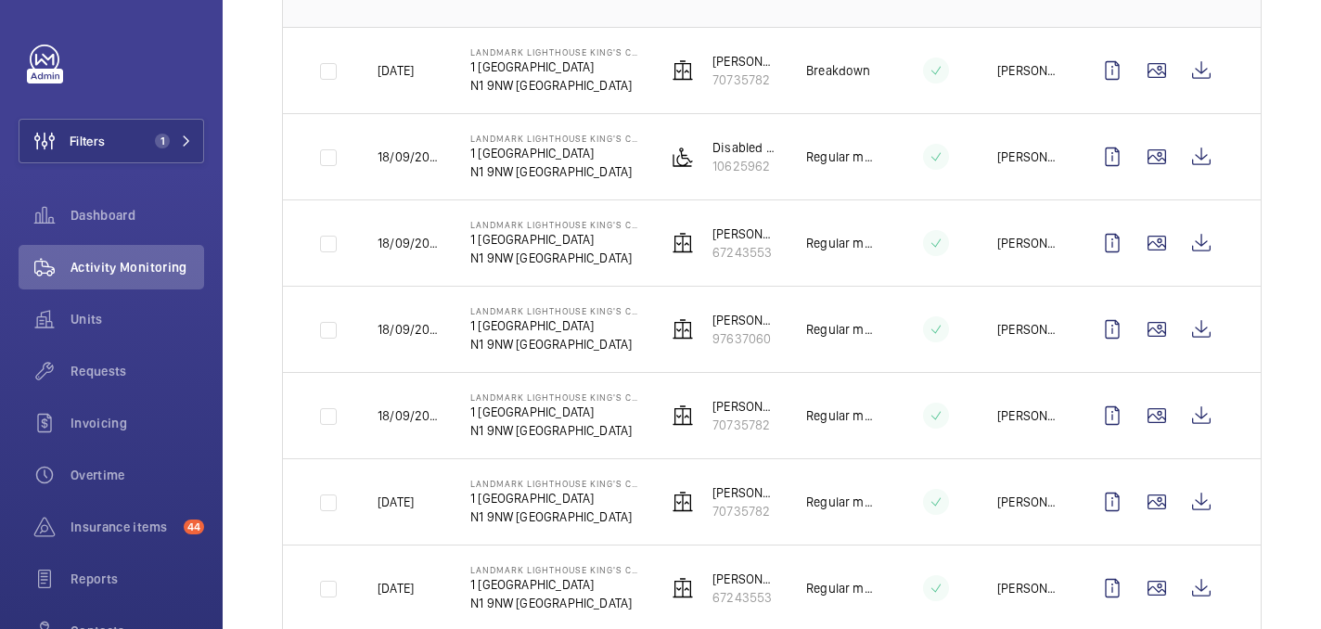
scroll to position [198, 0]
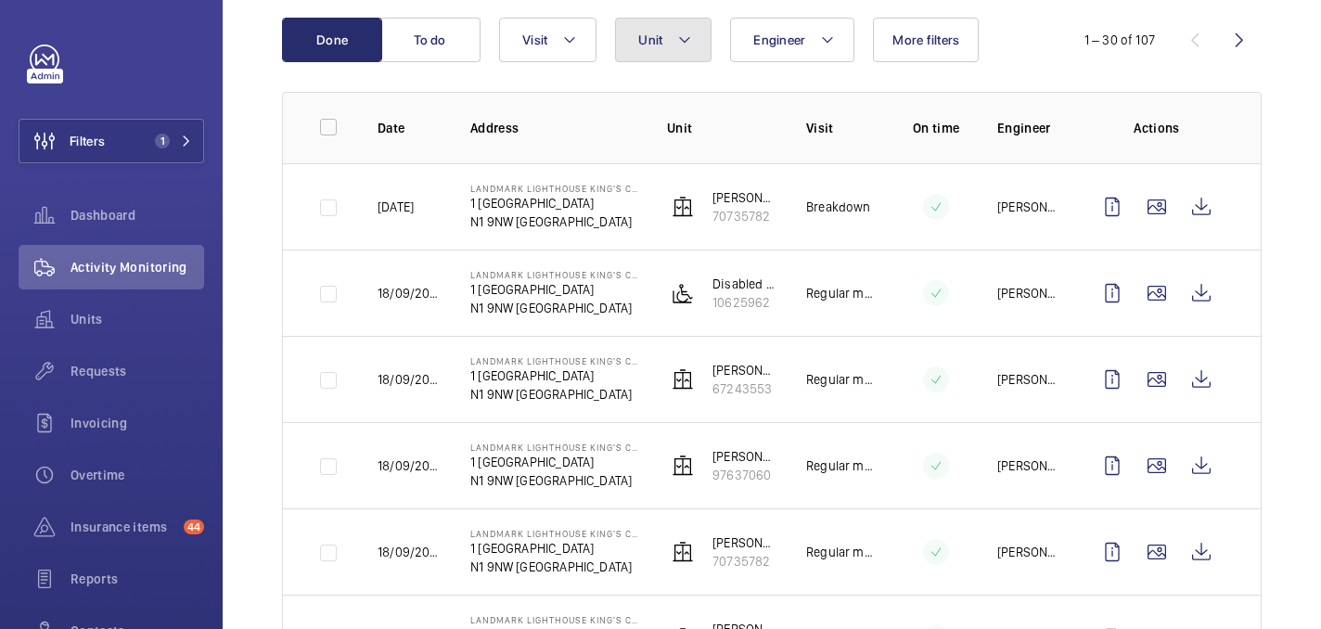
click at [671, 46] on button "Unit" at bounding box center [663, 40] width 96 height 45
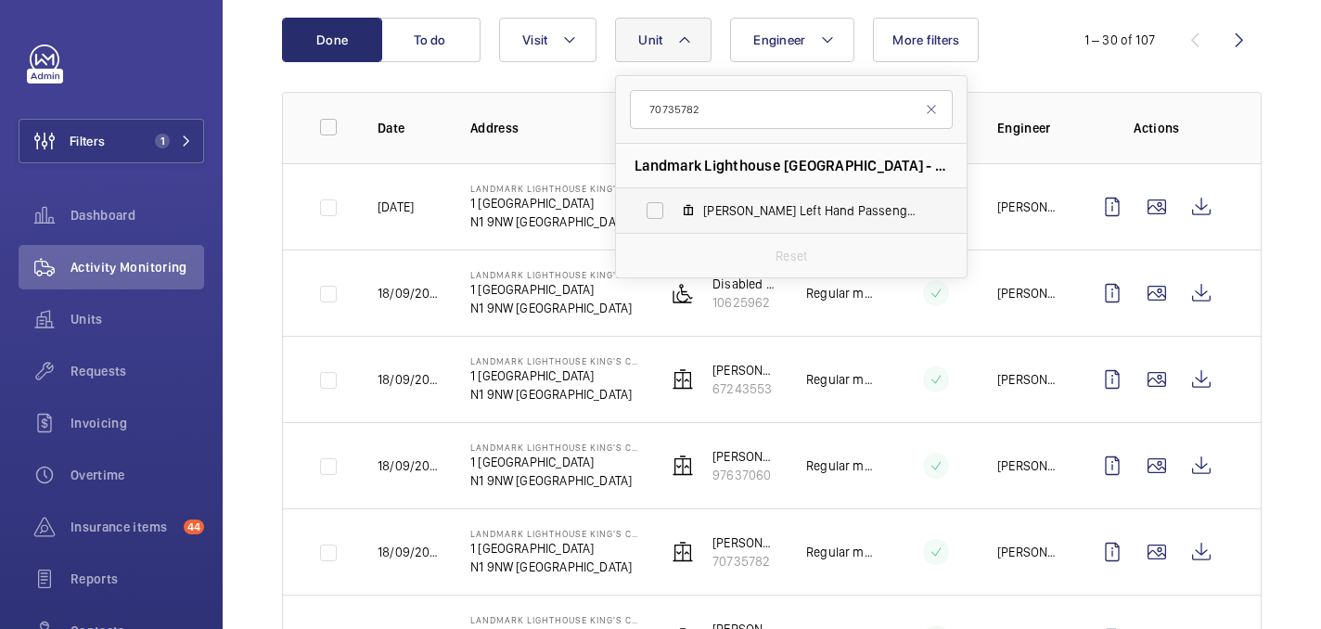
type input "70735782"
click at [768, 200] on label "Orona Left Hand Passenger Lift 1, 70735782" at bounding box center [776, 210] width 321 height 45
click at [674, 200] on input "Orona Left Hand Passenger Lift 1, 70735782" at bounding box center [654, 210] width 37 height 37
checkbox input "true"
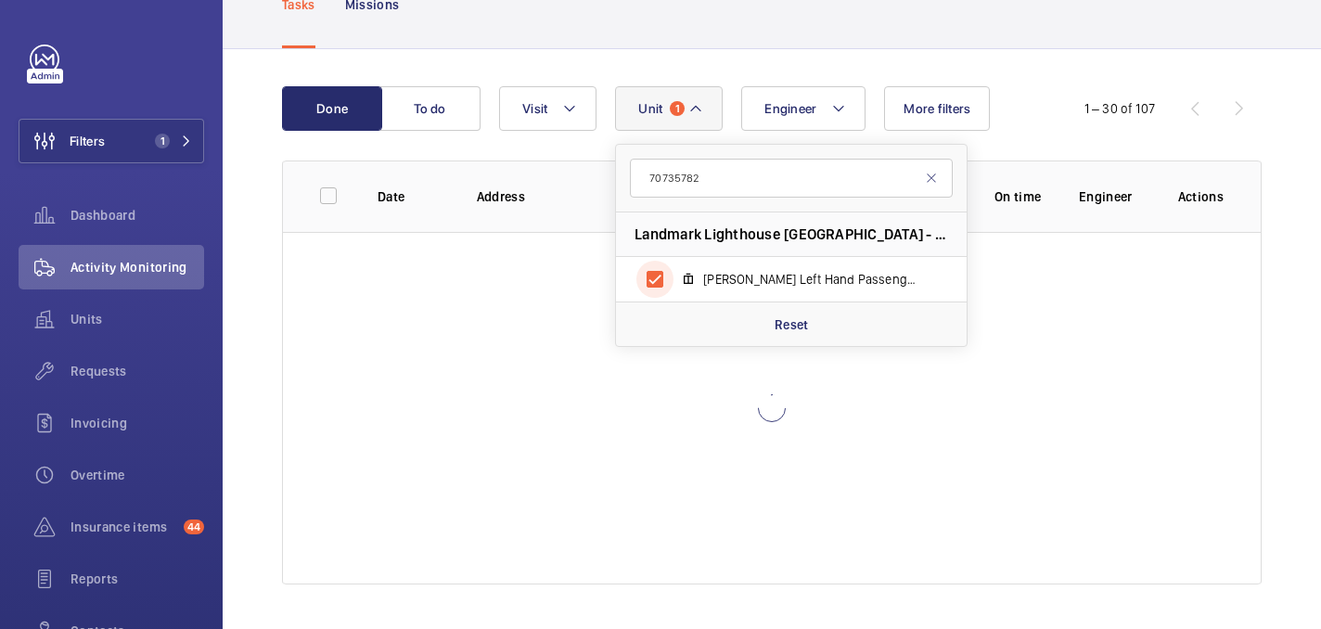
scroll to position [129, 0]
click at [1055, 94] on div "Done To do Engineer Unit 1 70735782 Landmark Lighthouse King's Cross - 1 King's…" at bounding box center [772, 108] width 980 height 45
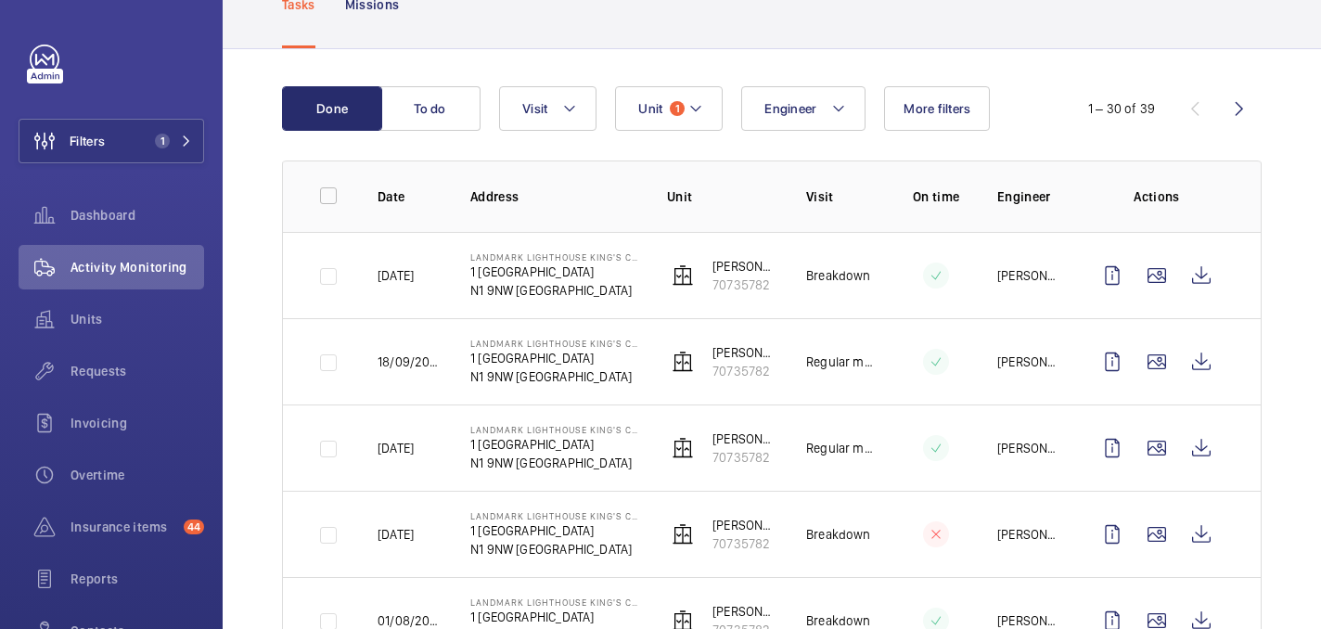
scroll to position [228, 0]
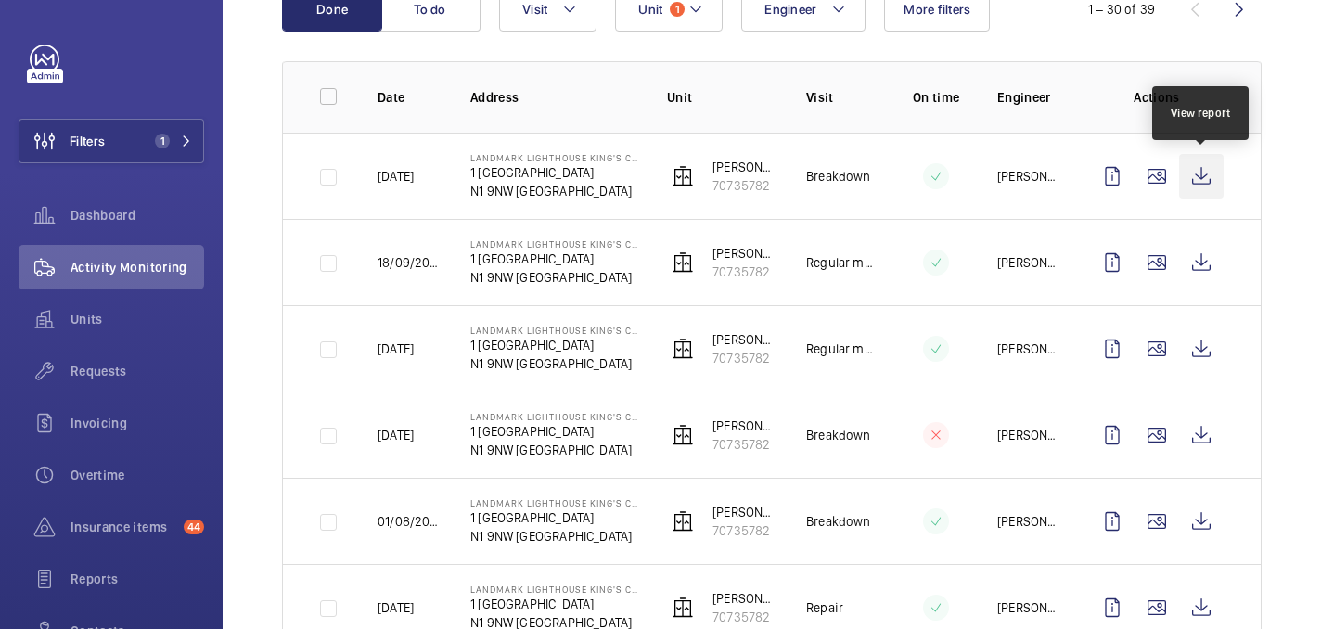
click at [1201, 182] on wm-front-icon-button at bounding box center [1201, 176] width 45 height 45
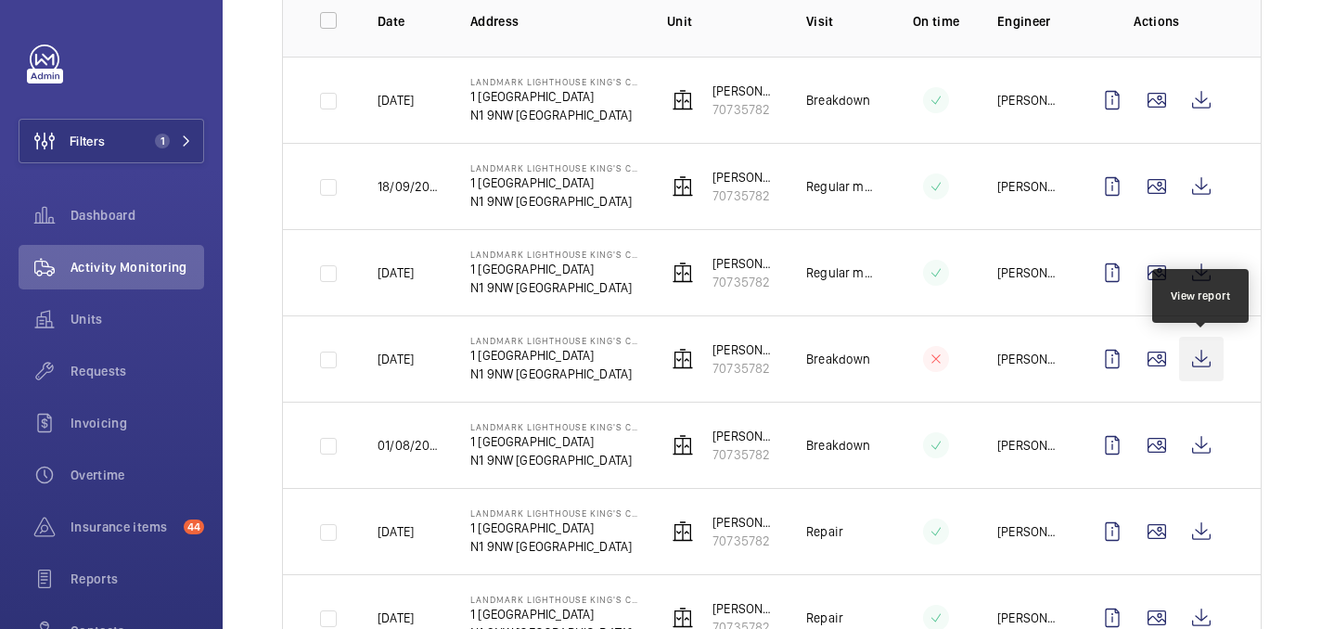
click at [1201, 354] on wm-front-icon-button at bounding box center [1201, 359] width 45 height 45
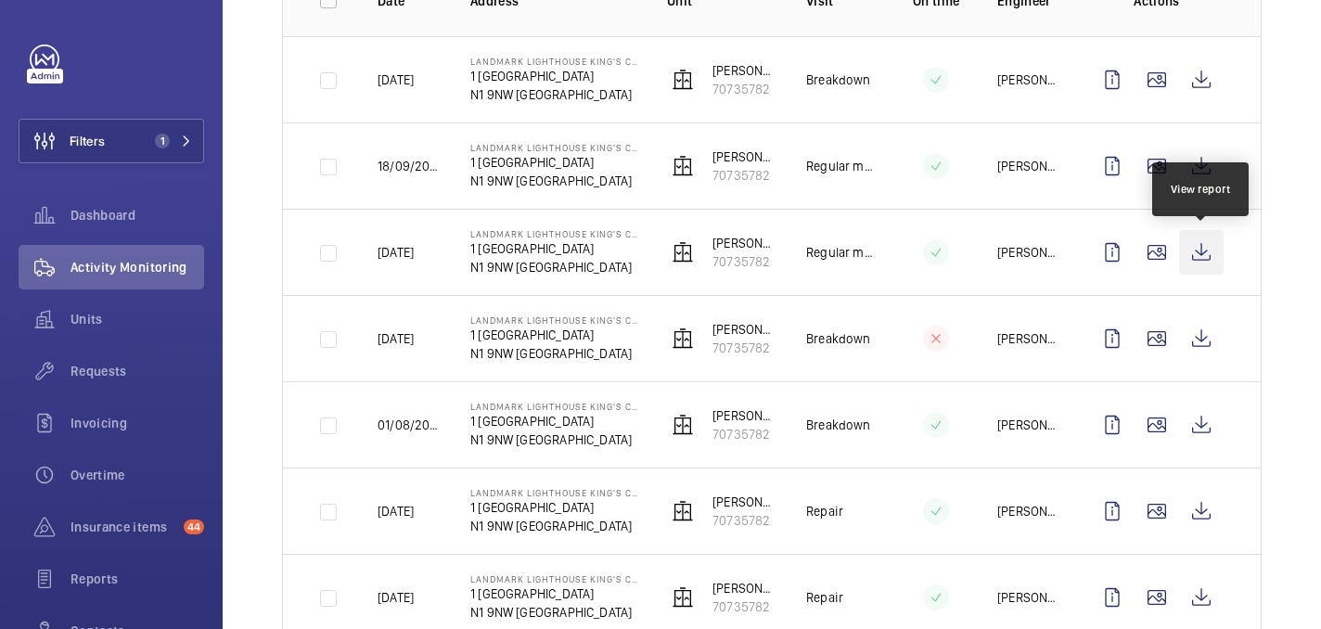
click at [1197, 247] on wm-front-icon-button at bounding box center [1201, 252] width 45 height 45
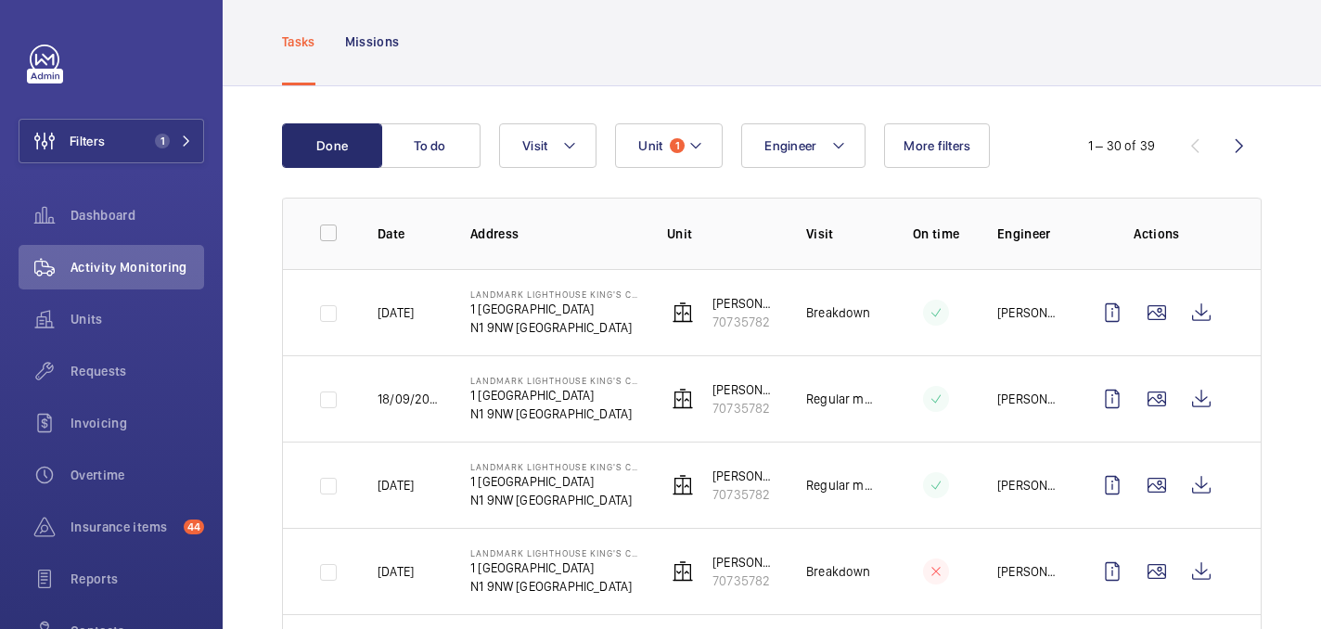
scroll to position [0, 0]
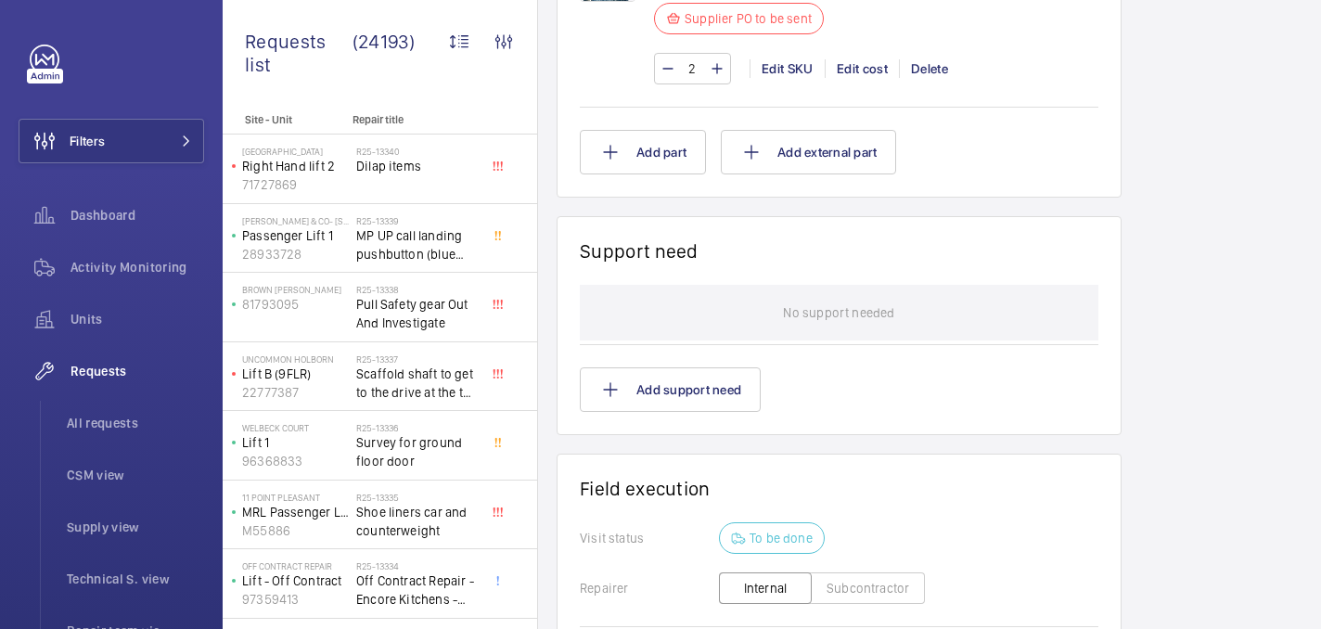
scroll to position [1737, 0]
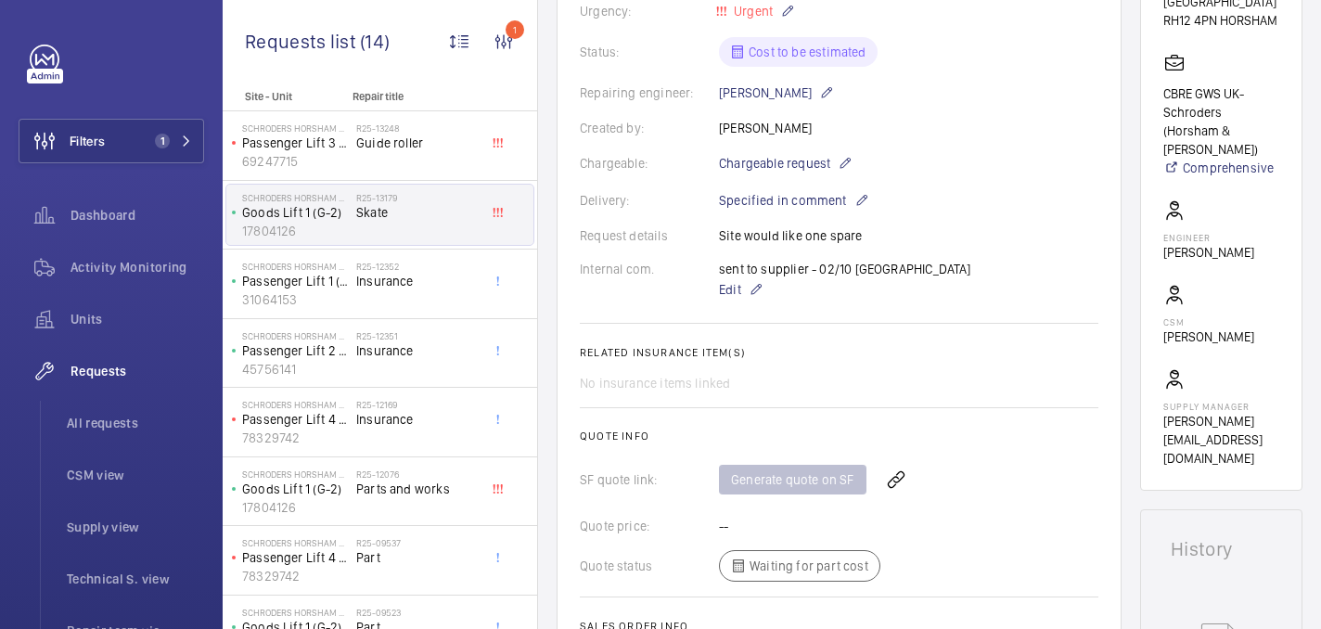
scroll to position [364, 0]
